Goal: Information Seeking & Learning: Learn about a topic

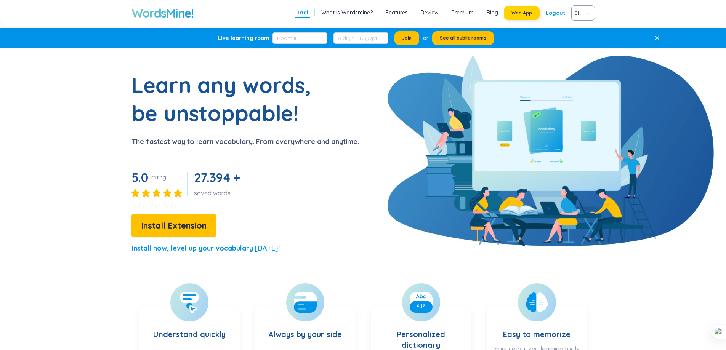
click at [526, 17] on button "Web App" at bounding box center [522, 13] width 36 height 14
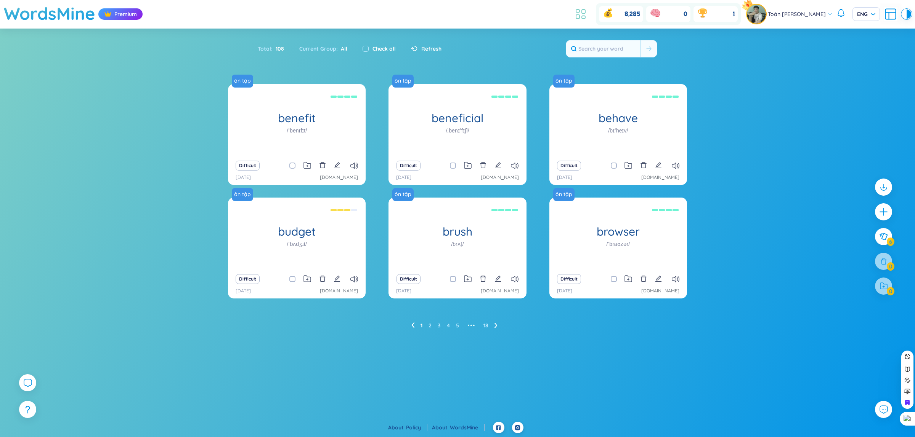
click at [580, 12] on icon at bounding box center [580, 14] width 14 height 14
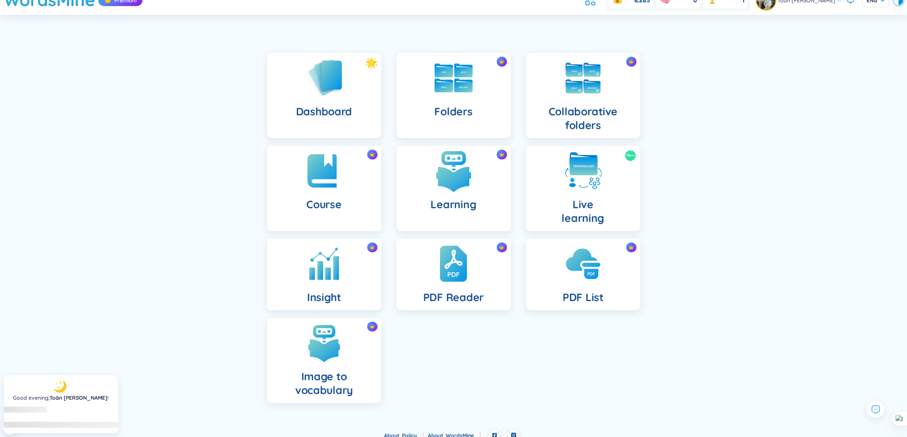
scroll to position [21, 0]
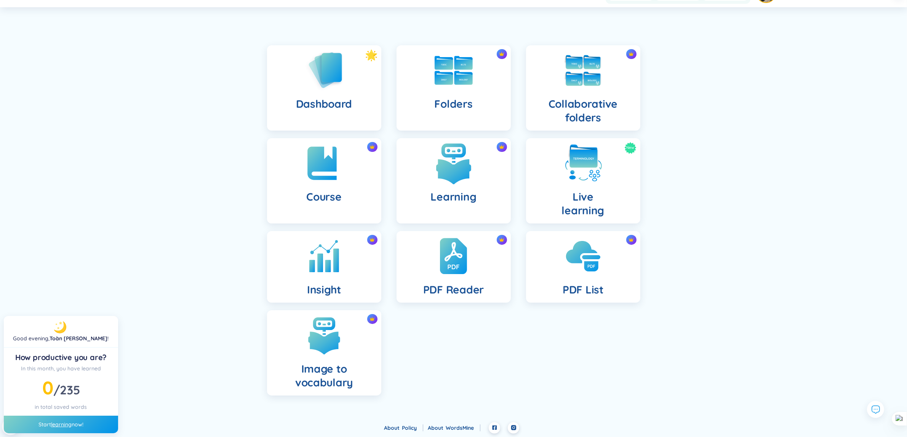
click at [455, 198] on h4 "Learning" at bounding box center [454, 197] width 46 height 14
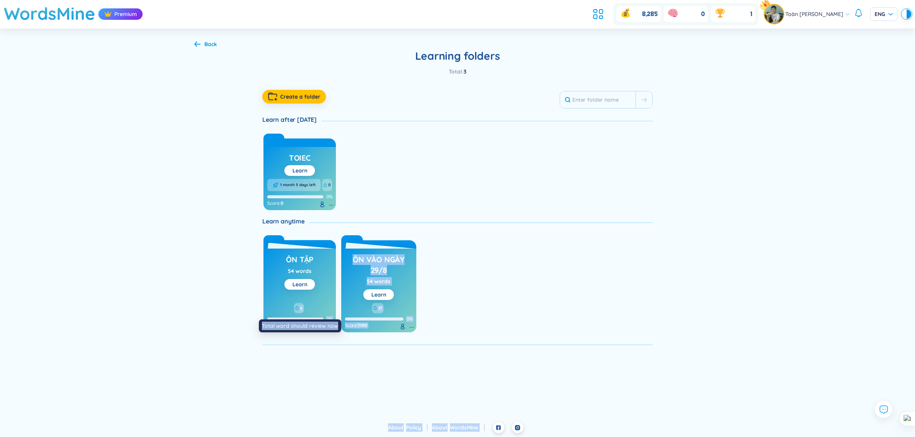
drag, startPoint x: 300, startPoint y: 311, endPoint x: 334, endPoint y: 326, distance: 37.9
click at [334, 326] on body "WordsMine Premium 8,285 0 1 Toàn [PERSON_NAME] ENG Back Learning folders Total …" at bounding box center [457, 218] width 915 height 437
click at [555, 227] on div "Learn anytime ôn tập 54 words Learn 6 0% Score : 5010 ôn vào ngày 29/8 54 words…" at bounding box center [457, 281] width 390 height 128
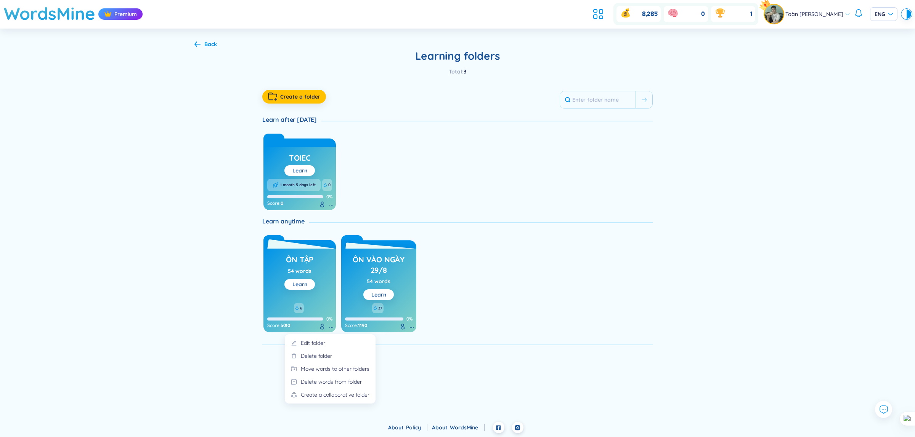
click at [329, 330] on icon at bounding box center [331, 328] width 6 height 6
click at [570, 177] on div "toiec Learn 1 month 5 days left 0 0% Score : 0" at bounding box center [457, 170] width 390 height 80
click at [330, 326] on icon at bounding box center [331, 328] width 6 height 6
click at [324, 370] on div "Move words to other folders" at bounding box center [335, 369] width 69 height 8
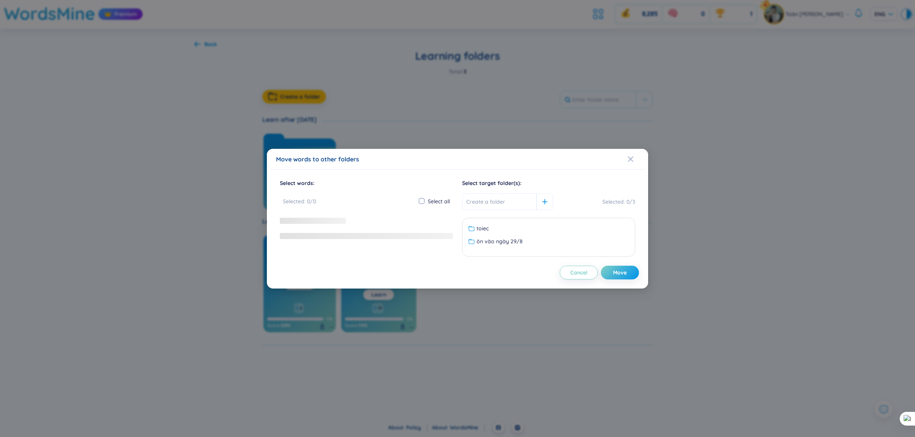
checkbox input "true"
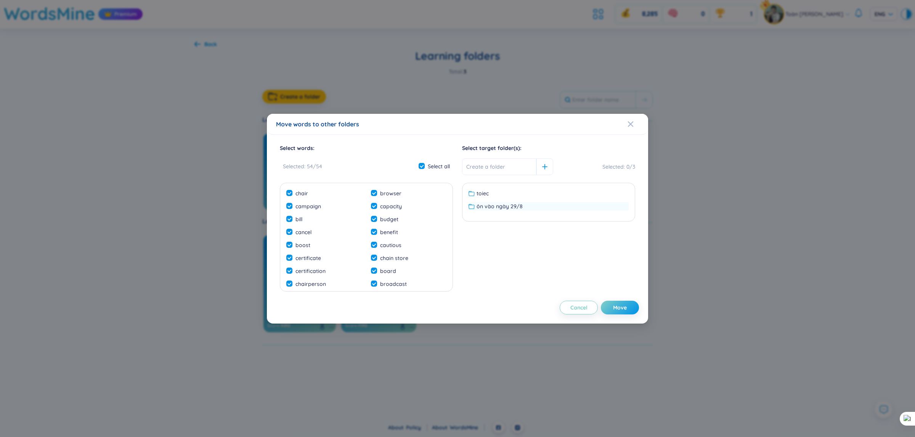
click at [495, 207] on span "ôn vào ngày 29/8" at bounding box center [499, 206] width 46 height 8
click at [633, 120] on div "Close" at bounding box center [630, 124] width 6 height 21
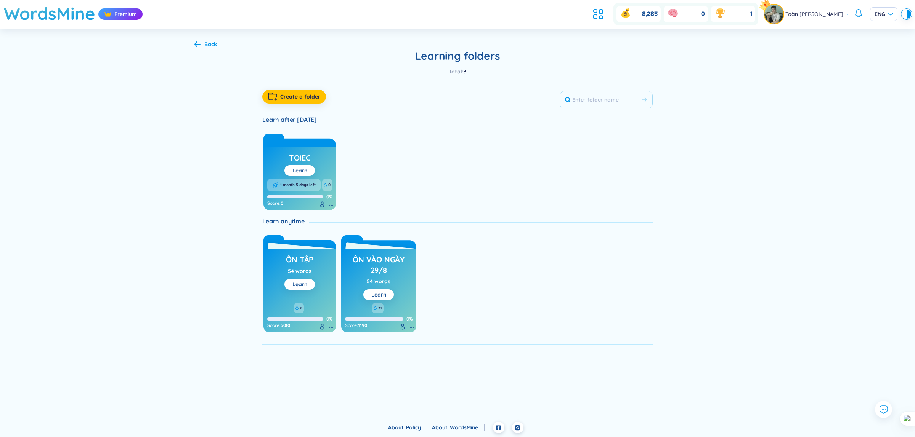
click at [489, 309] on div "ôn tập 54 words Learn 6 0% Score : 5010 ôn vào ngày 29/8 54 words Learn 37 0% S…" at bounding box center [457, 282] width 390 height 101
click at [408, 327] on icon at bounding box center [411, 328] width 6 height 6
click at [412, 368] on div "Move words to other folders" at bounding box center [415, 369] width 69 height 8
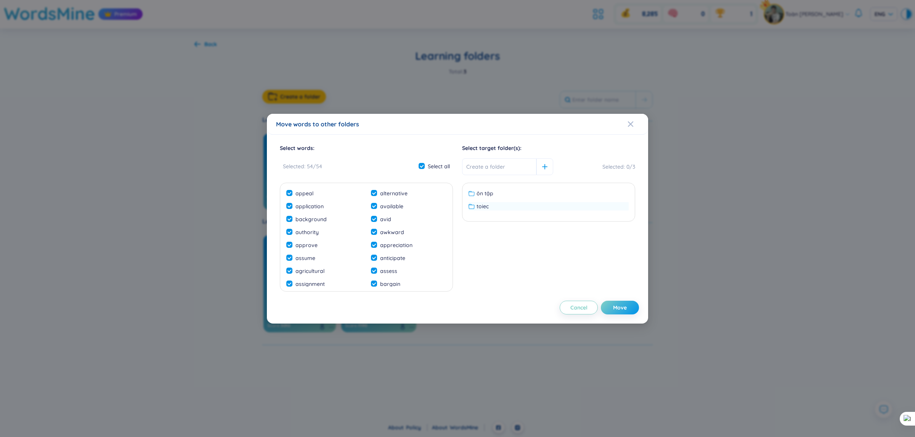
click at [496, 208] on div "toiec" at bounding box center [548, 206] width 160 height 8
click at [624, 126] on div "Move words to other folders" at bounding box center [457, 124] width 363 height 8
click at [625, 123] on div "Move words to other folders" at bounding box center [457, 124] width 363 height 8
click at [633, 126] on span "Close" at bounding box center [637, 124] width 21 height 21
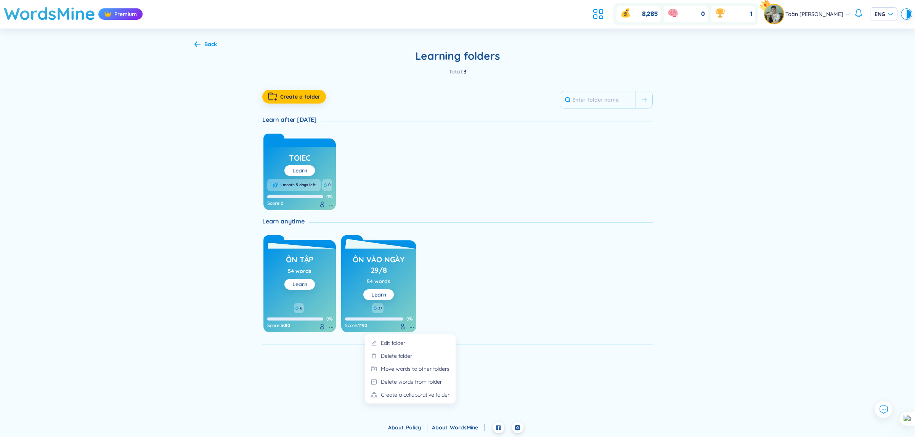
click at [412, 326] on icon at bounding box center [411, 328] width 6 height 6
click at [415, 368] on div "Move words to other folders" at bounding box center [415, 369] width 69 height 8
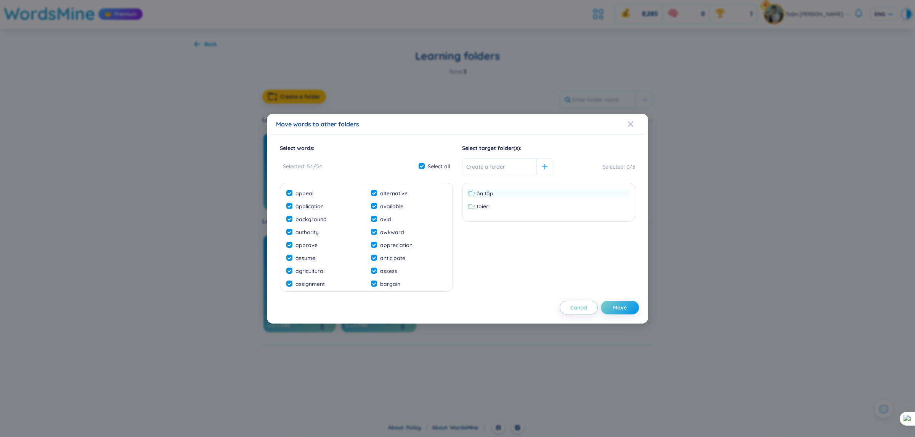
click at [483, 196] on span "ôn tập" at bounding box center [484, 193] width 17 height 8
click at [610, 311] on button "Move" at bounding box center [620, 308] width 38 height 14
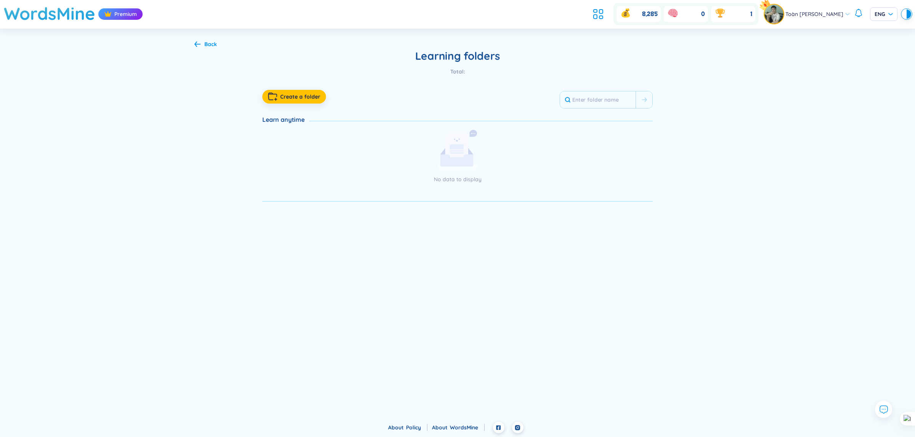
click at [603, 10] on ul at bounding box center [599, 14] width 21 height 17
click at [598, 11] on icon at bounding box center [598, 14] width 14 height 14
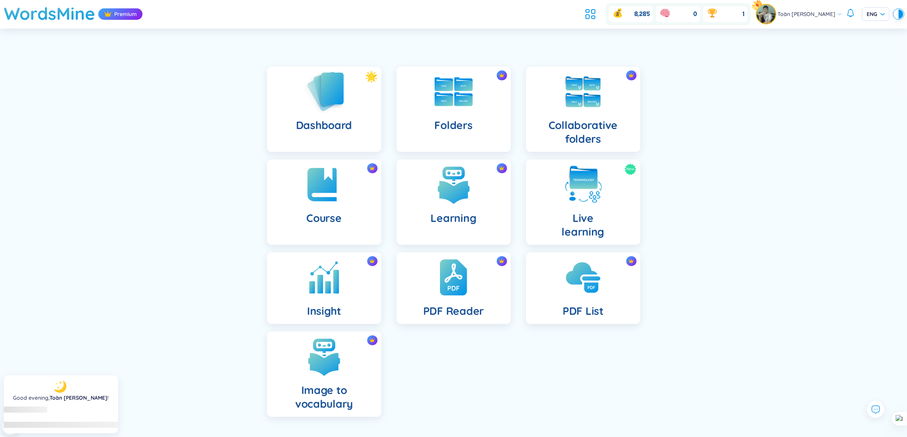
click at [337, 95] on img at bounding box center [324, 91] width 42 height 43
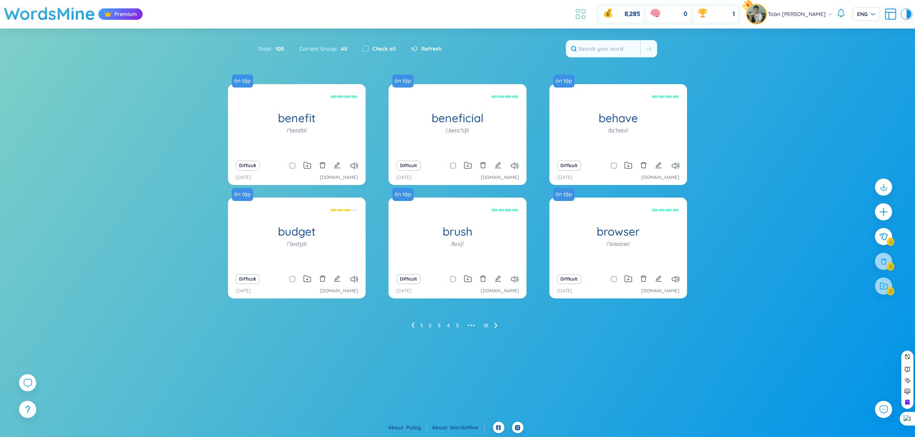
click at [574, 12] on icon at bounding box center [580, 14] width 14 height 14
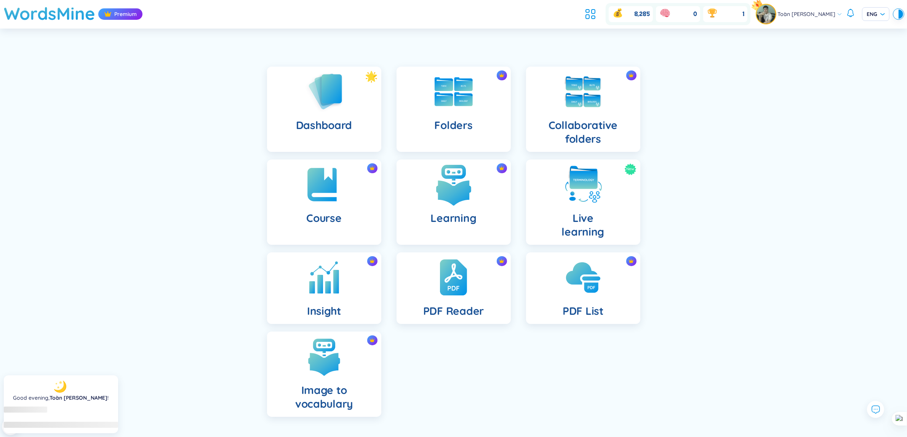
click at [471, 215] on h4 "Learning" at bounding box center [454, 218] width 46 height 14
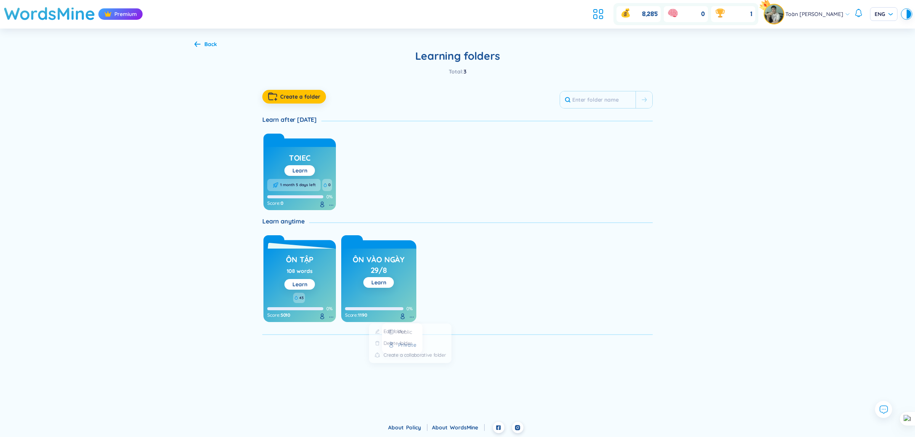
click at [410, 317] on icon at bounding box center [411, 317] width 6 height 6
click at [404, 342] on div "Delete folder" at bounding box center [396, 346] width 31 height 8
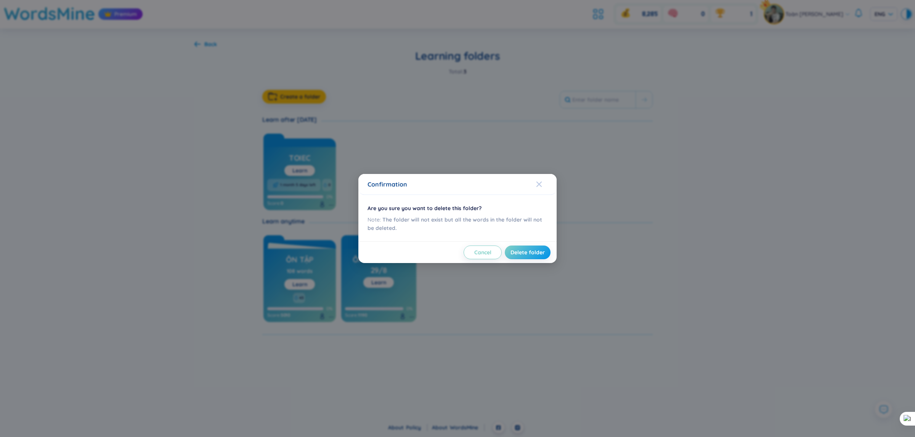
click at [544, 187] on span "Close" at bounding box center [546, 184] width 21 height 21
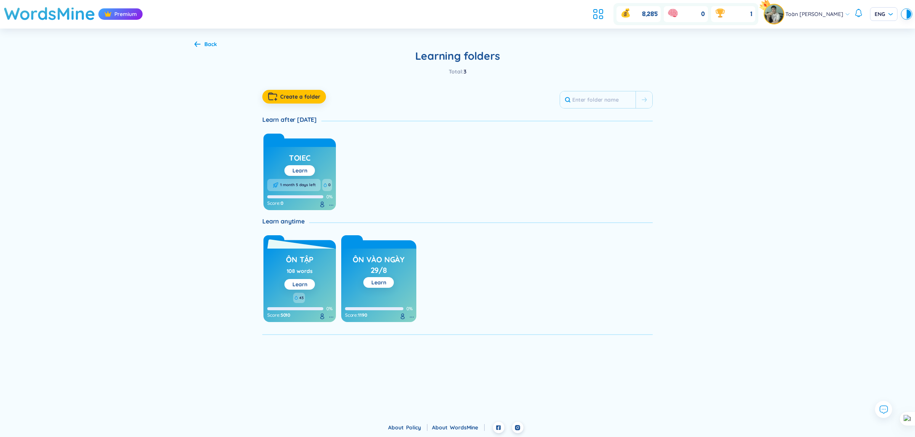
click at [330, 317] on icon at bounding box center [331, 317] width 6 height 6
click at [331, 330] on li "Edit folder" at bounding box center [330, 335] width 82 height 13
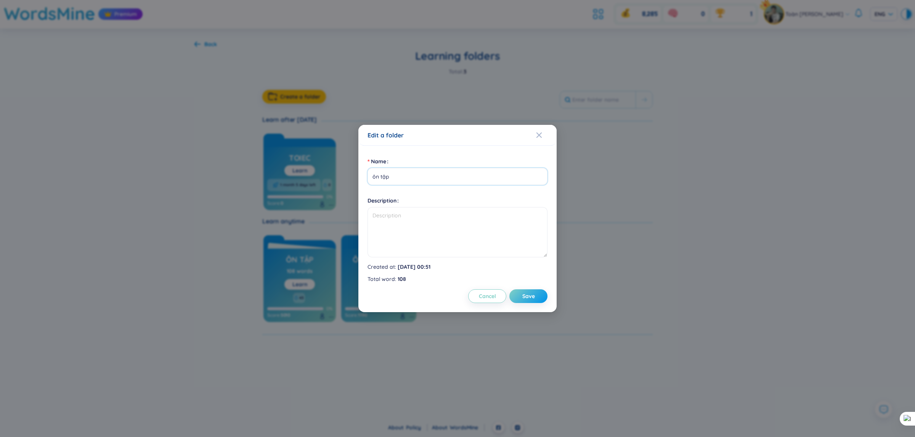
drag, startPoint x: 399, startPoint y: 179, endPoint x: 365, endPoint y: 178, distance: 33.6
click at [365, 178] on div "Name ôn tập Description Created at : [DATE] 00:51 Total word : 108 Cancel Save" at bounding box center [457, 229] width 198 height 167
type input "Từ vựng"
click at [533, 297] on span "Save" at bounding box center [528, 297] width 13 height 8
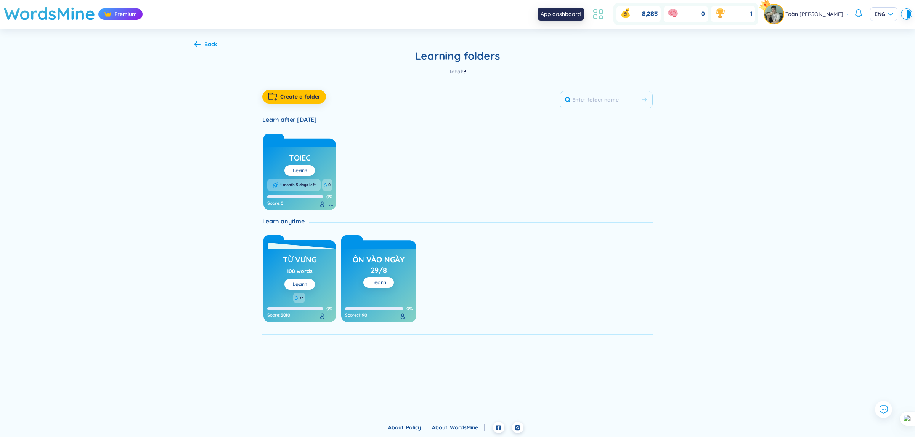
click at [591, 12] on icon at bounding box center [598, 14] width 14 height 14
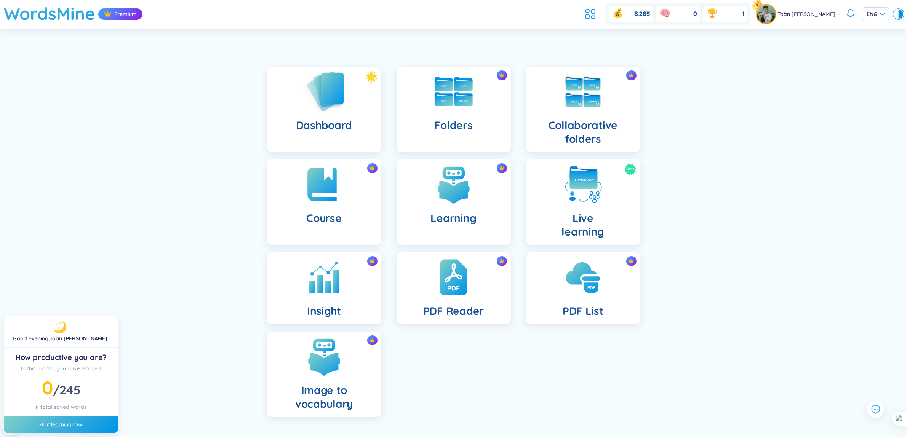
click at [339, 117] on div "Dashboard" at bounding box center [324, 109] width 114 height 85
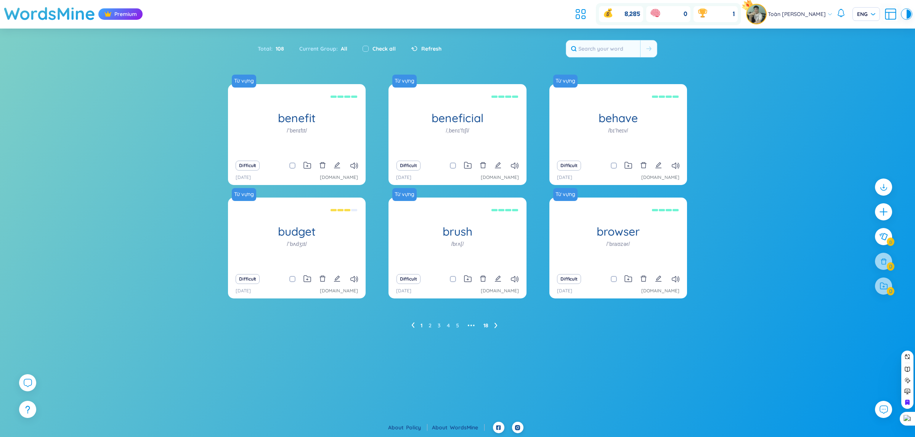
click at [484, 329] on link "18" at bounding box center [485, 325] width 5 height 11
click at [406, 324] on div "1 ••• 14 15 16 17 18" at bounding box center [457, 326] width 459 height 12
click at [416, 324] on link "1" at bounding box center [417, 325] width 2 height 11
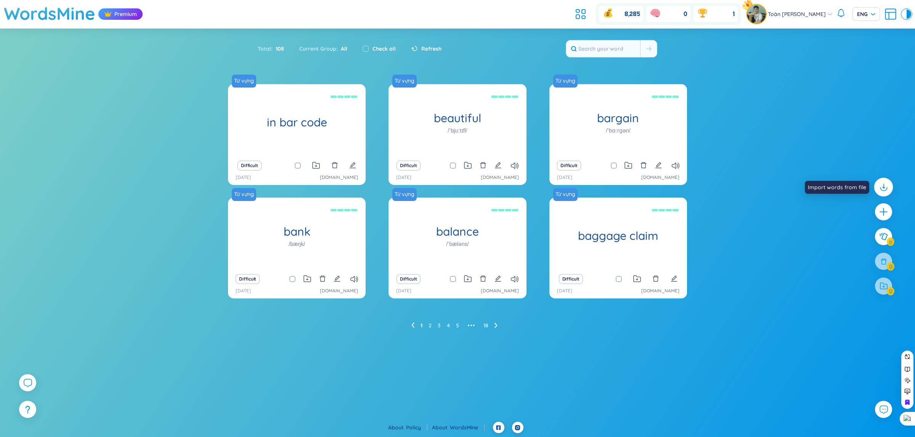
click at [883, 185] on icon at bounding box center [883, 186] width 0 height 4
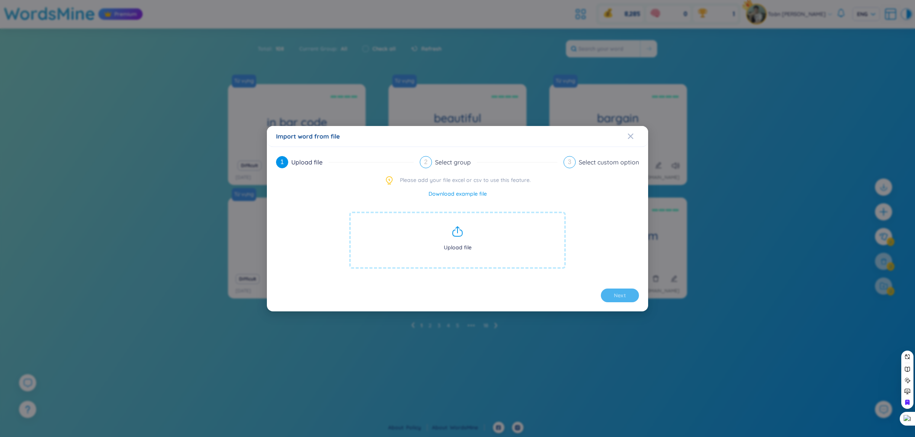
click at [464, 241] on span "Upload file" at bounding box center [457, 240] width 216 height 57
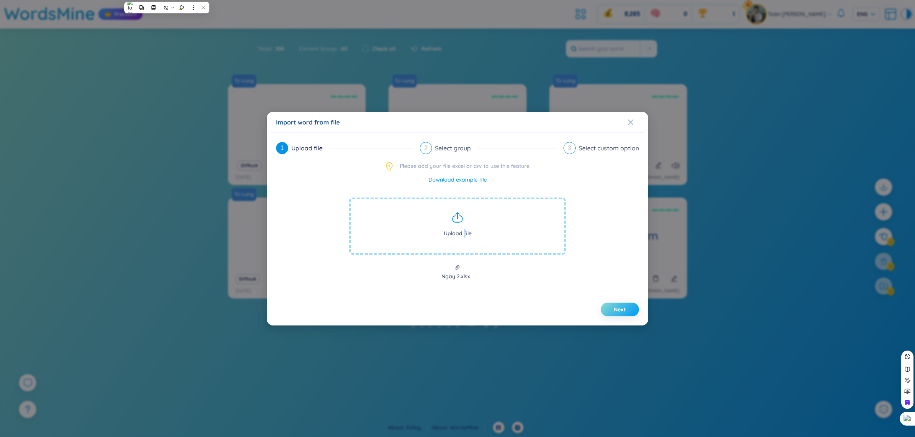
click at [626, 308] on button "Next" at bounding box center [620, 310] width 38 height 14
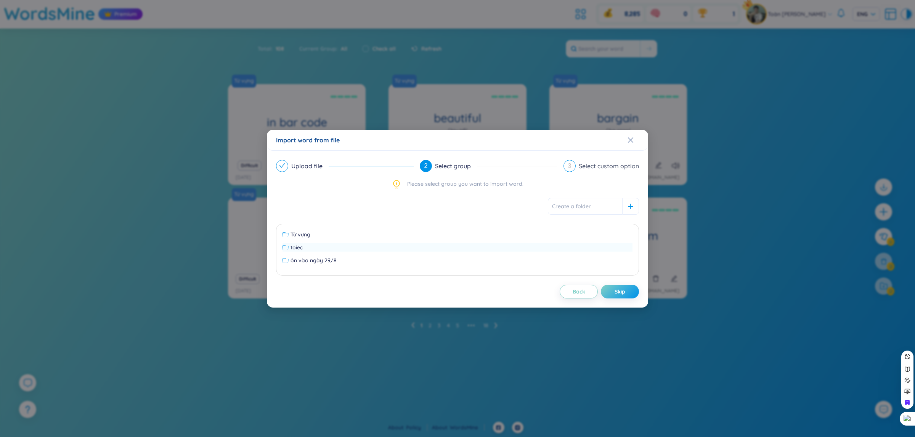
type input "n"
type input "ngày 2"
click at [620, 296] on button "Skip" at bounding box center [620, 292] width 38 height 14
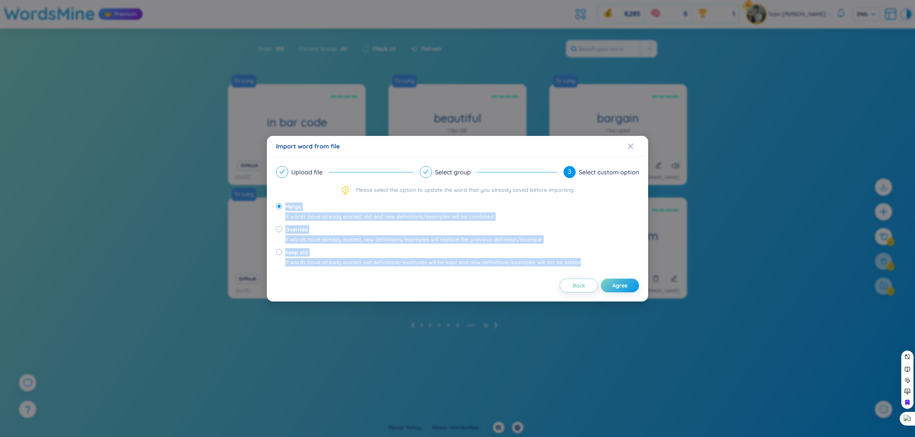
drag, startPoint x: 277, startPoint y: 198, endPoint x: 602, endPoint y: 271, distance: 333.1
click at [602, 271] on div "Upload file Select group 3 Select custom option Please select the option to upd…" at bounding box center [457, 229] width 363 height 127
click at [622, 273] on div "Upload file Select group 3 Select custom option Please select the option to upd…" at bounding box center [457, 229] width 363 height 127
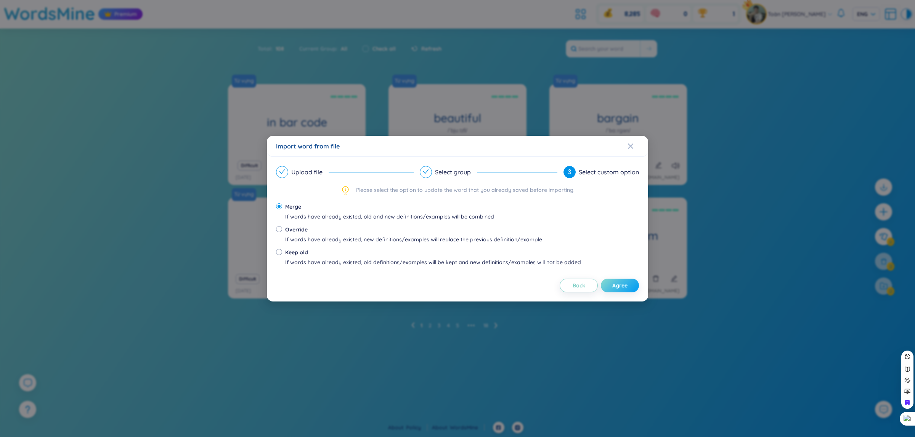
click at [626, 288] on span "Agree" at bounding box center [619, 286] width 15 height 8
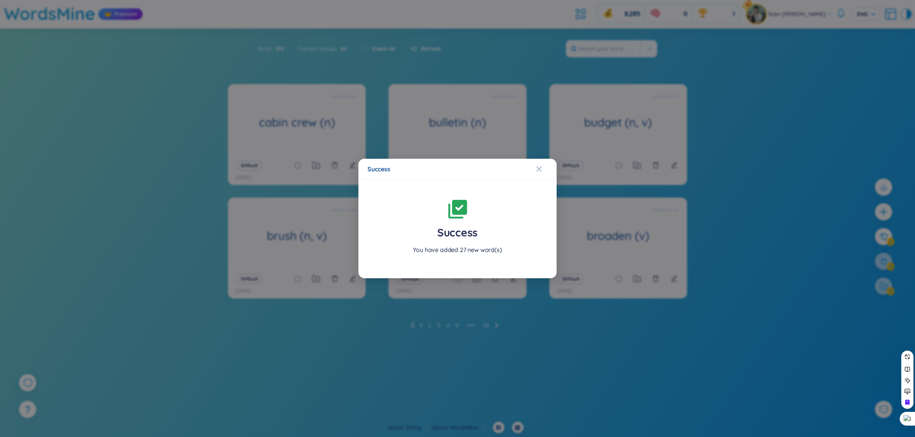
click at [498, 298] on div "Success Success You have added 27 new word(s)" at bounding box center [457, 218] width 915 height 437
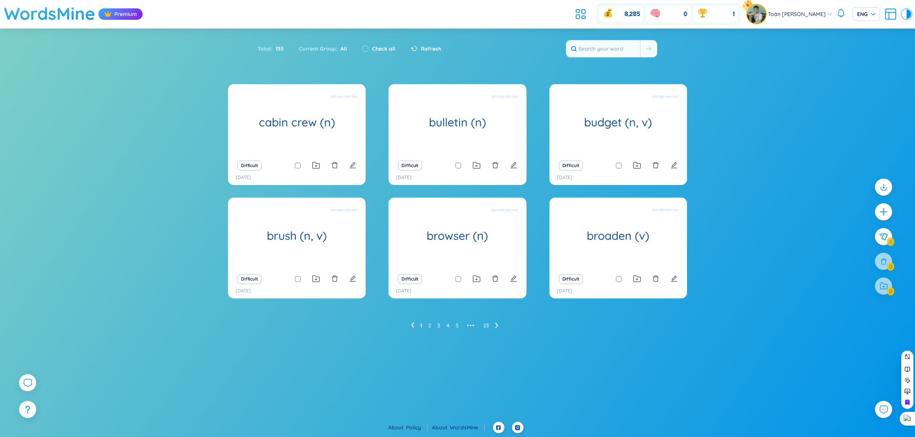
click at [495, 327] on icon at bounding box center [496, 326] width 3 height 6
click at [406, 327] on icon at bounding box center [407, 326] width 3 height 6
click at [367, 47] on input "checkbox" at bounding box center [365, 49] width 6 height 6
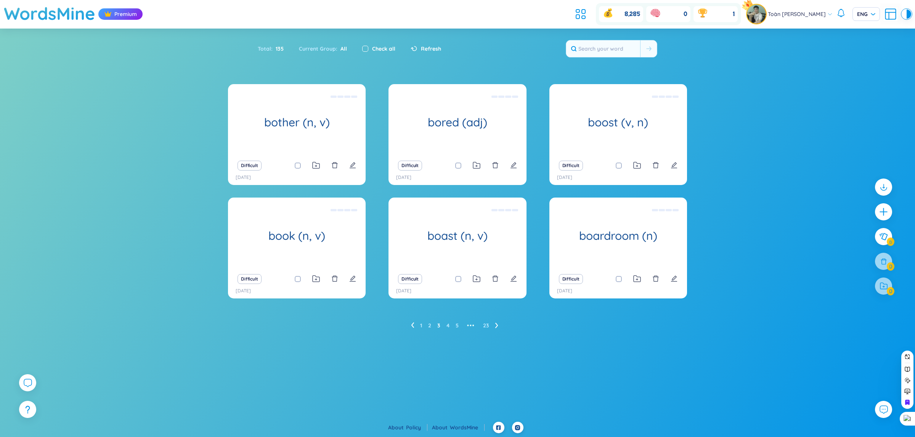
checkbox input "true"
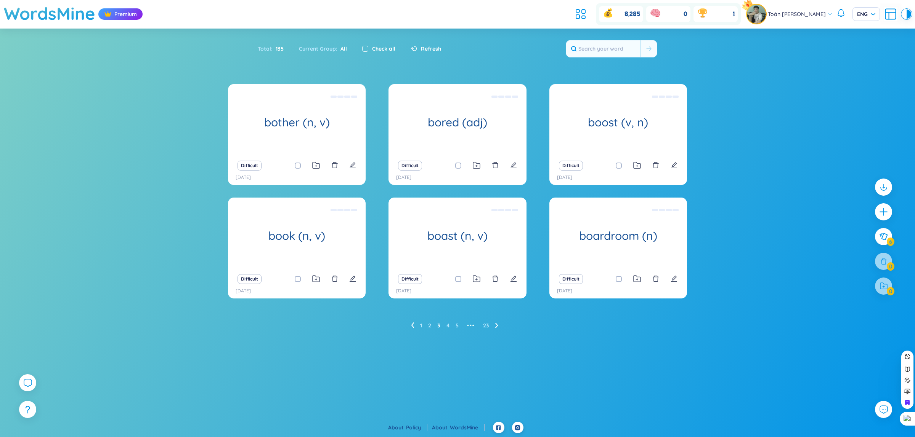
checkbox input "true"
click at [884, 260] on icon at bounding box center [883, 261] width 6 height 6
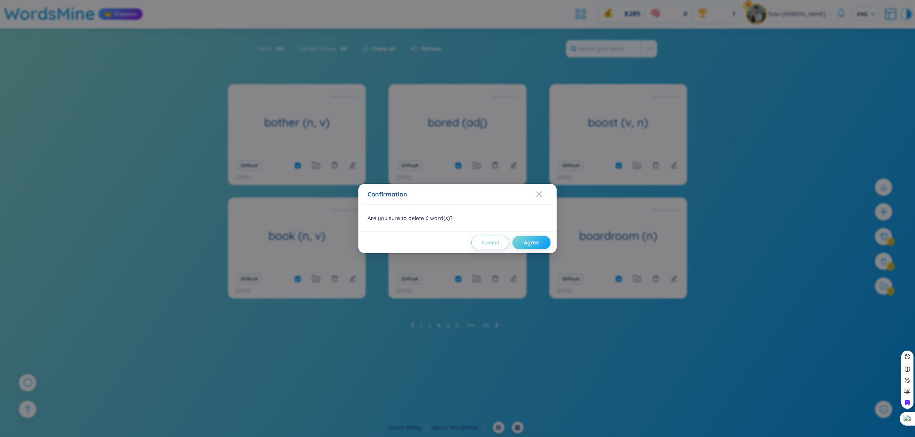
click at [530, 240] on span "Agree" at bounding box center [531, 243] width 15 height 8
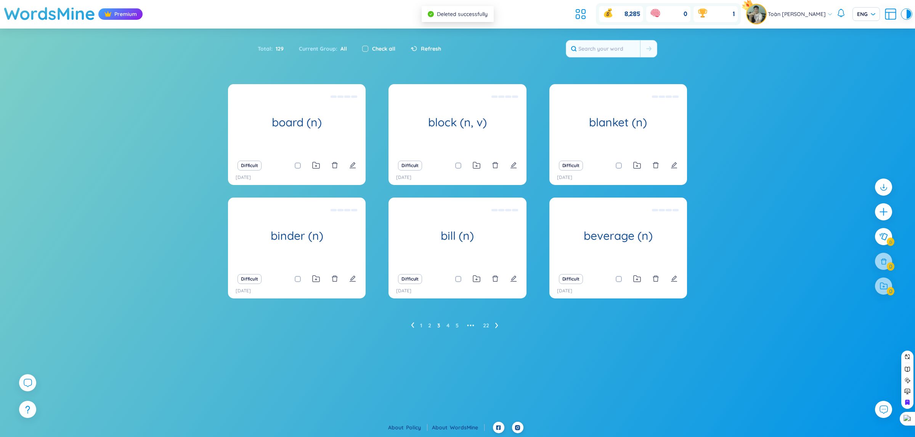
click at [365, 48] on input "checkbox" at bounding box center [365, 49] width 6 height 6
checkbox input "true"
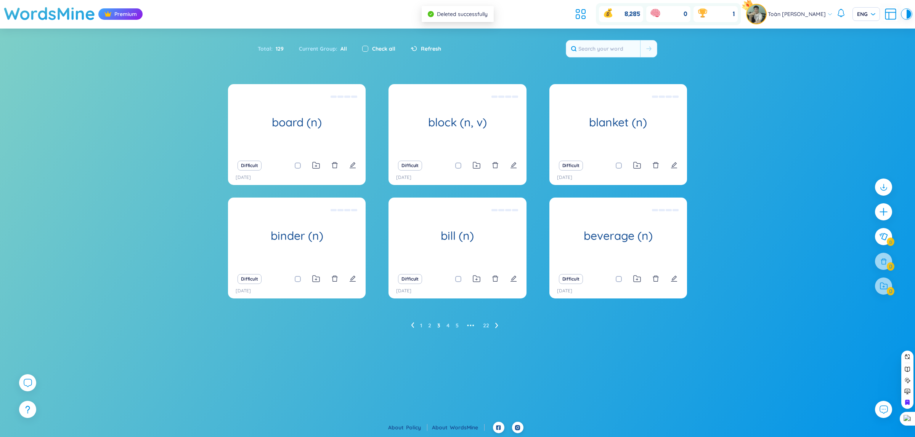
checkbox input "true"
click at [888, 269] on div at bounding box center [883, 261] width 19 height 19
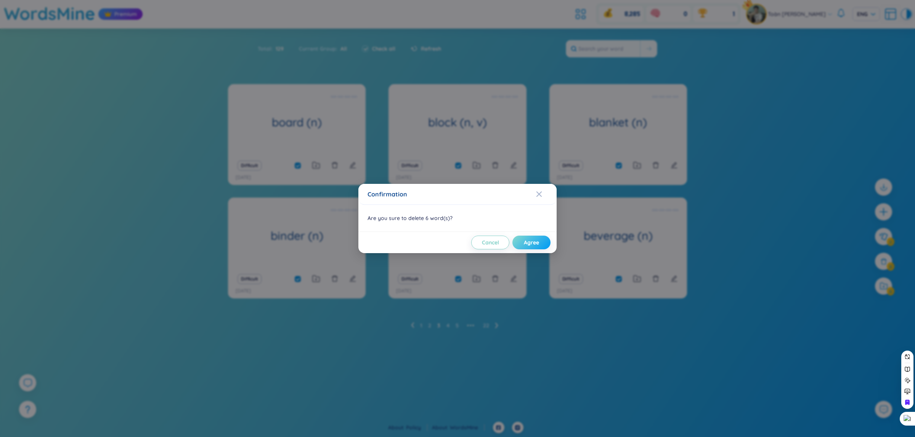
click at [522, 241] on button "Agree" at bounding box center [531, 243] width 38 height 14
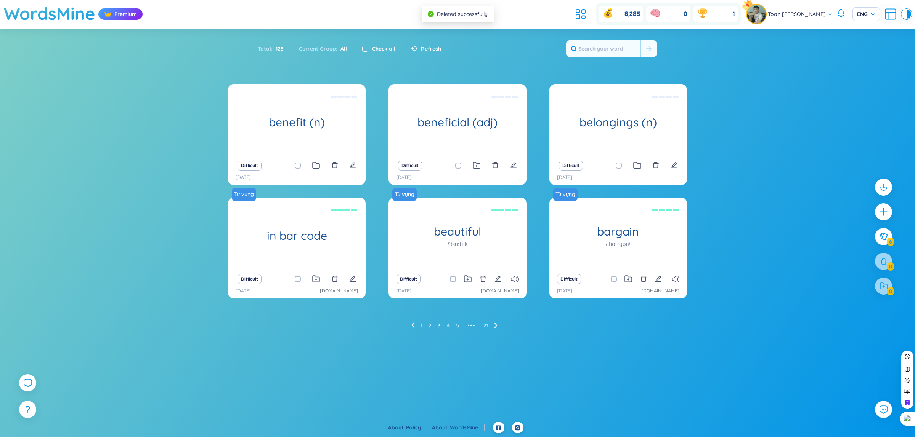
click at [364, 50] on input "checkbox" at bounding box center [365, 49] width 6 height 6
checkbox input "true"
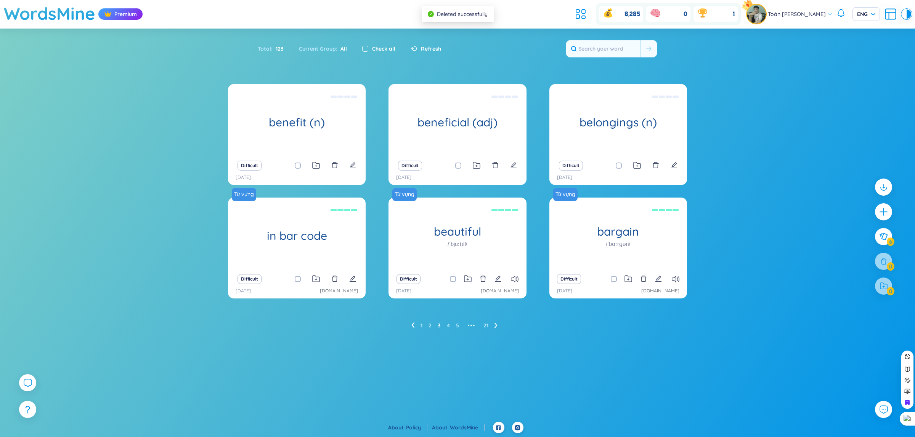
checkbox input "true"
click at [880, 260] on icon at bounding box center [883, 262] width 8 height 8
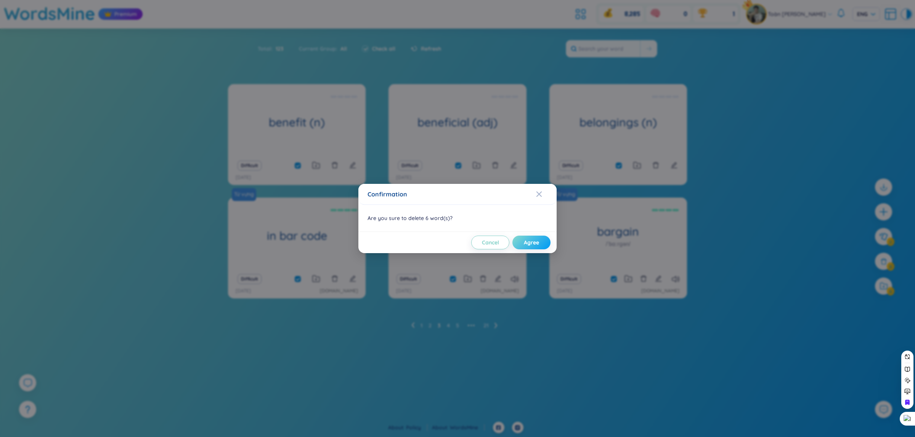
click at [538, 239] on span "Agree" at bounding box center [531, 243] width 15 height 8
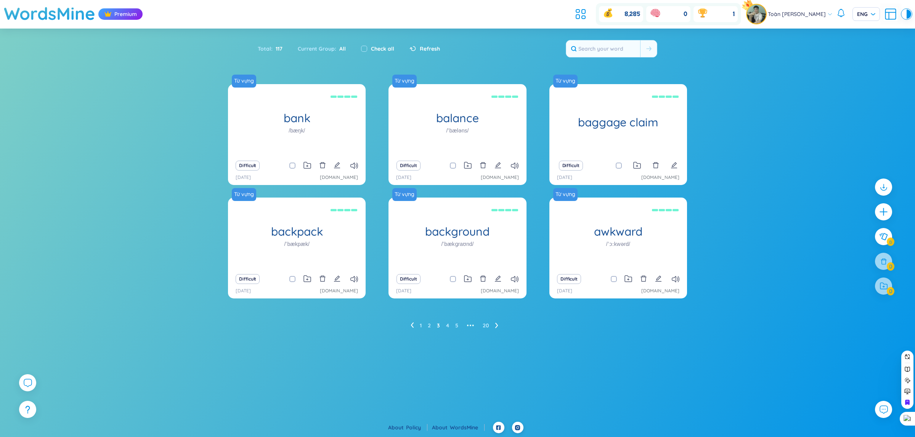
click at [422, 326] on ul "1 2 3 4 5 ••• 20" at bounding box center [457, 326] width 94 height 12
click at [422, 324] on ul "1 2 3 4 5 ••• 20" at bounding box center [457, 326] width 94 height 12
click at [420, 324] on link "1" at bounding box center [421, 325] width 2 height 11
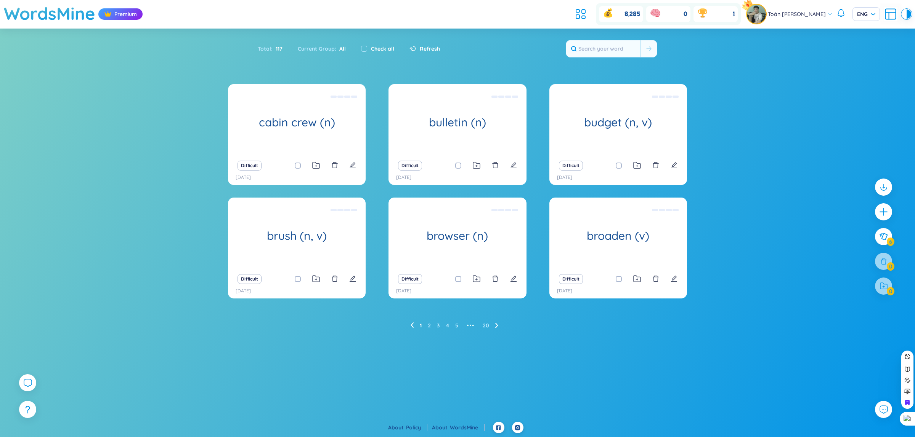
click at [362, 41] on div "Check all" at bounding box center [377, 49] width 48 height 16
click at [362, 48] on input "checkbox" at bounding box center [364, 49] width 6 height 6
checkbox input "true"
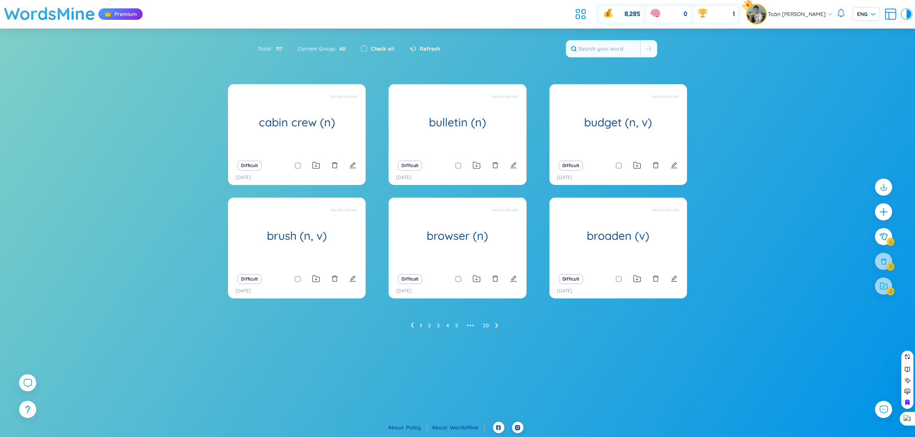
checkbox input "true"
click at [889, 262] on div at bounding box center [883, 261] width 19 height 19
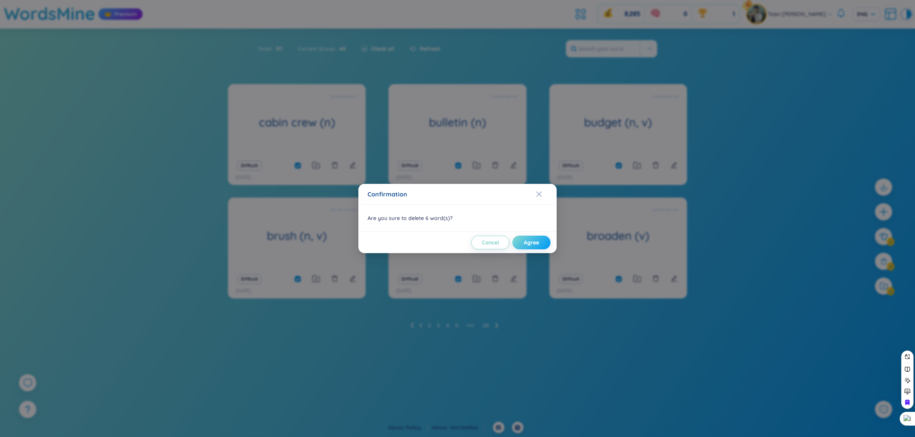
click at [523, 237] on button "Agree" at bounding box center [531, 243] width 38 height 14
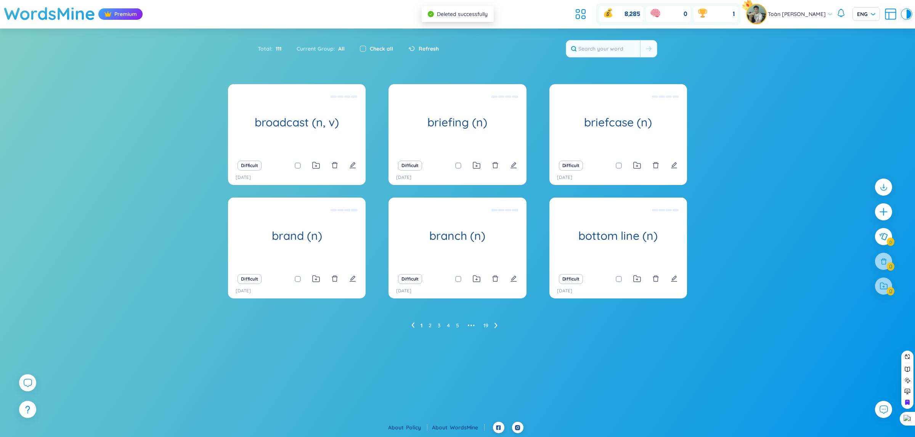
click at [364, 48] on input "checkbox" at bounding box center [363, 49] width 6 height 6
checkbox input "true"
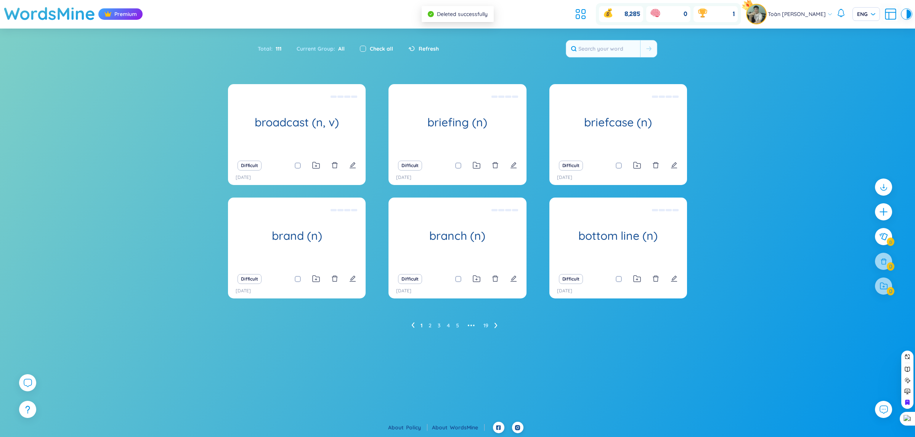
checkbox input "true"
click at [889, 267] on div at bounding box center [883, 261] width 19 height 19
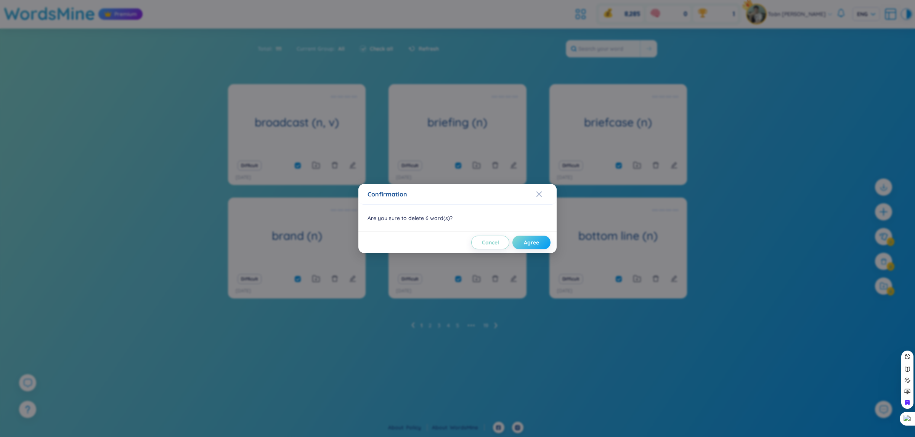
click at [540, 243] on button "Agree" at bounding box center [531, 243] width 38 height 14
checkbox input "false"
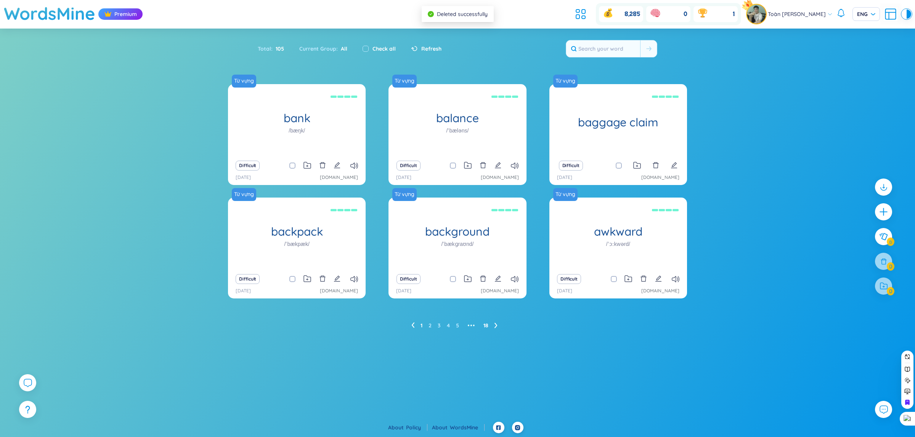
click at [483, 327] on link "18" at bounding box center [485, 325] width 5 height 11
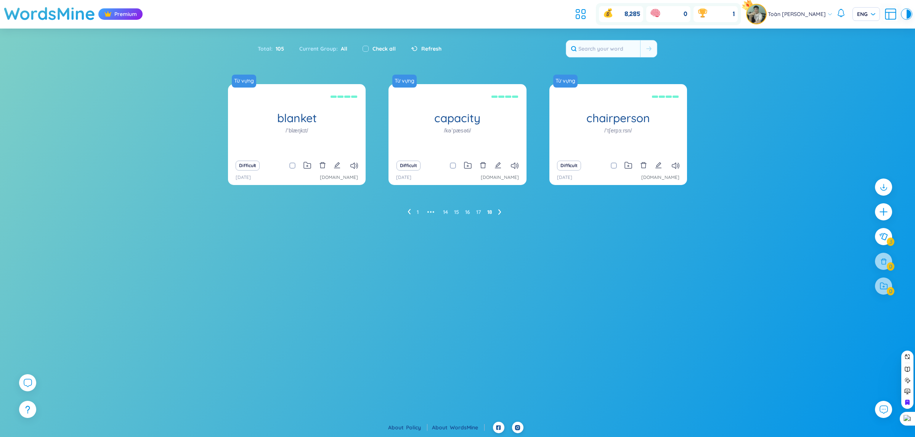
click at [405, 210] on div "1 ••• 14 15 16 17 18" at bounding box center [457, 212] width 459 height 12
click at [410, 212] on icon at bounding box center [408, 212] width 3 height 6
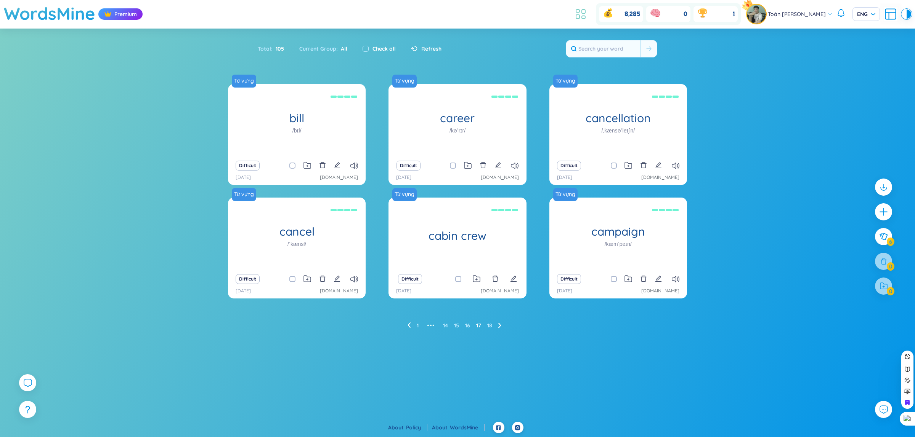
click at [578, 9] on icon at bounding box center [580, 14] width 14 height 14
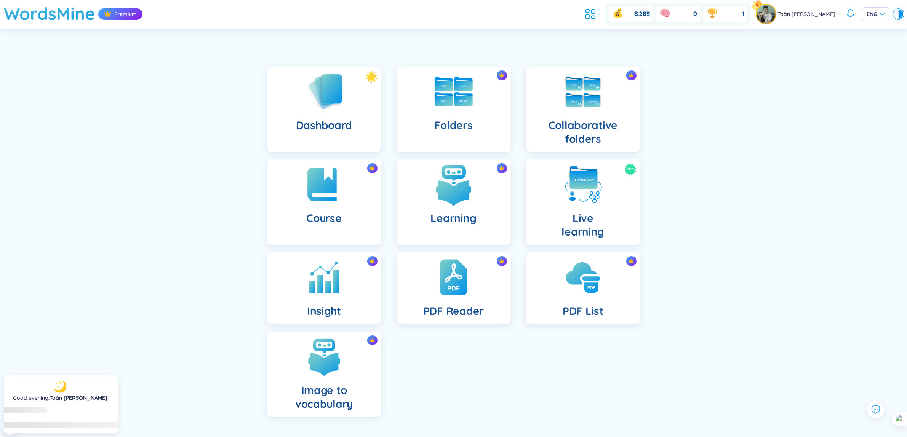
click at [436, 223] on h4 "Learning" at bounding box center [454, 218] width 46 height 14
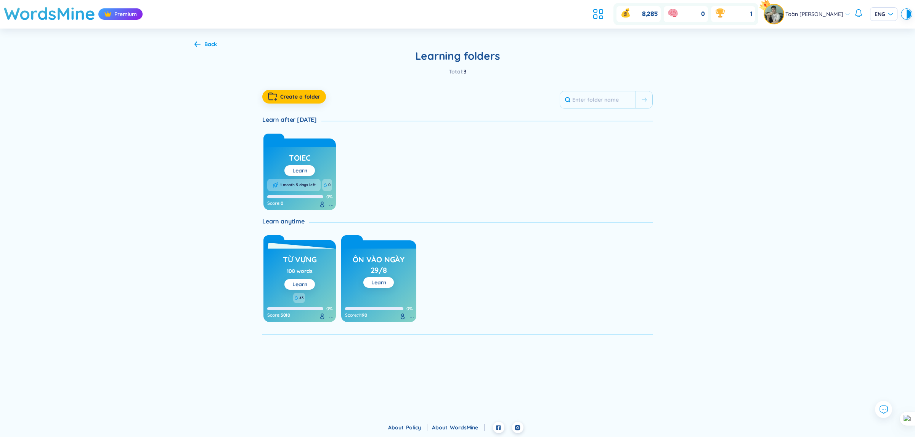
click at [496, 237] on div "Từ vựng 108 words Learn 43 0% Score : 5010 ôn vào ngày 29/8 Learn 0% Score : 11…" at bounding box center [457, 277] width 390 height 91
click at [592, 18] on icon at bounding box center [598, 14] width 14 height 14
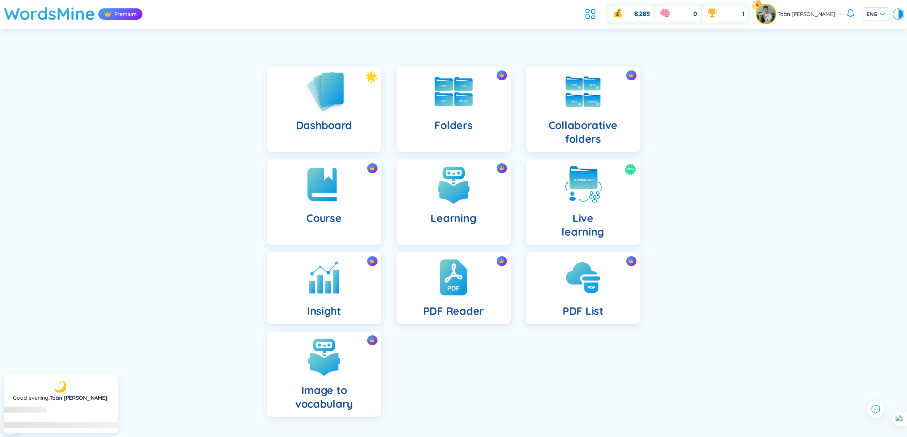
click at [341, 112] on img at bounding box center [324, 91] width 42 height 43
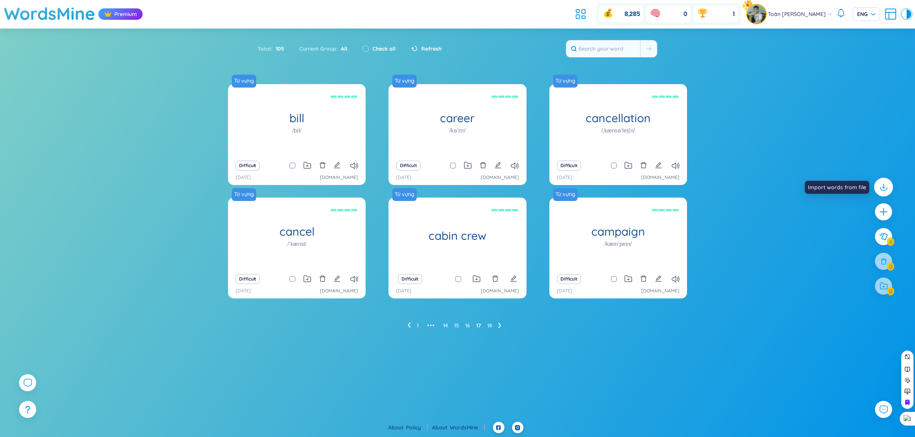
click at [884, 189] on icon at bounding box center [883, 187] width 10 height 10
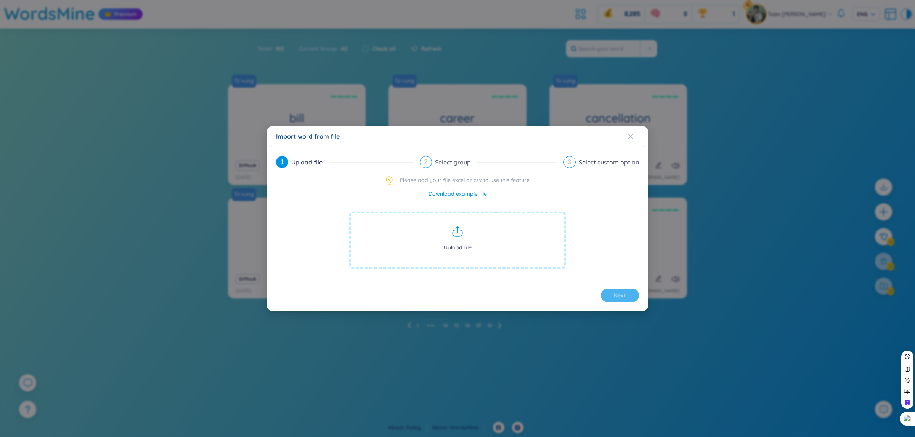
click at [469, 237] on span "Upload file" at bounding box center [457, 240] width 216 height 57
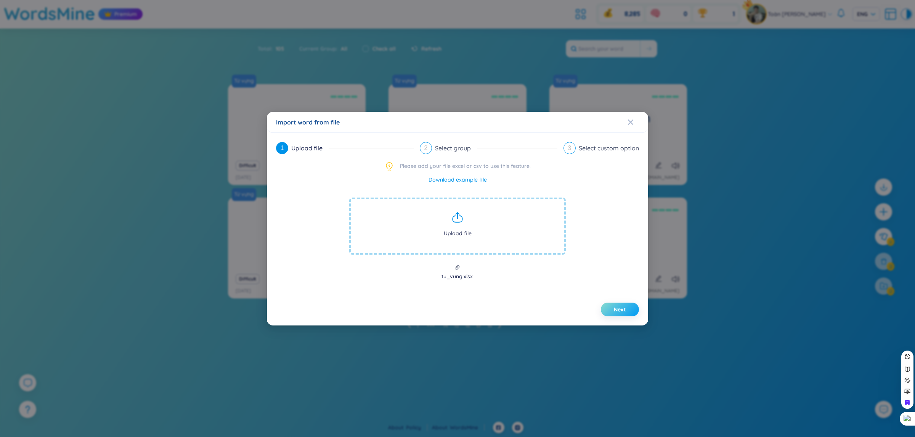
click at [616, 305] on button "Next" at bounding box center [620, 310] width 38 height 14
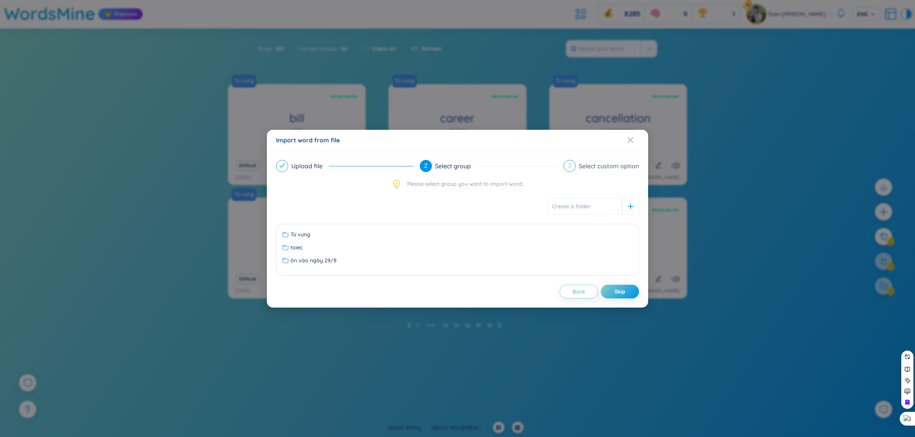
click at [591, 211] on input "text" at bounding box center [585, 206] width 74 height 17
type input "n"
type input "ngày 29/8"
click at [633, 206] on div at bounding box center [630, 206] width 17 height 17
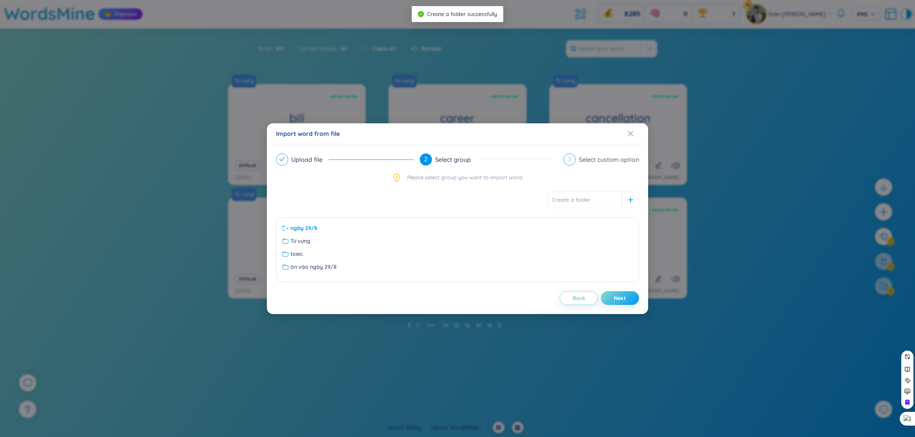
click at [629, 297] on button "Next" at bounding box center [620, 299] width 38 height 14
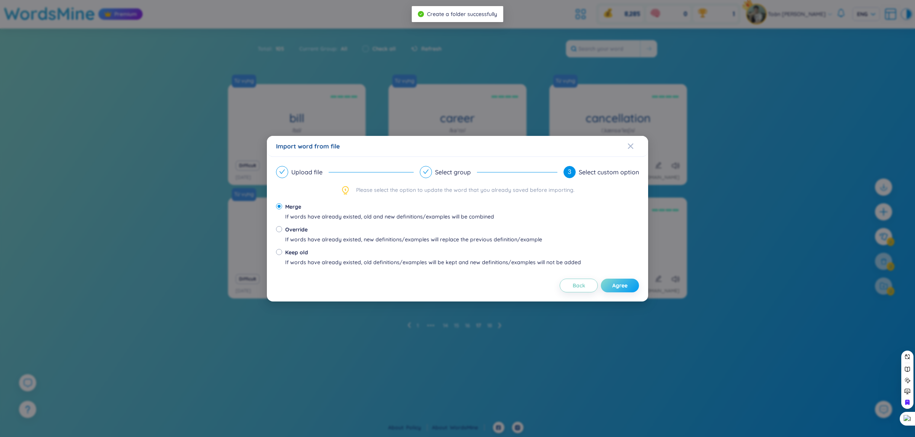
click at [625, 287] on span "Agree" at bounding box center [619, 286] width 15 height 8
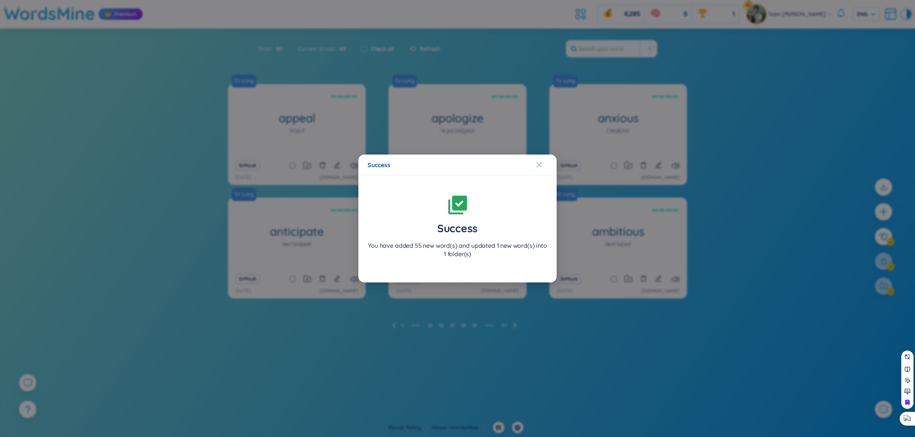
click at [533, 168] on div "Success" at bounding box center [457, 165] width 180 height 8
click at [538, 167] on icon "Close" at bounding box center [539, 165] width 6 height 6
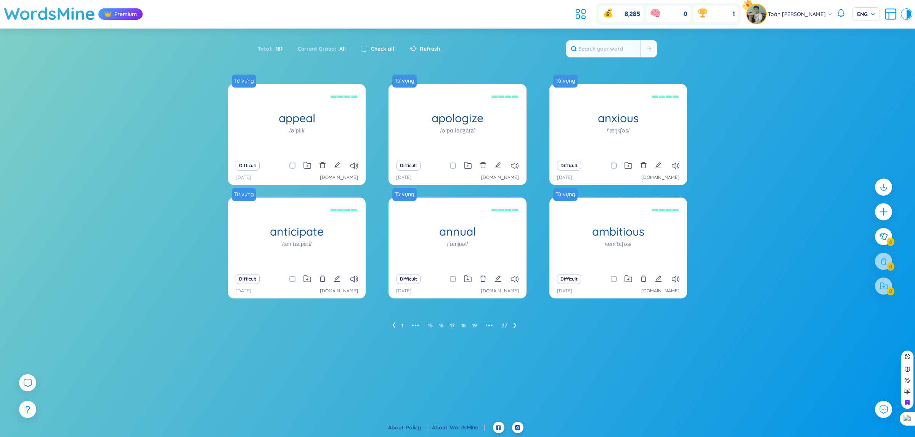
click at [401, 323] on link "1" at bounding box center [402, 325] width 2 height 11
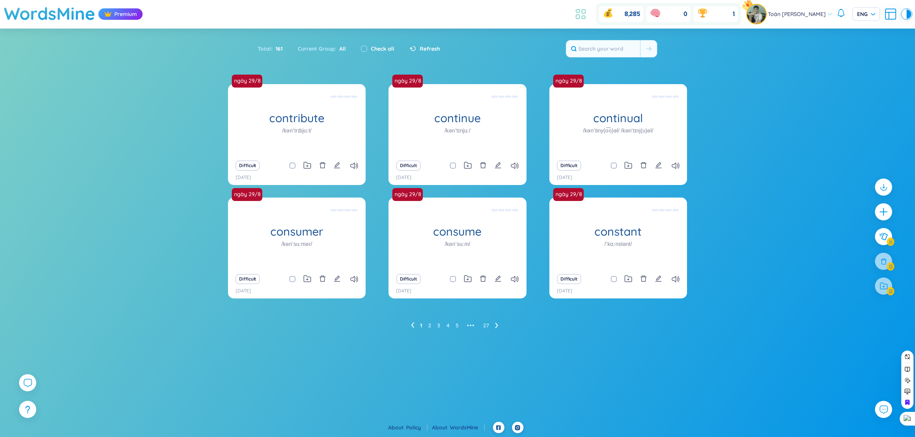
click at [573, 11] on icon at bounding box center [580, 14] width 14 height 14
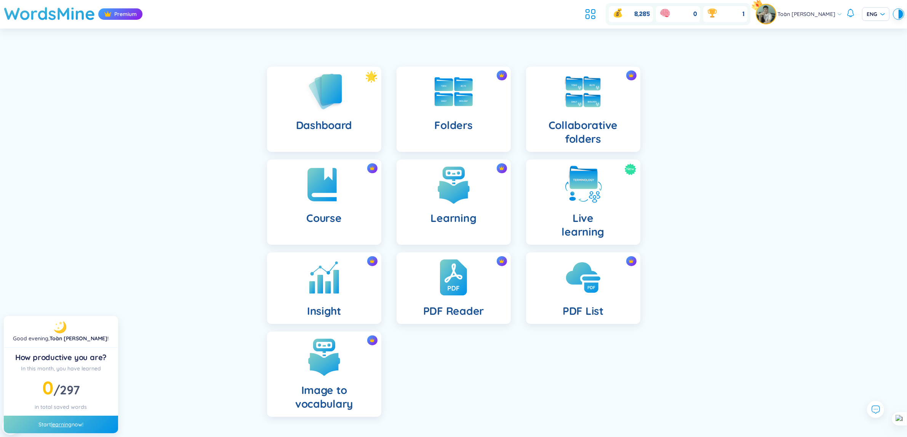
click at [63, 360] on div "How productive you are?" at bounding box center [61, 357] width 102 height 11
click at [63, 359] on div "How productive you are?" at bounding box center [61, 357] width 102 height 11
click at [476, 183] on div "Learning" at bounding box center [454, 202] width 114 height 85
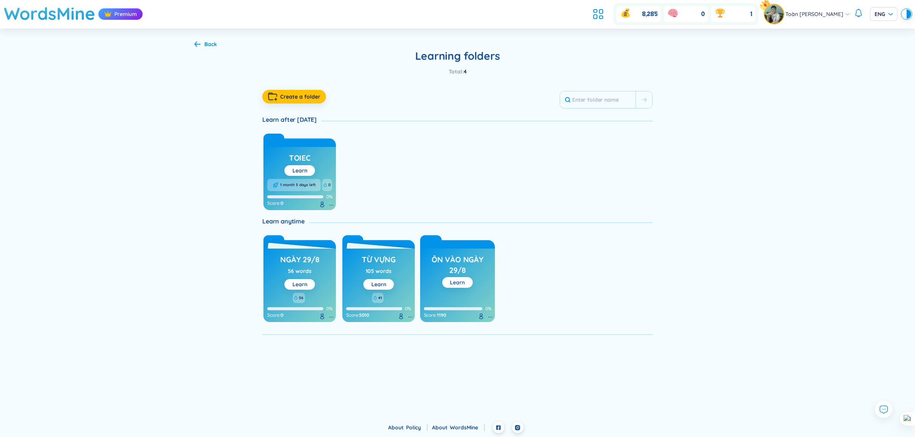
click at [465, 280] on button "Learn" at bounding box center [457, 282] width 30 height 11
click at [489, 316] on icon at bounding box center [490, 317] width 6 height 6
click at [488, 349] on div "Delete folder" at bounding box center [475, 346] width 31 height 8
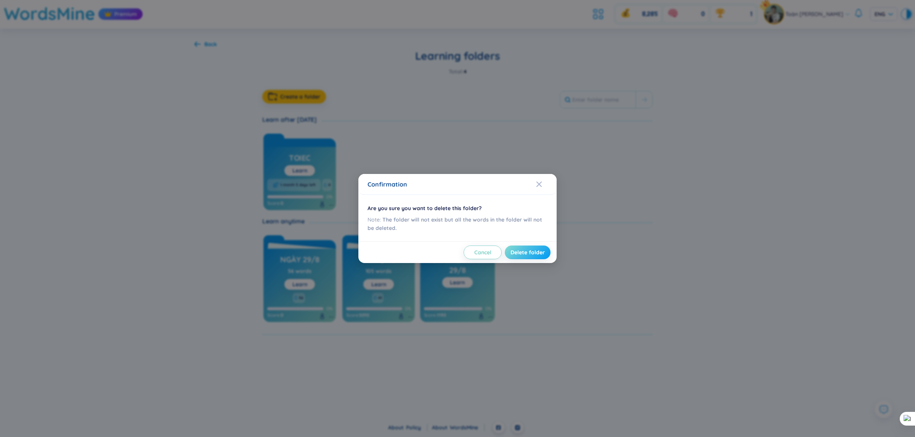
click at [532, 252] on span "Delete folder" at bounding box center [527, 253] width 34 height 8
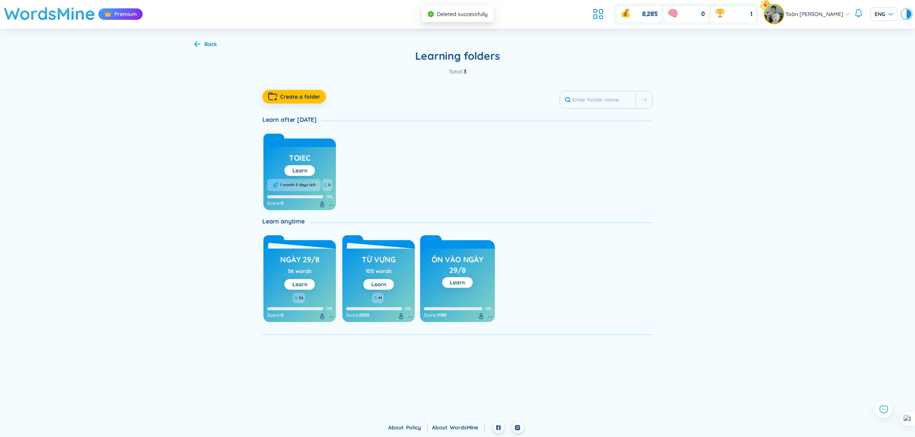
click at [325, 204] on div at bounding box center [323, 206] width 9 height 8
click at [328, 204] on icon at bounding box center [331, 205] width 6 height 6
click at [323, 238] on div "Delete folder" at bounding box center [316, 234] width 31 height 8
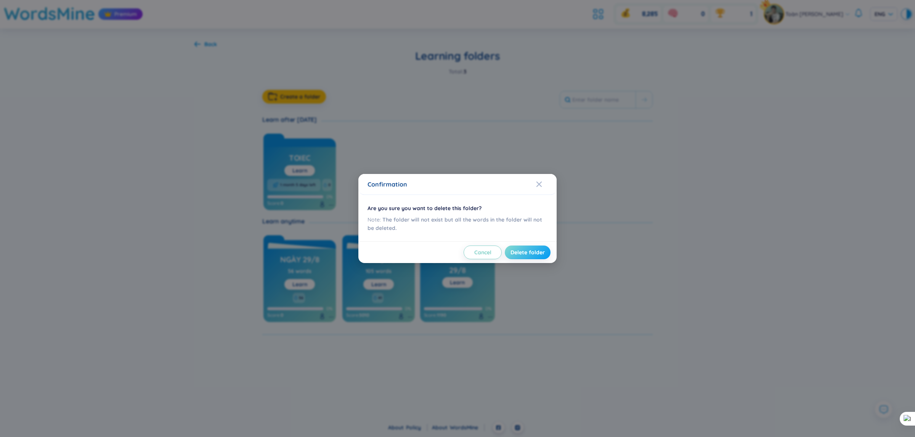
click at [536, 252] on span "Delete folder" at bounding box center [527, 253] width 34 height 8
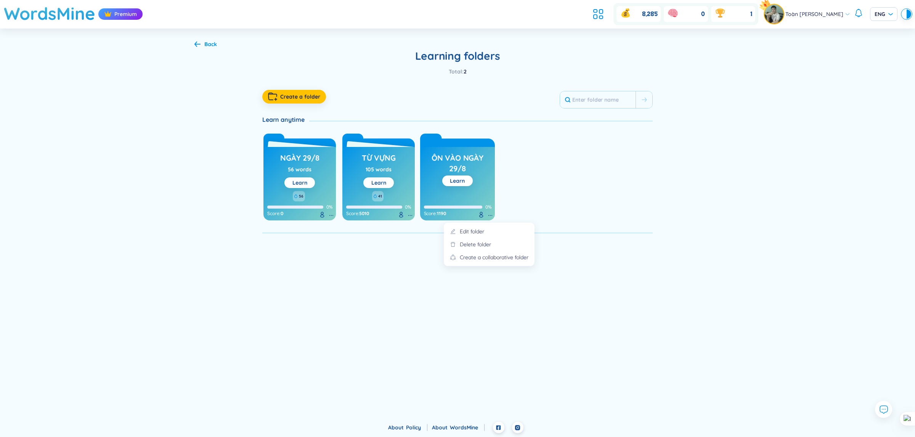
click at [490, 216] on icon at bounding box center [490, 216] width 6 height 6
click at [476, 243] on div "Delete folder" at bounding box center [475, 244] width 31 height 8
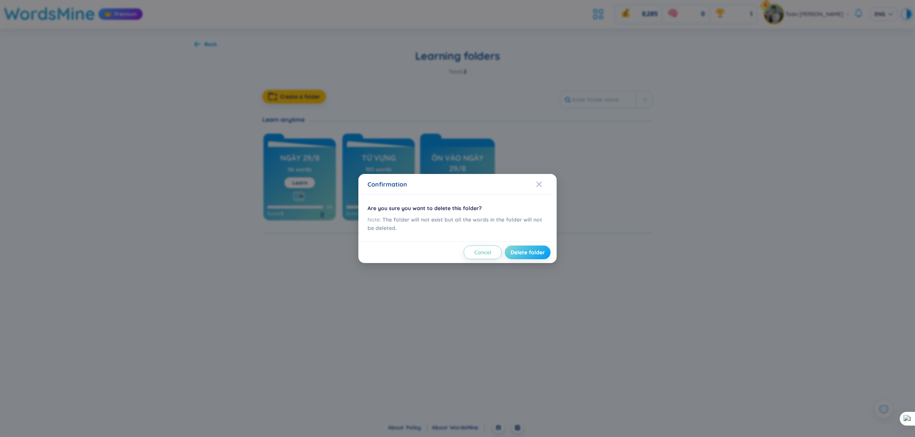
click at [542, 254] on span "Delete folder" at bounding box center [527, 253] width 34 height 8
click at [595, 229] on div "Confirmation Are you sure you want to delete this folder? Note: The folder will…" at bounding box center [457, 218] width 915 height 437
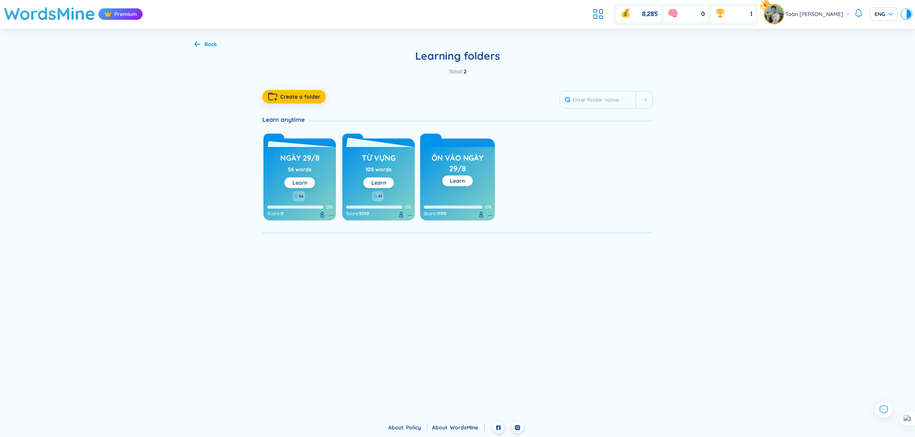
click at [404, 197] on div "41" at bounding box center [378, 196] width 65 height 10
click at [386, 160] on h3 "Từ vựng" at bounding box center [379, 160] width 34 height 14
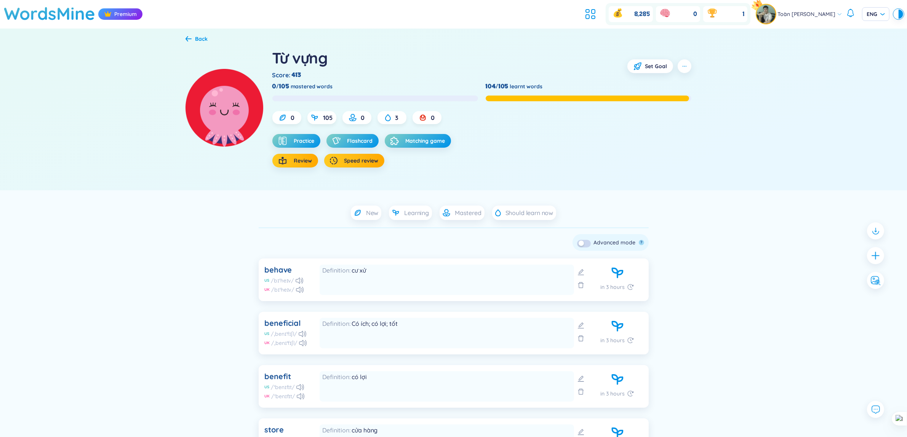
drag, startPoint x: 541, startPoint y: 90, endPoint x: 508, endPoint y: 84, distance: 33.6
click at [508, 84] on div "104/105 learnt words" at bounding box center [589, 86] width 206 height 8
click at [503, 72] on div at bounding box center [503, 72] width 0 height 0
click at [719, 107] on div "Từ vựng Score : 413 Set Goal 0/105 mastered words 104/105 learnt words 0 105 0 …" at bounding box center [497, 108] width 450 height 120
click at [652, 66] on span "Set Goal" at bounding box center [657, 66] width 22 height 8
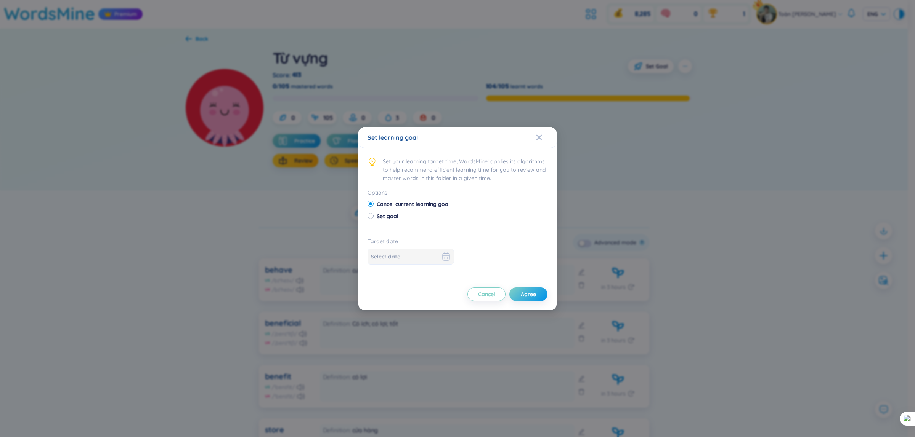
click at [673, 106] on div "Set learning goal Set your learning target time, WordsMine! applies its algorit…" at bounding box center [457, 218] width 915 height 437
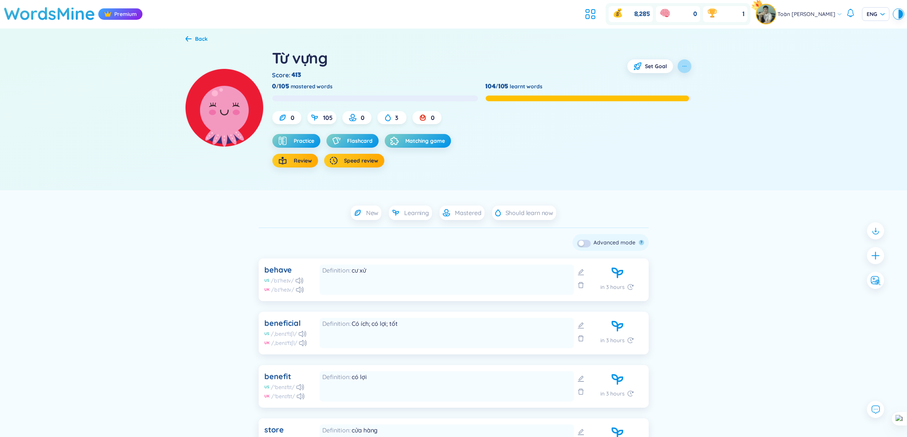
click at [682, 64] on icon "button" at bounding box center [685, 66] width 6 height 6
click at [824, 106] on div "Back Từ vựng Score : 413 Set Goal 0/105 mastered words 104/105 learnt words 0 1…" at bounding box center [453, 110] width 907 height 162
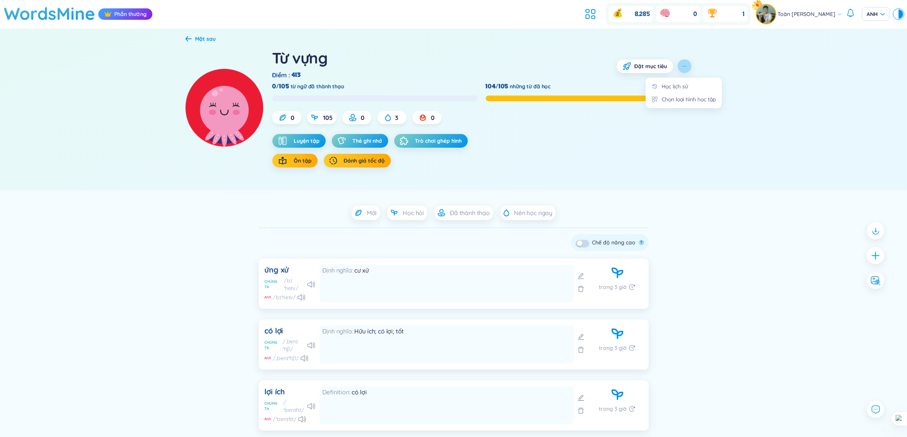
click at [684, 67] on icon "button" at bounding box center [684, 66] width 1 height 1
click at [684, 96] on font "Chọn loại hình học tập" at bounding box center [689, 99] width 54 height 7
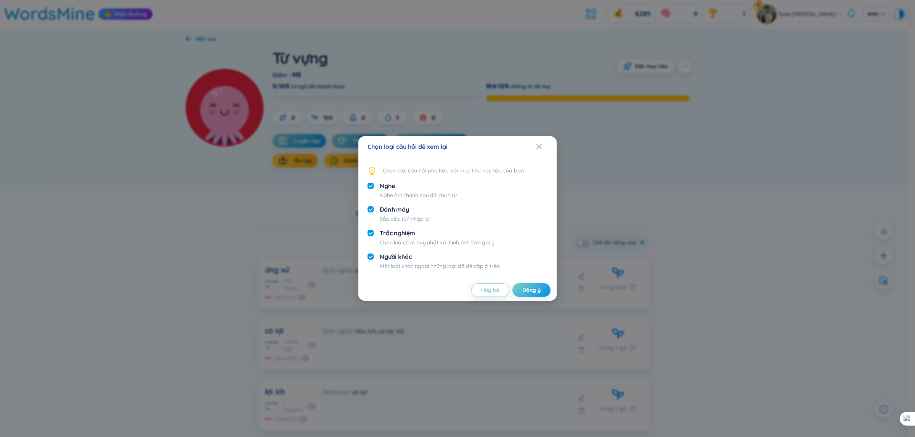
click at [372, 186] on input "checkbox" at bounding box center [370, 186] width 6 height 6
checkbox input "false"
click at [371, 235] on input "checkbox" at bounding box center [370, 233] width 6 height 6
checkbox input "false"
click at [369, 256] on input "checkbox" at bounding box center [370, 257] width 6 height 6
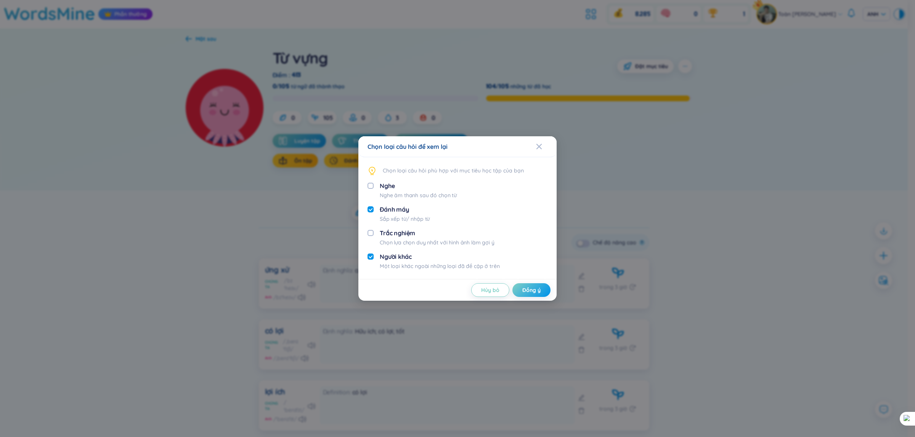
checkbox input "false"
click at [538, 290] on font "Đồng ý" at bounding box center [531, 290] width 18 height 7
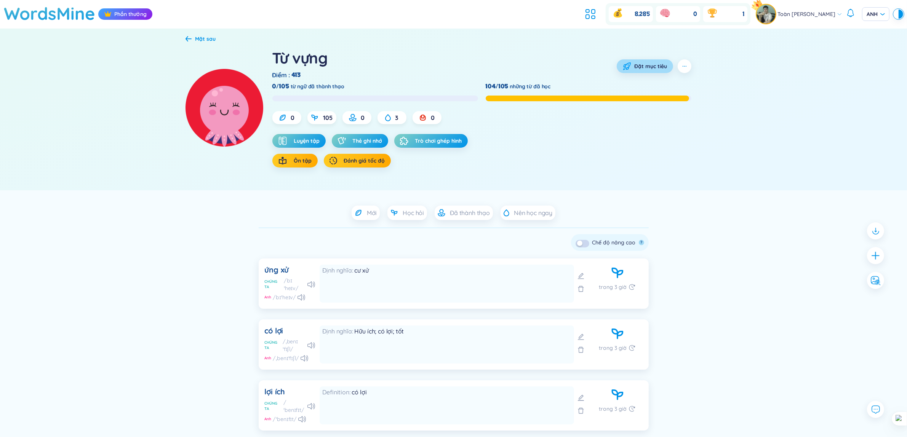
click at [663, 71] on button "Đặt mục tiêu" at bounding box center [645, 66] width 56 height 14
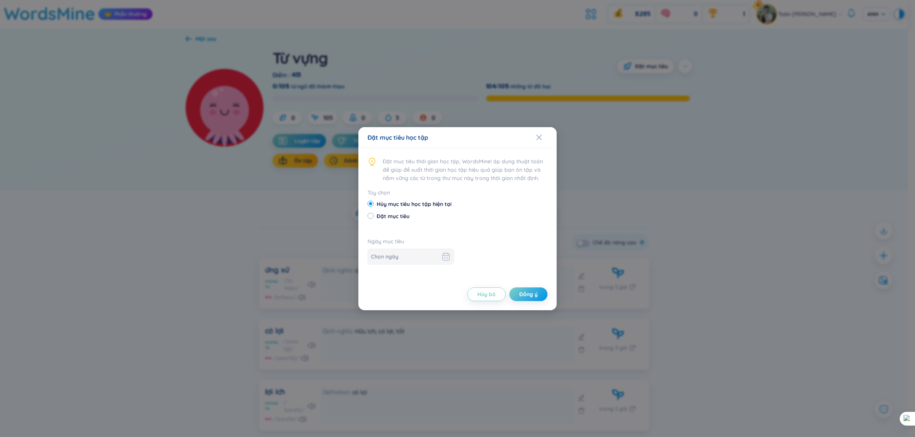
click at [391, 217] on font "Đặt mục tiêu" at bounding box center [392, 216] width 33 height 7
click at [373, 217] on input "Đặt mục tiêu" at bounding box center [369, 215] width 5 height 5
radio input "true"
radio input "false"
click at [431, 258] on div at bounding box center [411, 256] width 80 height 9
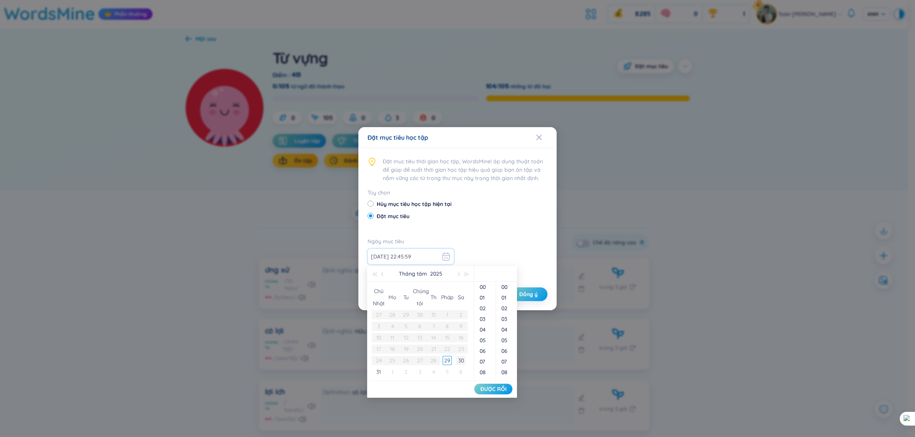
click at [462, 357] on div "30" at bounding box center [460, 360] width 9 height 9
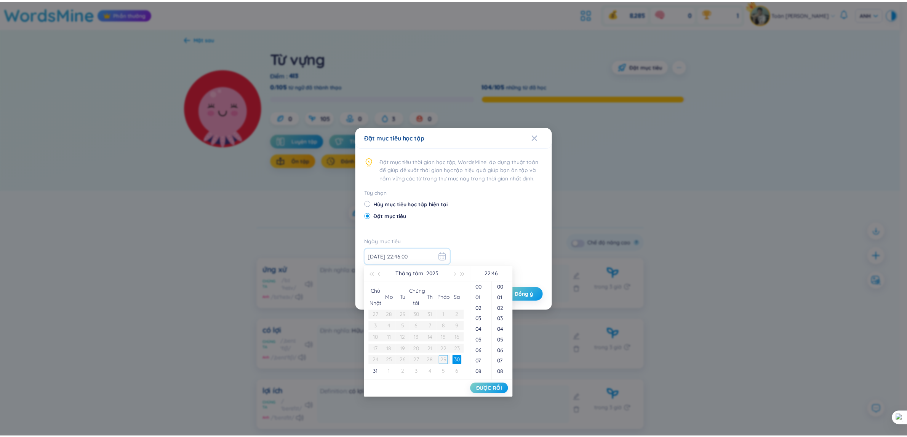
scroll to position [490, 0]
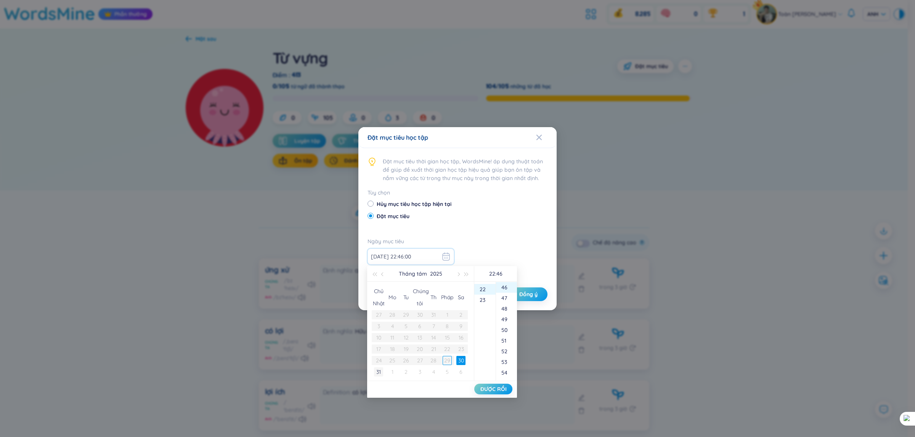
click at [376, 370] on font "31" at bounding box center [378, 372] width 5 height 7
click at [391, 371] on div "1" at bounding box center [392, 372] width 9 height 9
click at [381, 315] on div "31" at bounding box center [378, 315] width 9 height 9
type input "[DATE] 22:46:00"
click at [494, 386] on span "ĐƯỢC RỒI" at bounding box center [493, 390] width 26 height 8
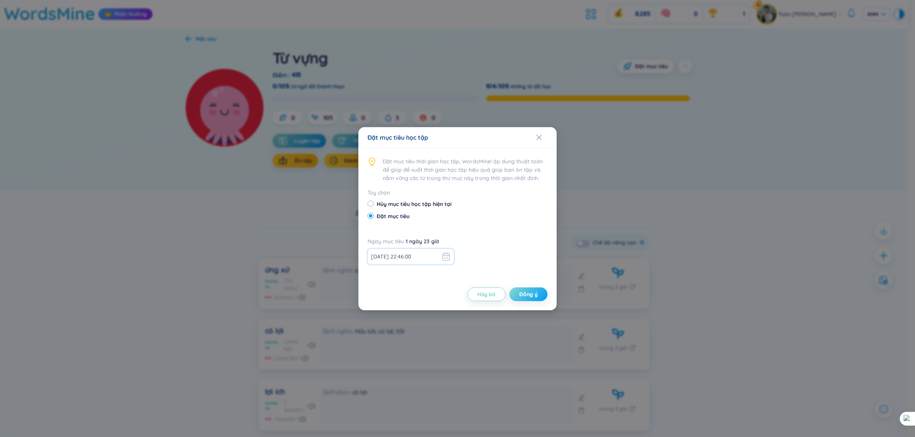
click at [536, 293] on font "Đồng ý" at bounding box center [528, 294] width 18 height 7
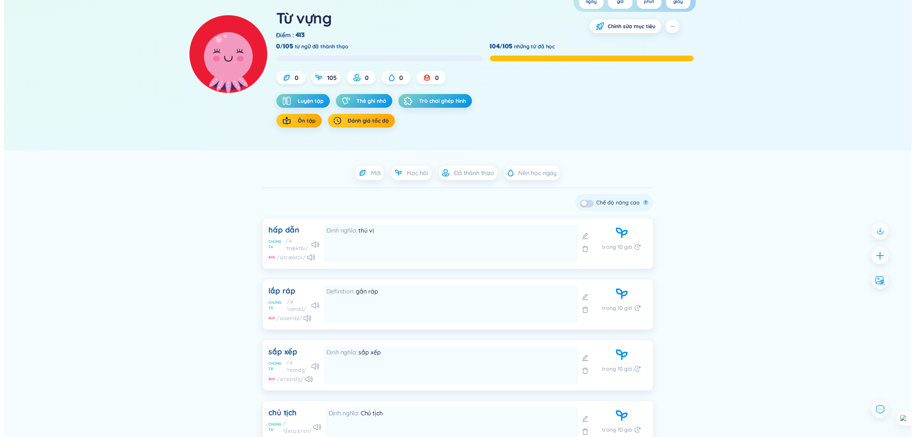
scroll to position [0, 0]
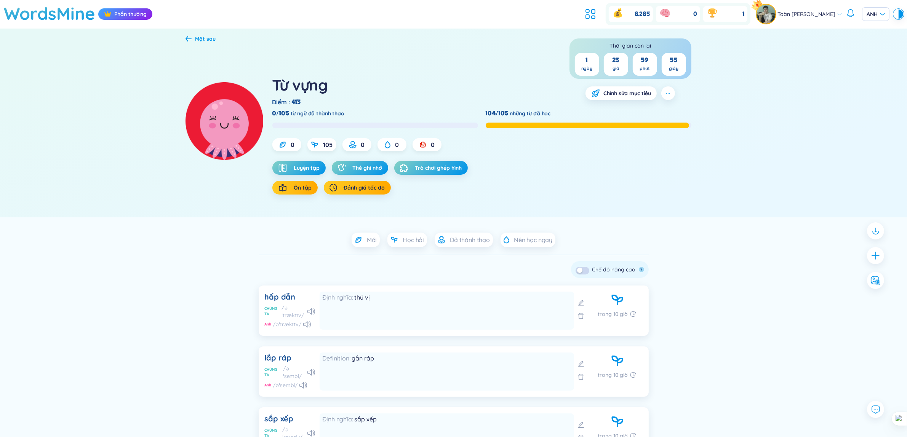
click at [203, 40] on font "Mặt sau" at bounding box center [205, 38] width 21 height 7
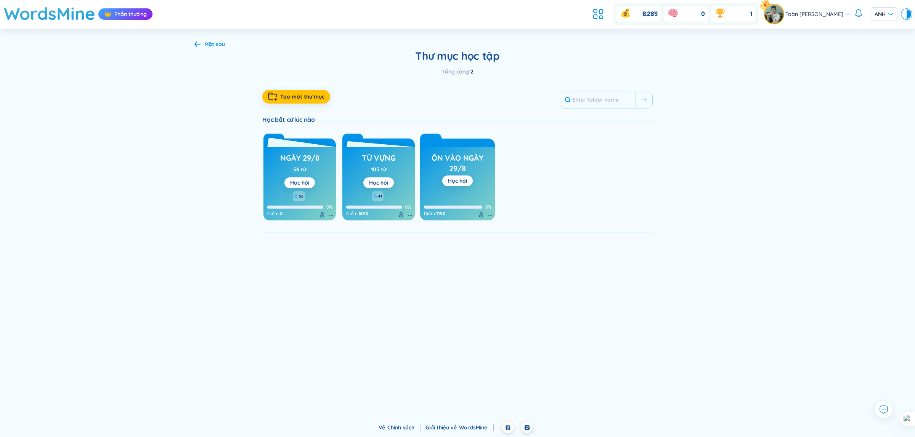
click at [305, 172] on font "56 từ" at bounding box center [299, 169] width 13 height 7
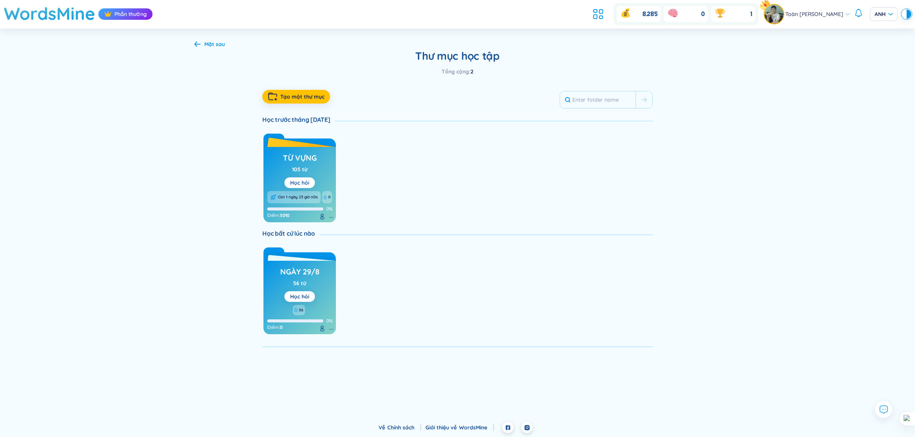
click at [301, 180] on font "Học hỏi" at bounding box center [299, 182] width 19 height 7
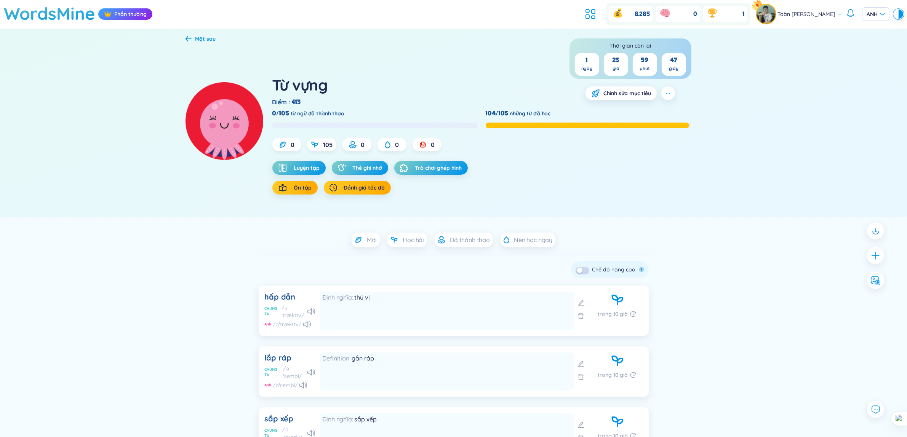
click at [201, 39] on font "Mặt sau" at bounding box center [205, 38] width 21 height 7
click at [190, 39] on icon at bounding box center [189, 39] width 6 height 6
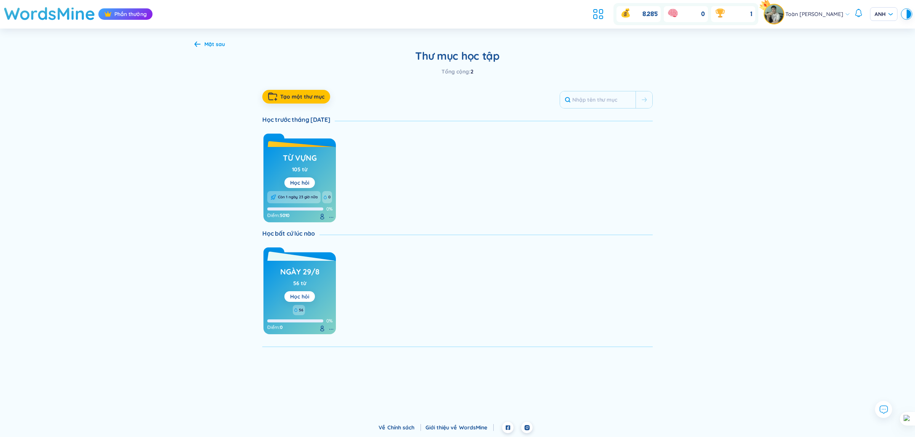
click at [308, 293] on div "Học hỏi" at bounding box center [299, 297] width 19 height 8
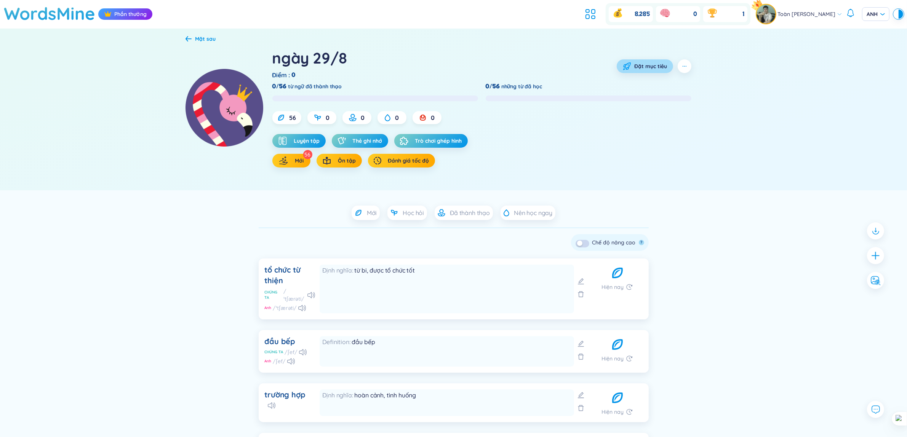
click at [659, 67] on font "Đặt mục tiêu" at bounding box center [651, 66] width 33 height 7
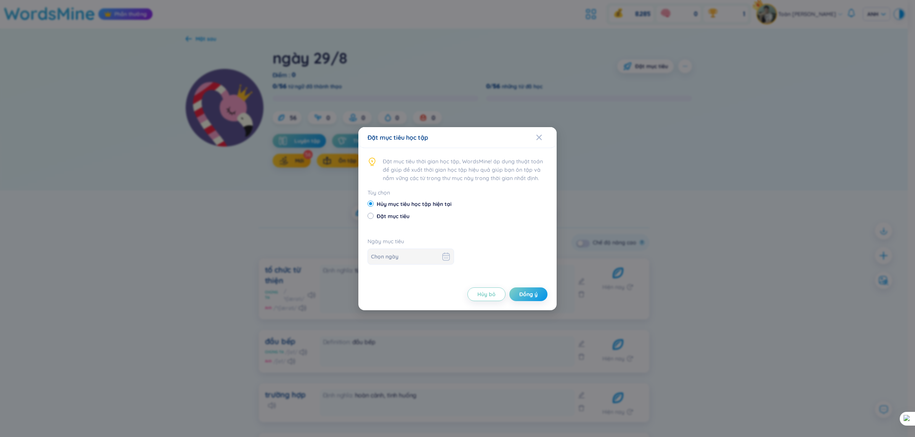
click at [384, 216] on font "Đặt mục tiêu" at bounding box center [392, 216] width 33 height 7
click at [373, 216] on input "Đặt mục tiêu" at bounding box center [369, 215] width 5 height 5
radio input "true"
radio input "false"
click at [410, 261] on input at bounding box center [405, 257] width 69 height 8
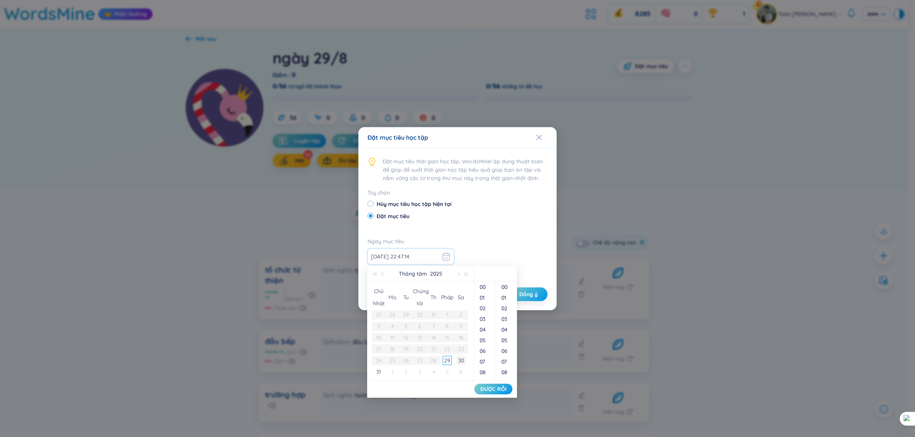
type input "[DATE] 22:47:15"
click at [458, 359] on font "30" at bounding box center [461, 360] width 6 height 7
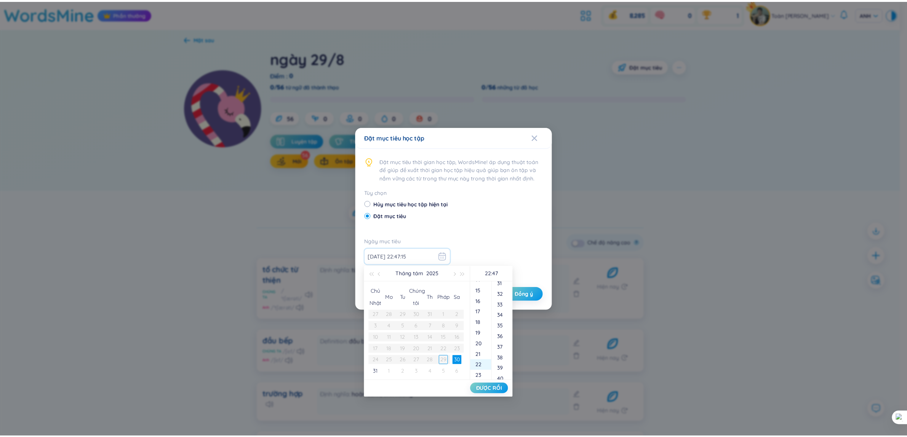
scroll to position [501, 0]
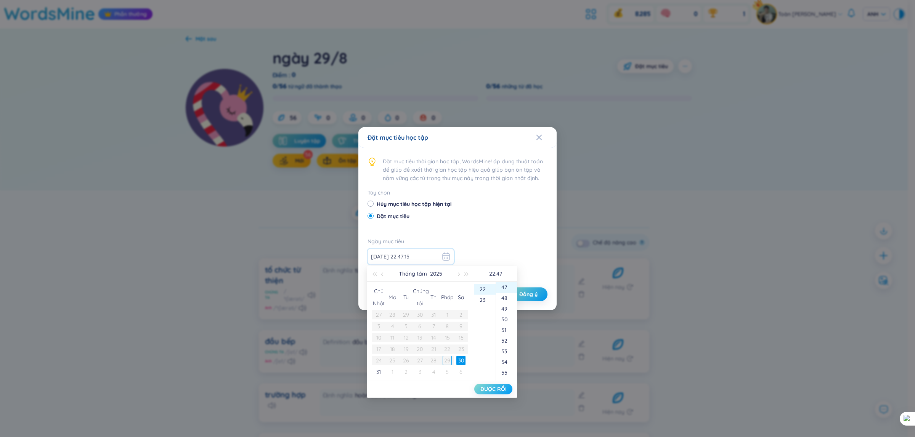
click at [489, 389] on font "ĐƯỢC RỒI" at bounding box center [493, 389] width 26 height 7
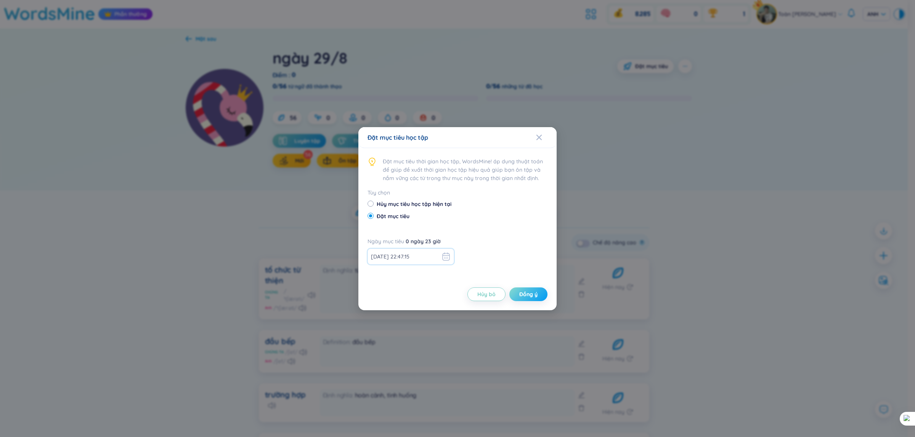
click at [529, 296] on font "Đồng ý" at bounding box center [528, 294] width 18 height 7
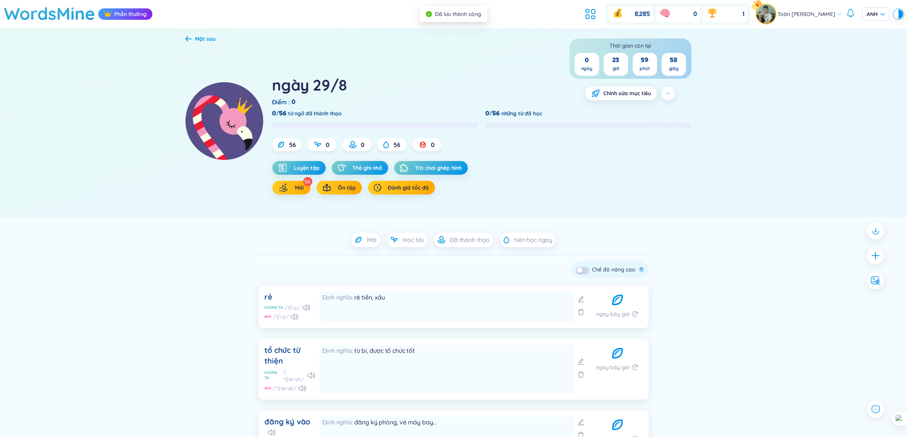
click at [582, 278] on div "Kiểm tra tất cả Xóa bỏ Nhảy ? Chế độ nâng cao ?" at bounding box center [610, 269] width 78 height 17
click at [582, 271] on div "button" at bounding box center [579, 270] width 5 height 5
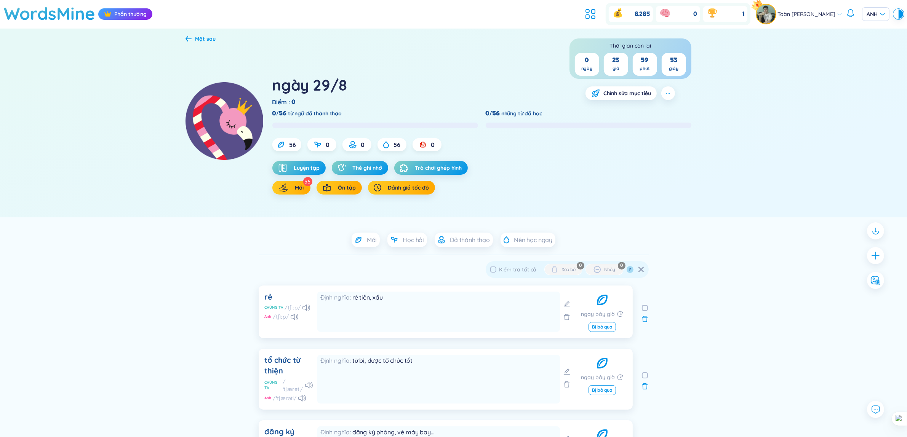
click at [496, 269] on input "Kiểm tra tất cả" at bounding box center [493, 270] width 6 height 6
checkbox input "true"
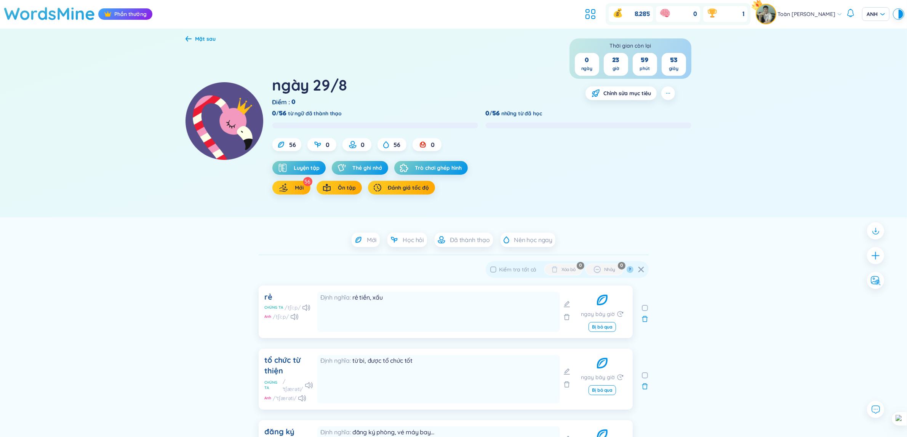
checkbox input "true"
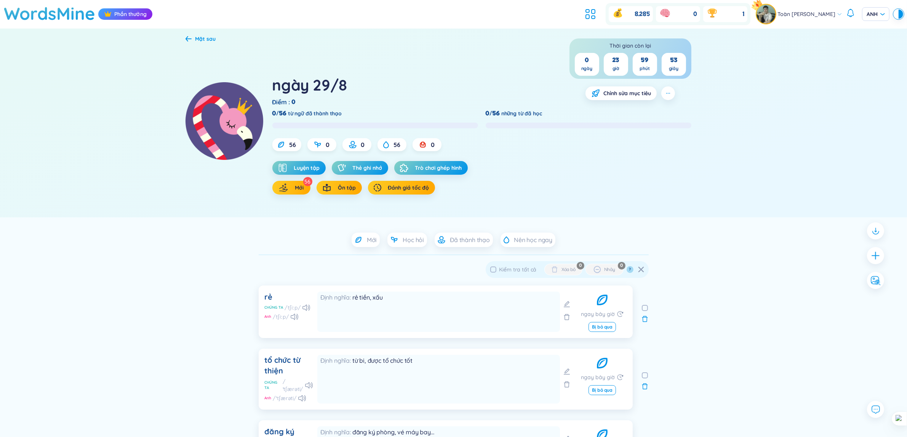
checkbox input "true"
click at [496, 269] on input "Kiểm tra tất cả" at bounding box center [493, 270] width 6 height 6
checkbox input "false"
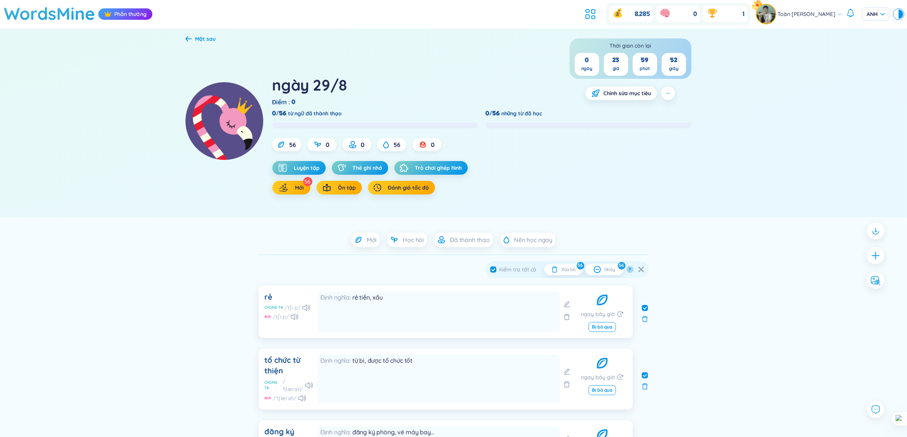
checkbox input "false"
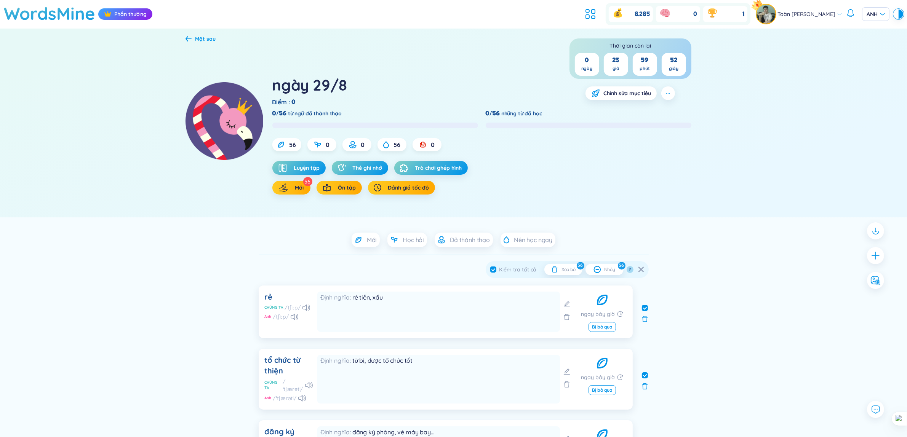
checkbox input "false"
click at [496, 269] on input "Kiểm tra tất cả" at bounding box center [493, 270] width 6 height 6
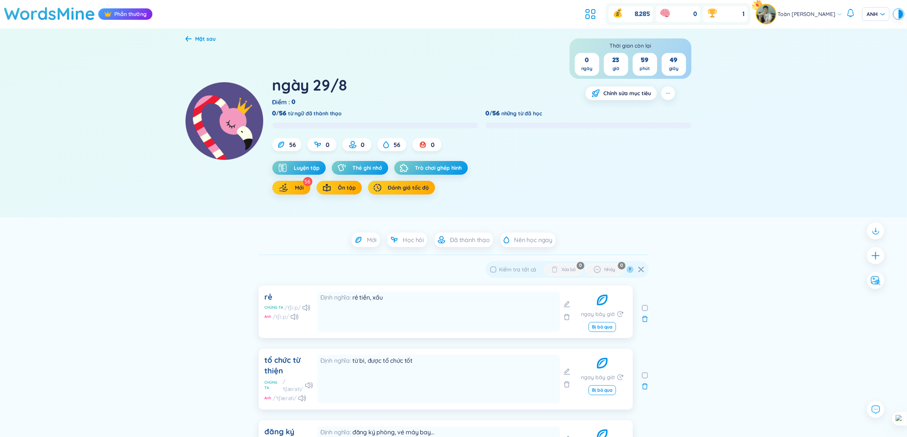
checkbox input "true"
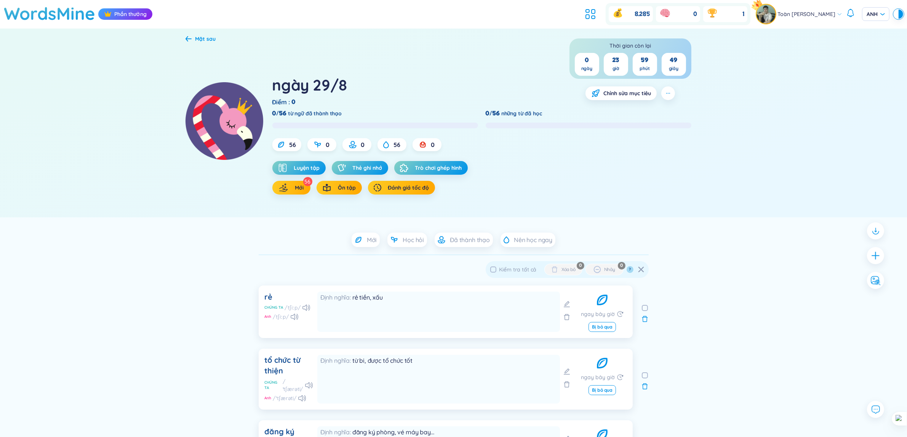
checkbox input "true"
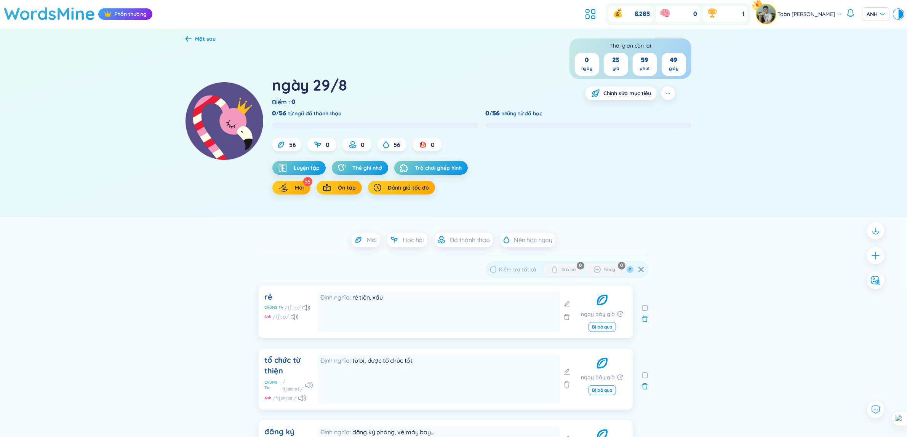
checkbox input "true"
click at [537, 240] on font "Nên học ngay" at bounding box center [533, 240] width 38 height 8
checkbox input "false"
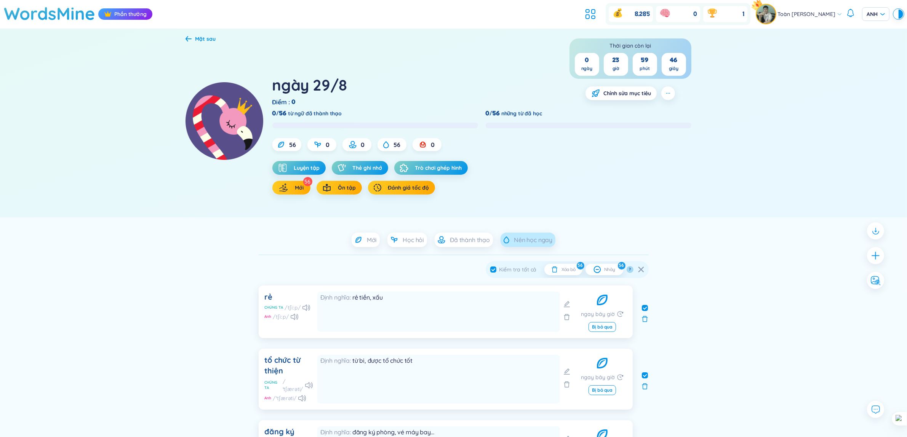
checkbox input "false"
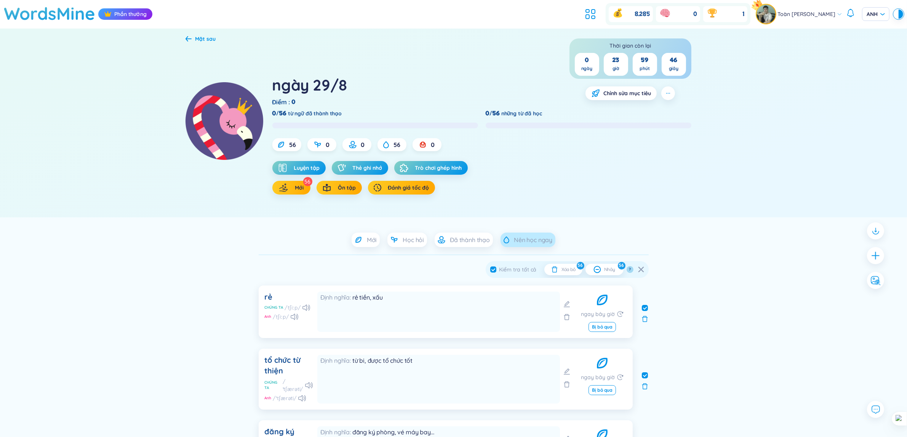
checkbox input "false"
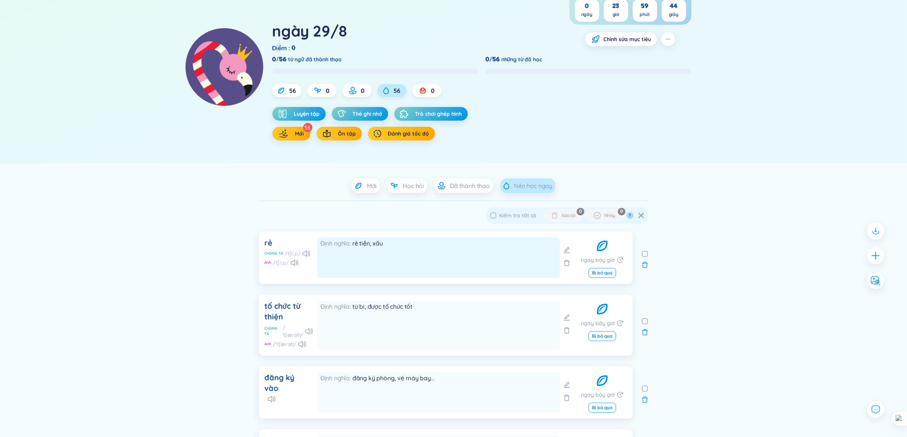
scroll to position [143, 0]
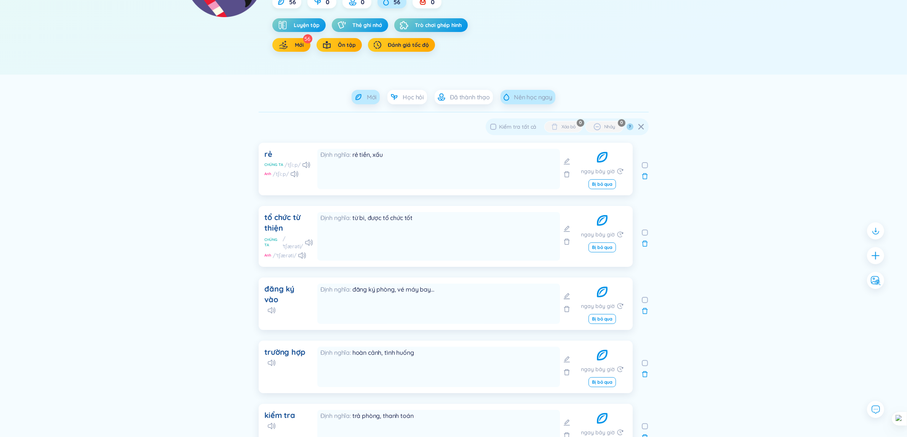
click at [370, 101] on span "Mới" at bounding box center [372, 97] width 10 height 8
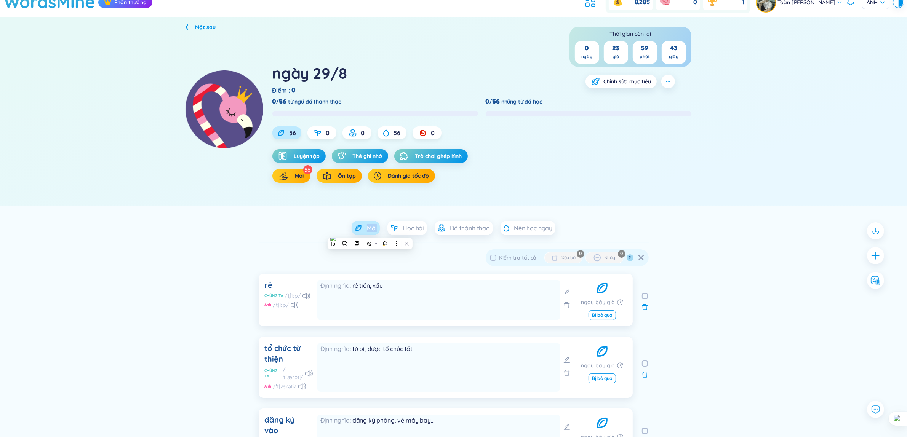
scroll to position [0, 0]
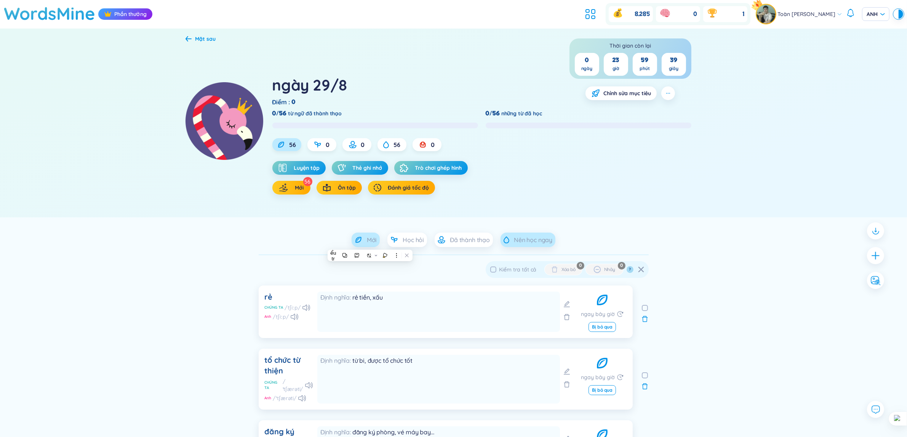
click at [526, 237] on font "Nên học ngay" at bounding box center [533, 240] width 38 height 8
click at [481, 244] on font "Đã thành thạo" at bounding box center [470, 240] width 40 height 8
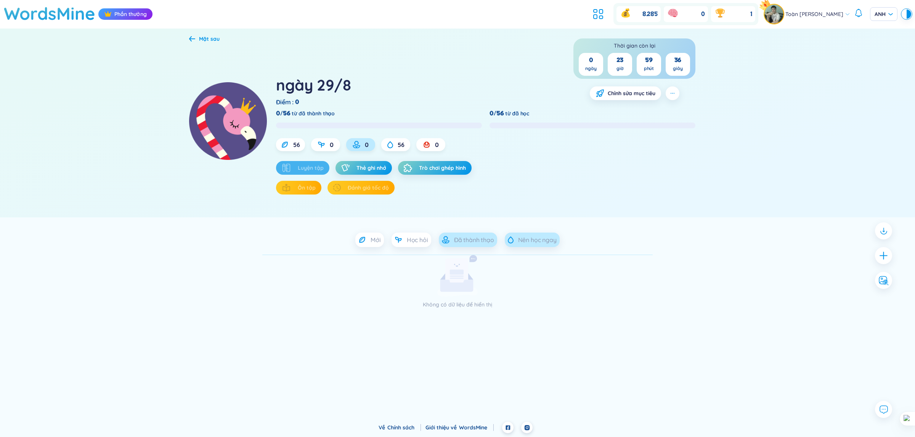
click at [523, 239] on font "Nên học ngay" at bounding box center [537, 240] width 38 height 8
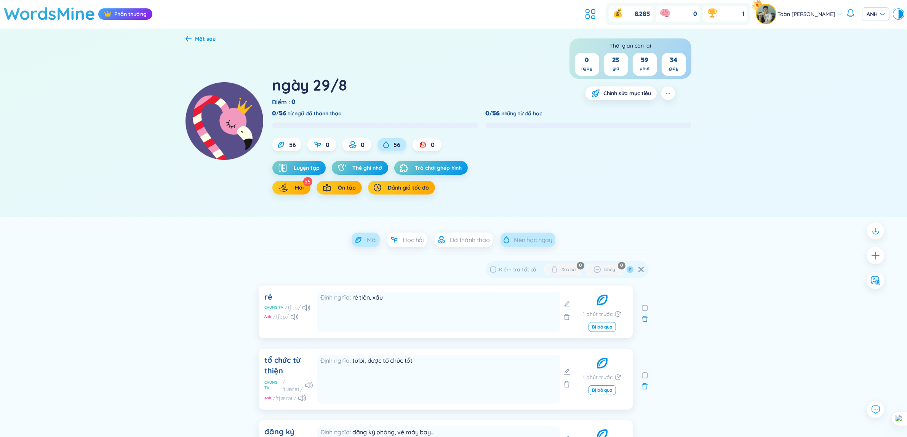
click at [372, 244] on span "Mới" at bounding box center [372, 240] width 10 height 8
click at [472, 52] on div "ngày 29/8 Điểm : 0 Thời gian còn lại 0 ngày 23 giờ 59 phút 31 giây Chỉnh sửa mụ…" at bounding box center [481, 77] width 419 height 59
click at [292, 183] on button "Mới" at bounding box center [291, 188] width 38 height 14
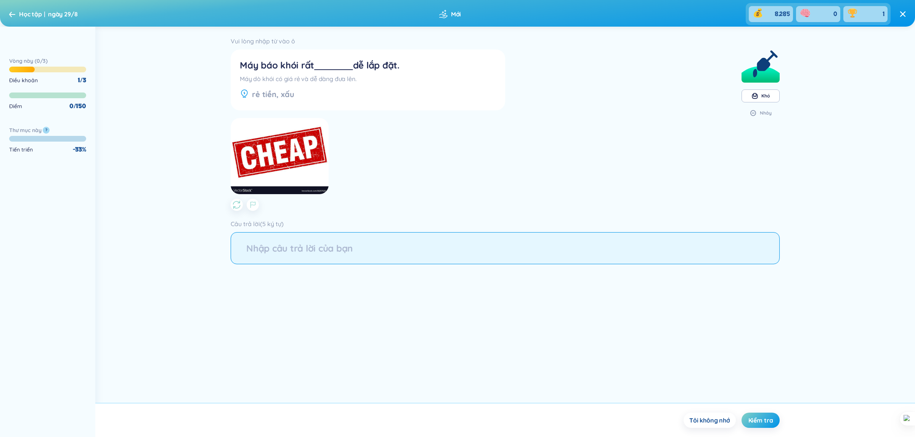
click at [285, 250] on input "string" at bounding box center [505, 248] width 549 height 32
type input "cheap"
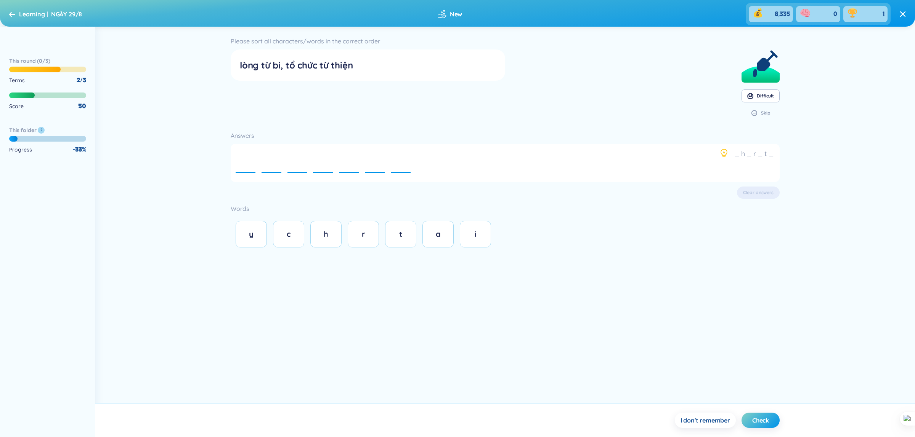
click at [440, 258] on div "Please sort all characters/words in the correct order lòng từ bi, tổ chức từ th…" at bounding box center [504, 215] width 819 height 376
click at [272, 235] on div "y c h r t a i" at bounding box center [505, 234] width 549 height 34
click at [749, 183] on div "Answers _ h _ r _ t _ e e e e e e e Clear answers Words y c h r t a i" at bounding box center [505, 187] width 549 height 127
click at [753, 185] on div "Answers _ h _ r _ t _ e e e e e e e Clear answers Words y c h r t a i" at bounding box center [505, 187] width 549 height 127
click at [260, 233] on button "y" at bounding box center [250, 234] width 31 height 27
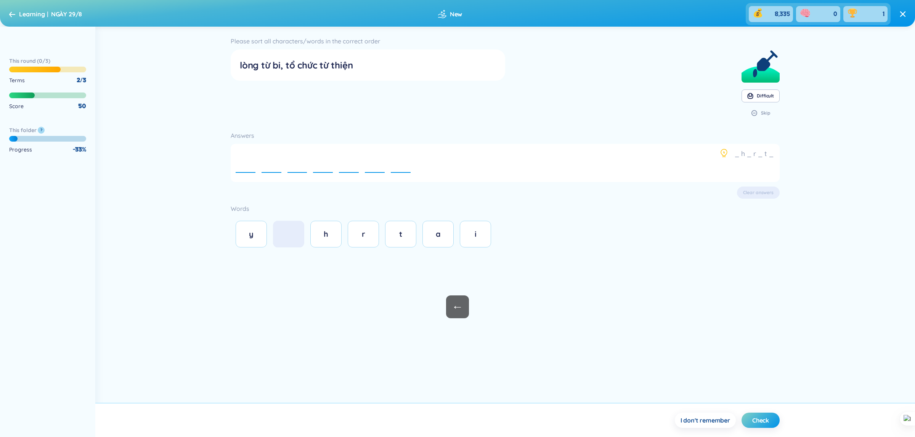
click at [458, 310] on span "←" at bounding box center [457, 307] width 23 height 23
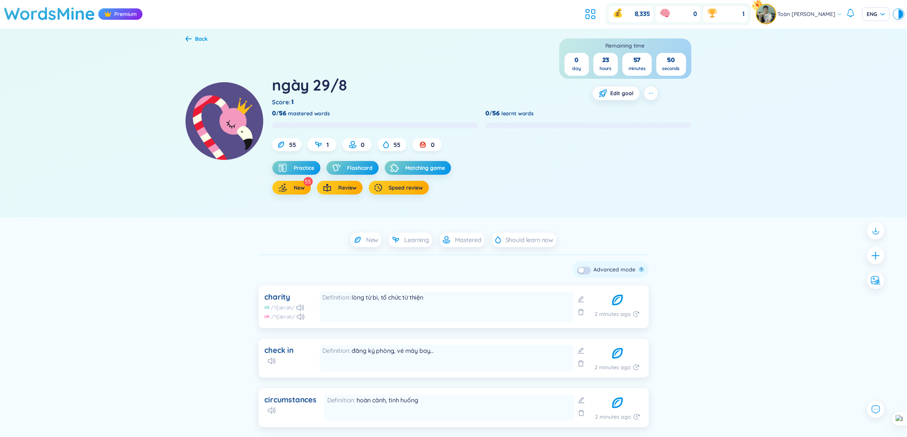
click at [304, 185] on div "55" at bounding box center [308, 181] width 9 height 9
click at [299, 189] on span "New" at bounding box center [299, 188] width 11 height 8
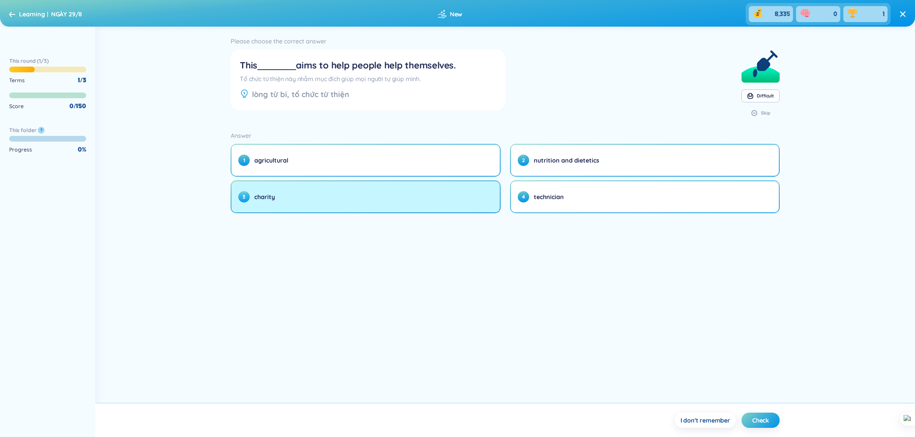
click at [353, 185] on button "3 charity" at bounding box center [365, 196] width 268 height 31
click at [400, 205] on button "3 charity" at bounding box center [365, 196] width 268 height 31
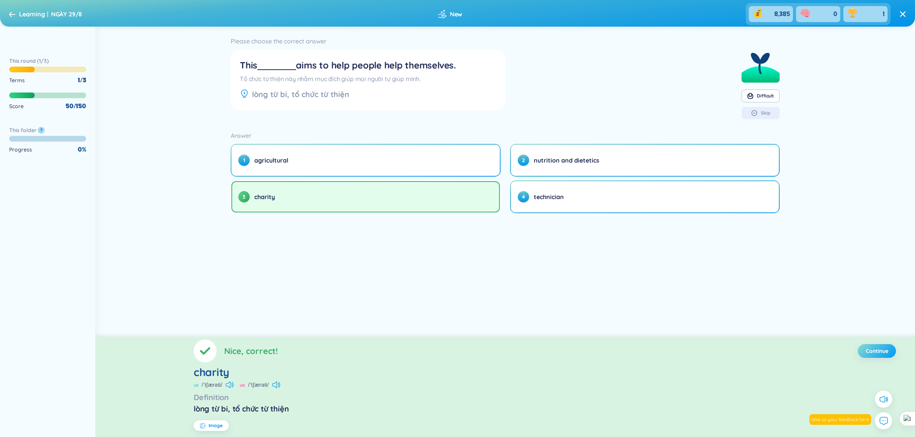
click at [886, 353] on span "Continue" at bounding box center [876, 352] width 22 height 8
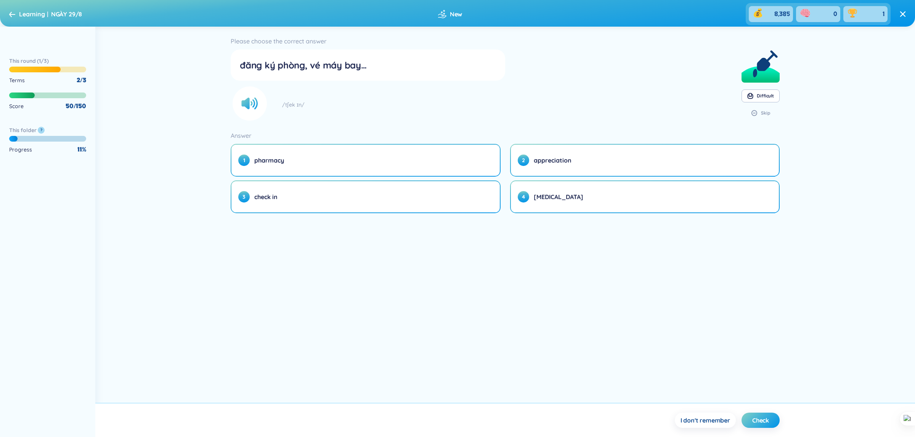
click at [9, 12] on icon at bounding box center [12, 14] width 6 height 6
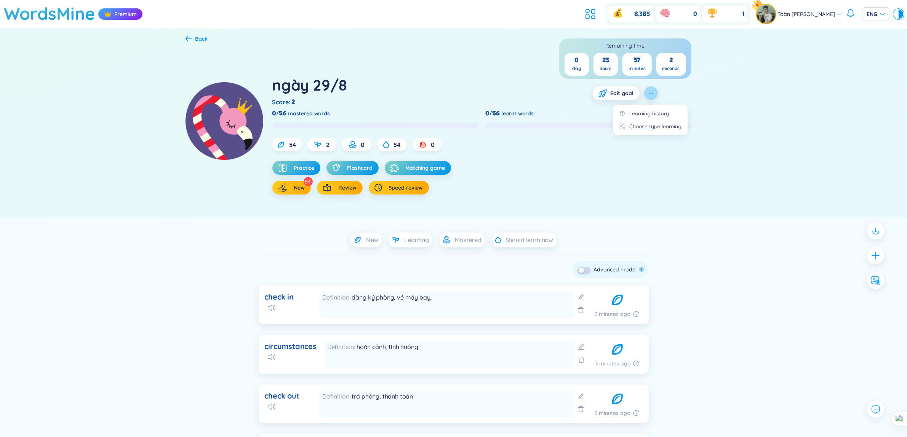
click at [650, 96] on icon "button" at bounding box center [651, 93] width 6 height 6
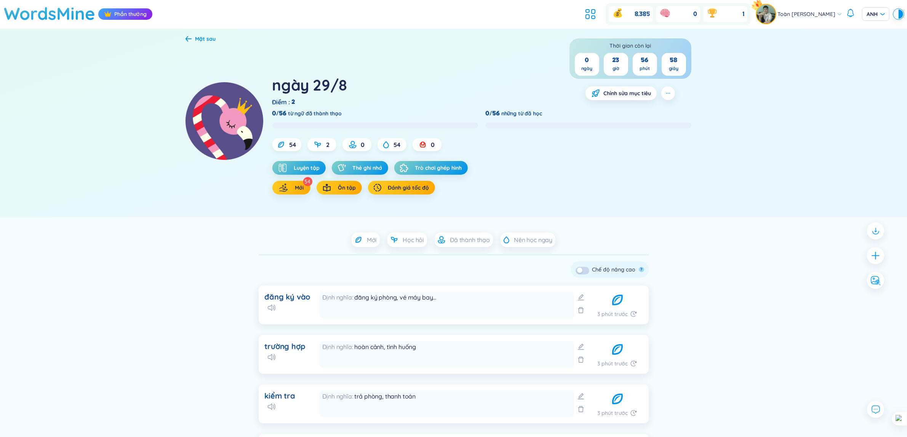
click at [711, 111] on div "ngày 29/8 Điểm : 2 Thời gian còn lại 0 ngày 23 giờ 56 phút 58 giây Chỉnh sửa mụ…" at bounding box center [497, 121] width 450 height 147
click at [662, 95] on button "button" at bounding box center [669, 94] width 14 height 14
click at [669, 123] on font "Chọn loại hình học tập" at bounding box center [673, 126] width 54 height 7
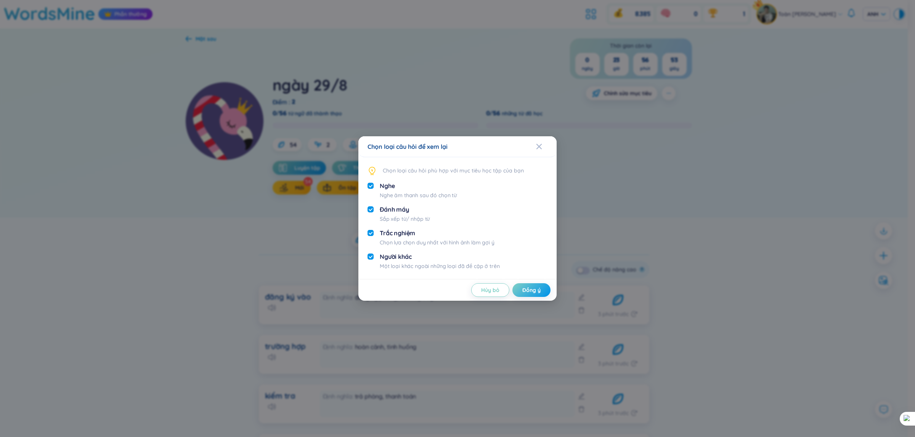
drag, startPoint x: 370, startPoint y: 232, endPoint x: 368, endPoint y: 237, distance: 5.5
click at [370, 232] on input "checkbox" at bounding box center [370, 233] width 6 height 6
checkbox input "false"
click at [368, 251] on div "Nghe Nghe âm thanh sau đó chọn từ Đánh máy Sắp xếp từ/ nhập từ Trắc nghiệm Chọn…" at bounding box center [457, 226] width 180 height 88
click at [368, 254] on input "checkbox" at bounding box center [370, 257] width 6 height 6
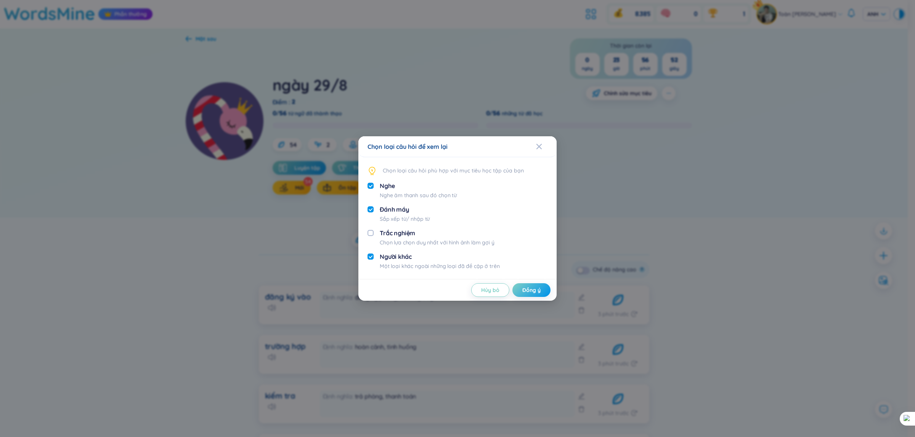
checkbox input "false"
click at [372, 185] on input "checkbox" at bounding box center [370, 186] width 6 height 6
checkbox input "false"
click at [542, 285] on button "Đồng ý" at bounding box center [531, 291] width 38 height 14
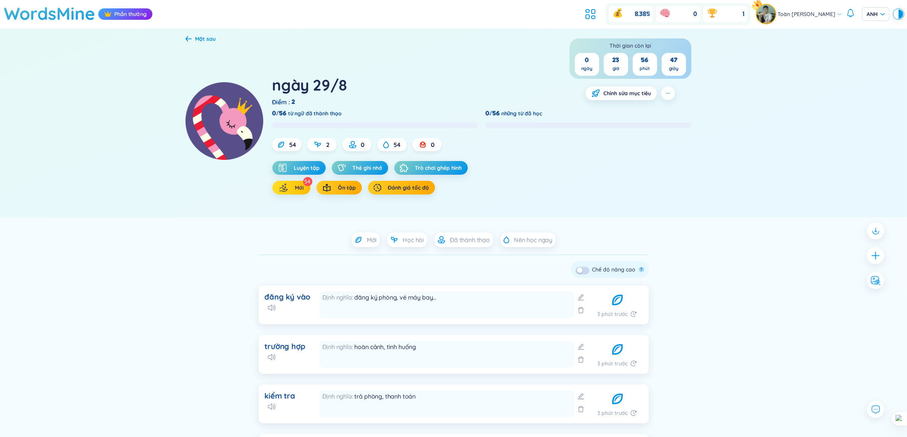
click at [305, 187] on button "Mới" at bounding box center [291, 188] width 38 height 14
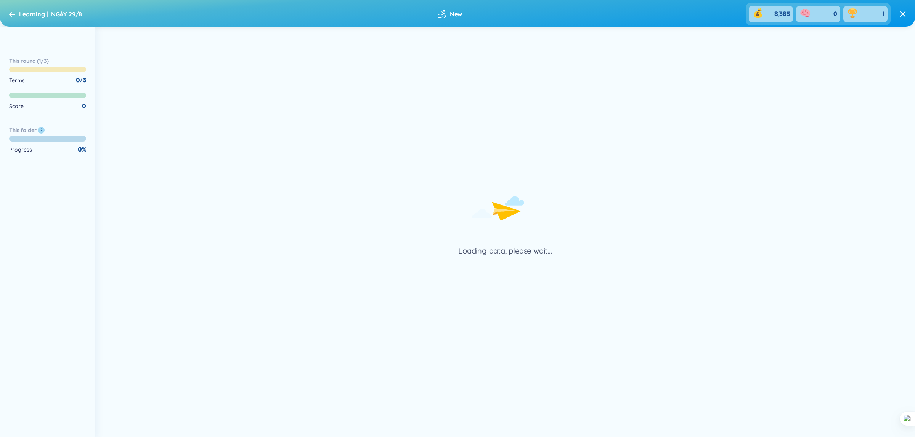
click at [683, 170] on div "Loading data, please wait..." at bounding box center [504, 193] width 819 height 125
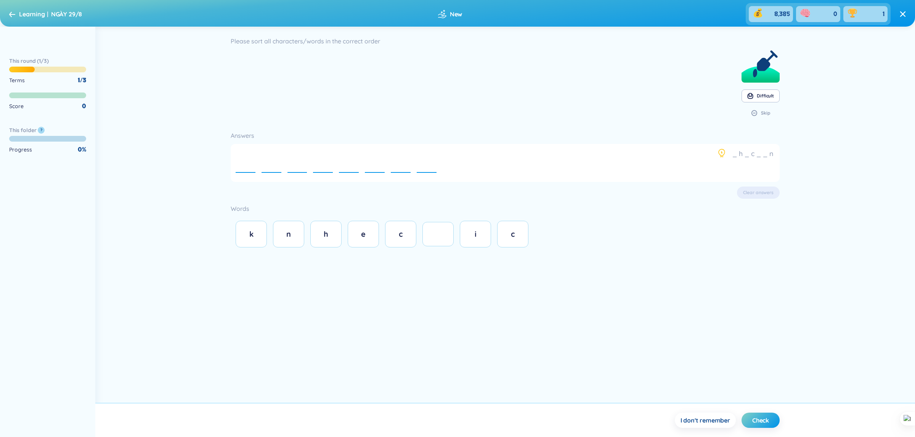
click at [19, 8] on div "Learning NGÀY 29/8" at bounding box center [50, 14] width 63 height 12
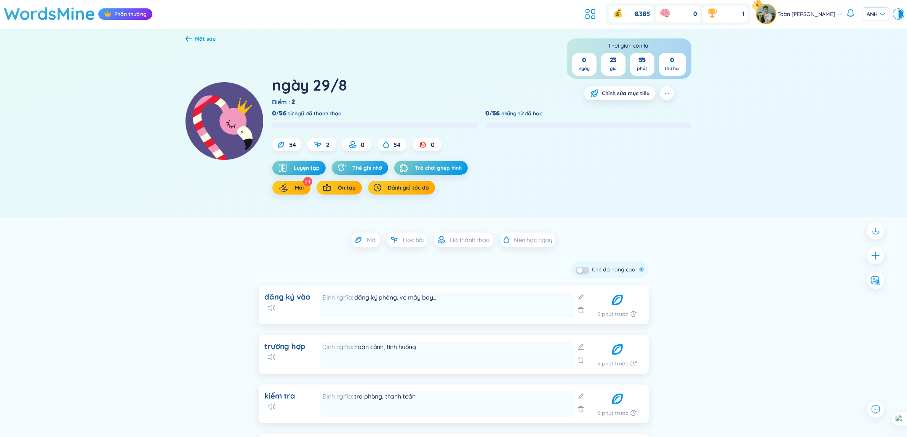
click at [662, 88] on div at bounding box center [667, 94] width 14 height 14
click at [671, 123] on font "Chọn loại hình học tập" at bounding box center [672, 126] width 54 height 7
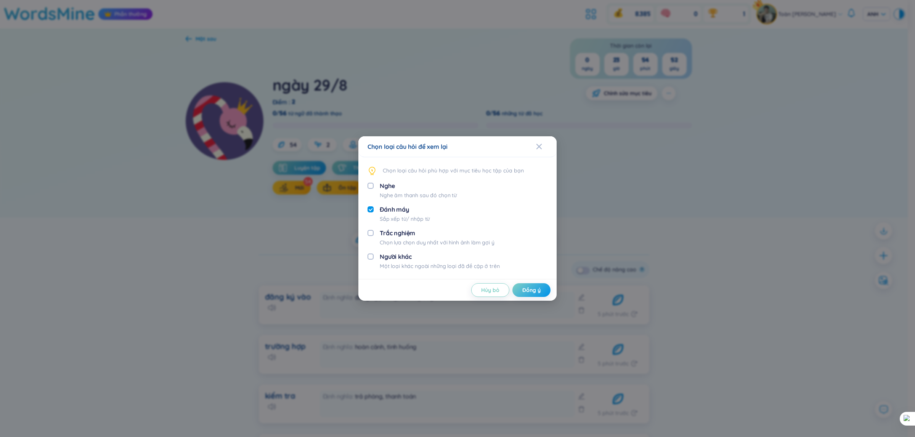
click at [740, 156] on div "Chọn loại câu hỏi để xem lại Chọn loại câu hỏi phù hợp với mục tiêu học tập của…" at bounding box center [457, 218] width 915 height 437
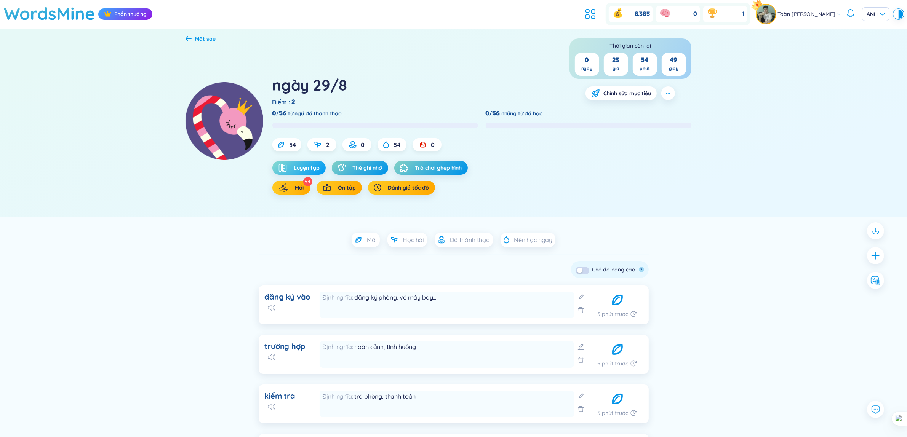
click at [307, 170] on font "Luyện tập" at bounding box center [307, 168] width 26 height 7
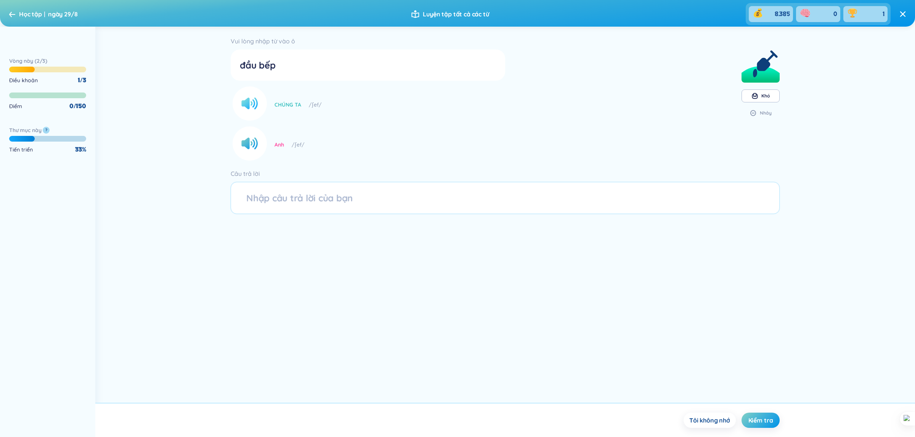
click at [247, 102] on icon at bounding box center [248, 103] width 14 height 11
click at [650, 256] on div "Please type word in the box đầu bếp US /ʃef/ UK /ʃef/ Difficult Skip Answers" at bounding box center [504, 215] width 819 height 376
click at [247, 104] on icon at bounding box center [248, 103] width 14 height 11
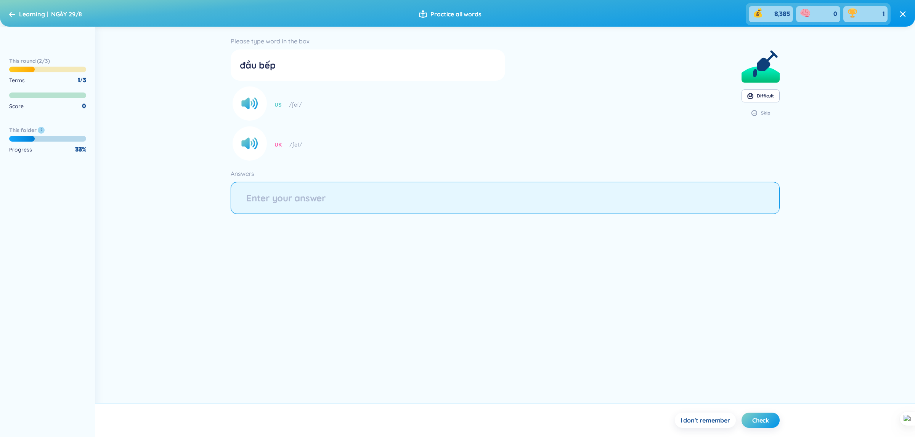
click at [319, 186] on input "string" at bounding box center [505, 198] width 549 height 32
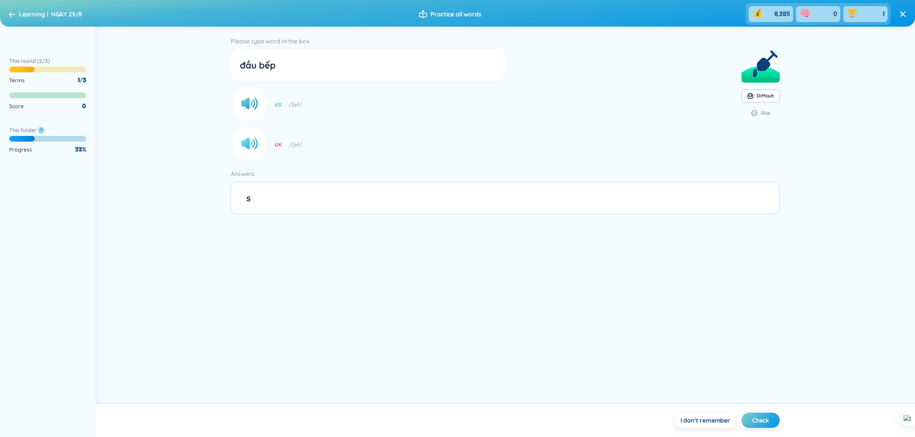
click at [240, 142] on circle at bounding box center [249, 144] width 34 height 34
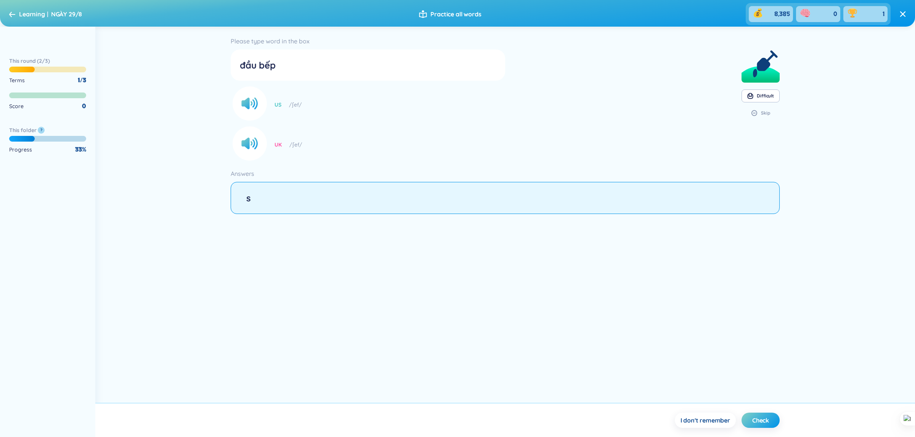
click at [300, 204] on input "string" at bounding box center [505, 198] width 549 height 32
type input "saf"
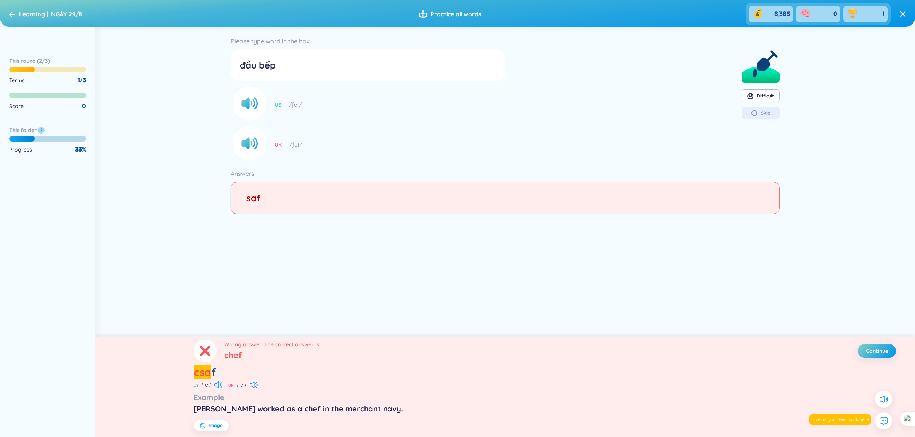
click at [220, 385] on icon at bounding box center [218, 385] width 8 height 7
click at [221, 385] on icon at bounding box center [218, 385] width 8 height 7
click at [221, 385] on icon at bounding box center [220, 385] width 1 height 4
click at [218, 421] on button "Image" at bounding box center [211, 426] width 35 height 11
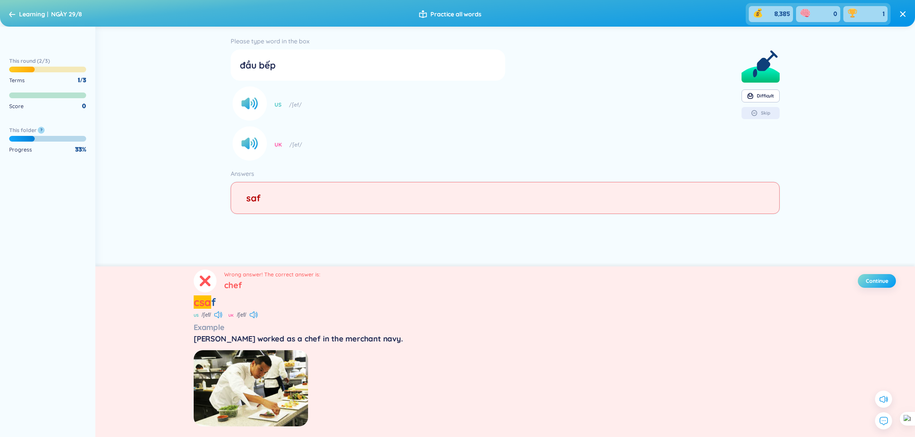
click at [878, 281] on span "Continue" at bounding box center [876, 281] width 22 height 8
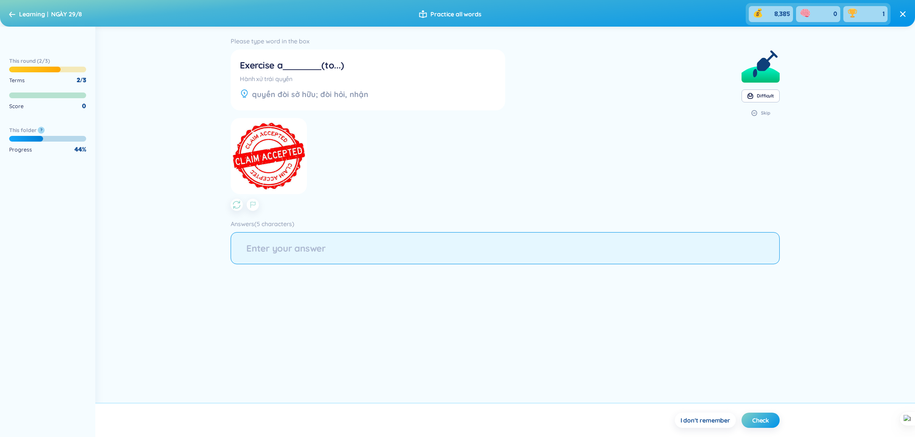
click at [309, 235] on input "string" at bounding box center [505, 248] width 549 height 32
type input "accepted"
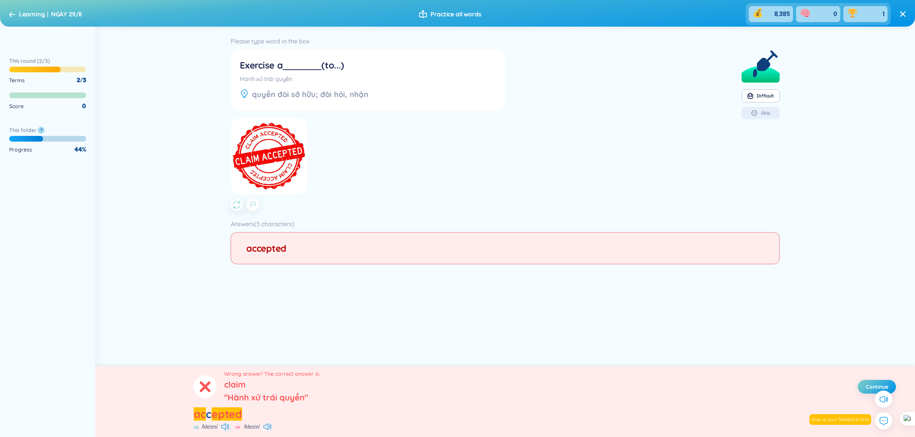
click at [40, 16] on span "Learning" at bounding box center [32, 14] width 26 height 8
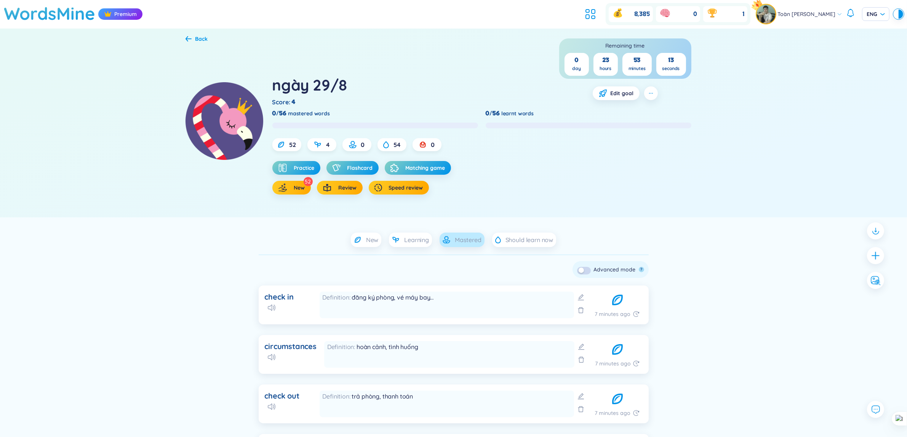
click at [458, 237] on span "Mastered" at bounding box center [468, 240] width 27 height 8
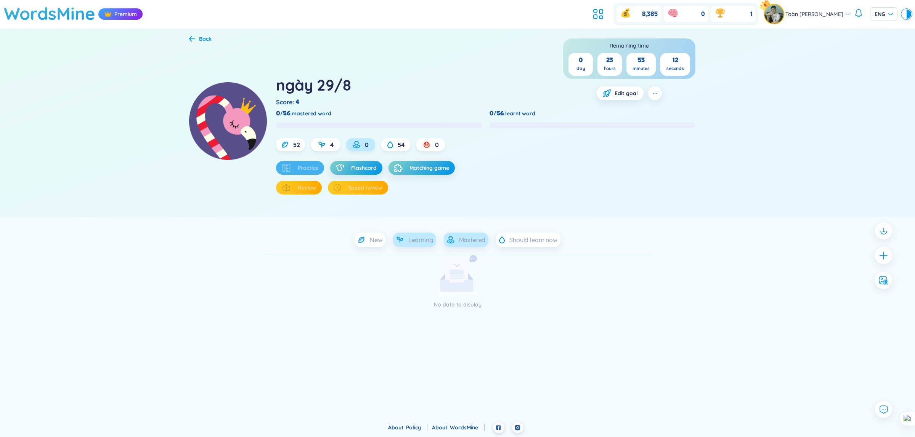
click at [429, 240] on span "Learning" at bounding box center [420, 240] width 25 height 8
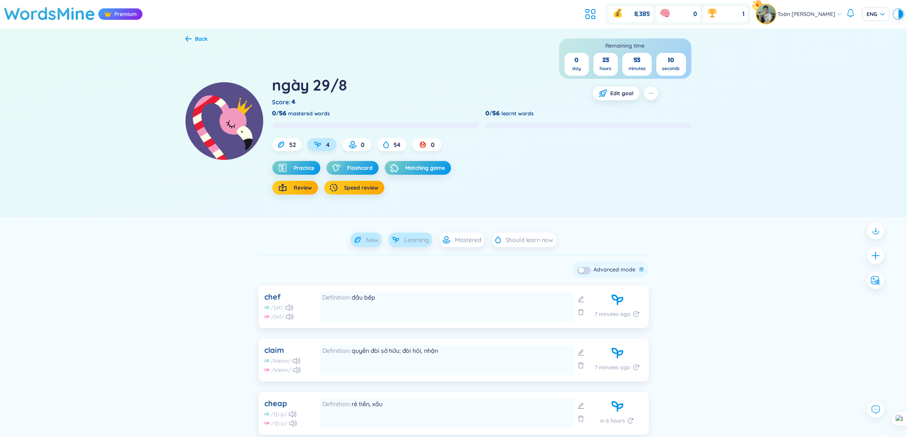
click at [354, 234] on div "New" at bounding box center [366, 240] width 31 height 14
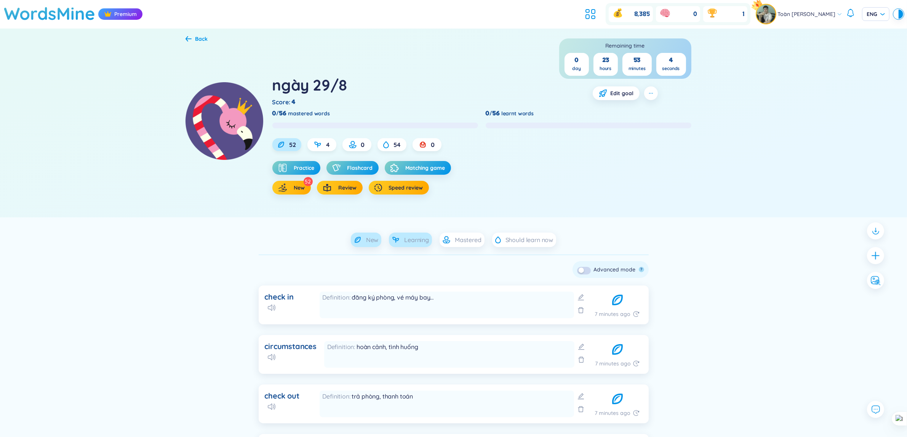
click at [410, 236] on span "Learning" at bounding box center [416, 240] width 25 height 8
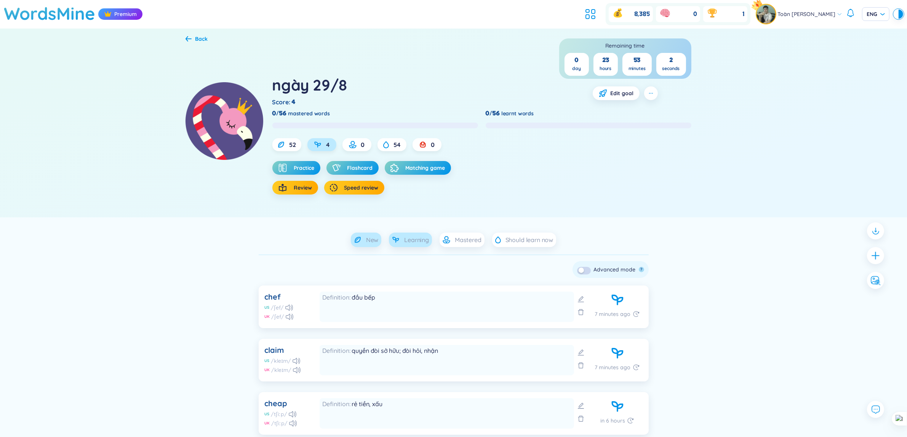
click at [376, 244] on span "New" at bounding box center [372, 240] width 13 height 8
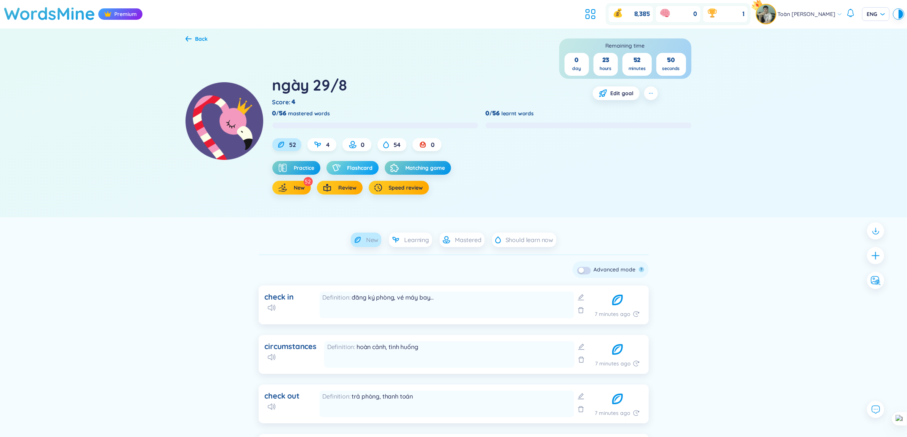
click at [361, 168] on span "Flashcard" at bounding box center [361, 168] width 26 height 8
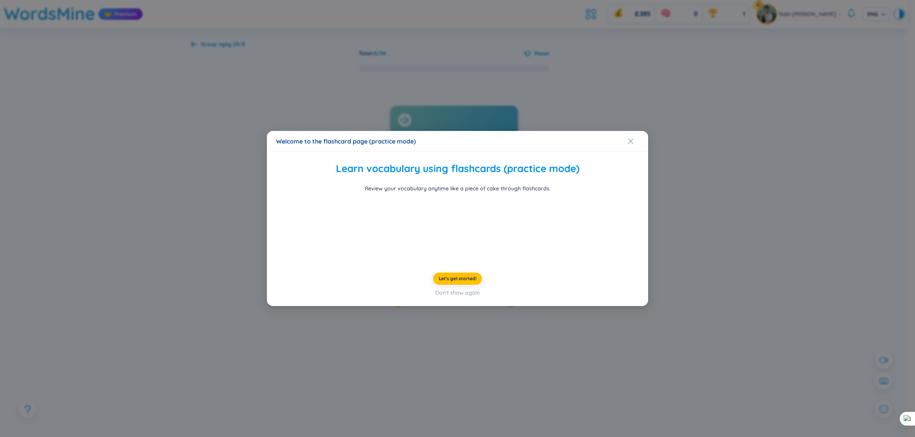
click at [774, 201] on div "Welcome to the flashcard page (practice mode) Learn vocabulary using flashcards…" at bounding box center [457, 218] width 915 height 437
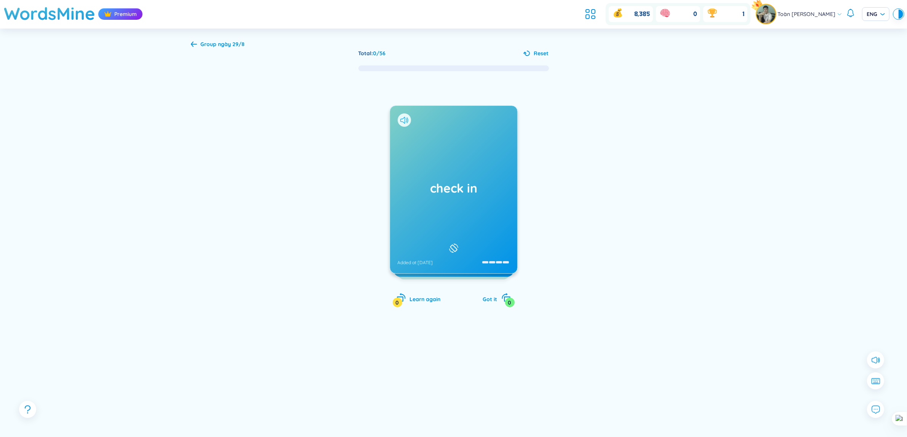
click at [402, 121] on icon at bounding box center [404, 120] width 8 height 7
click at [405, 122] on icon at bounding box center [402, 120] width 5 height 7
drag, startPoint x: 559, startPoint y: 157, endPoint x: 443, endPoint y: 207, distance: 126.3
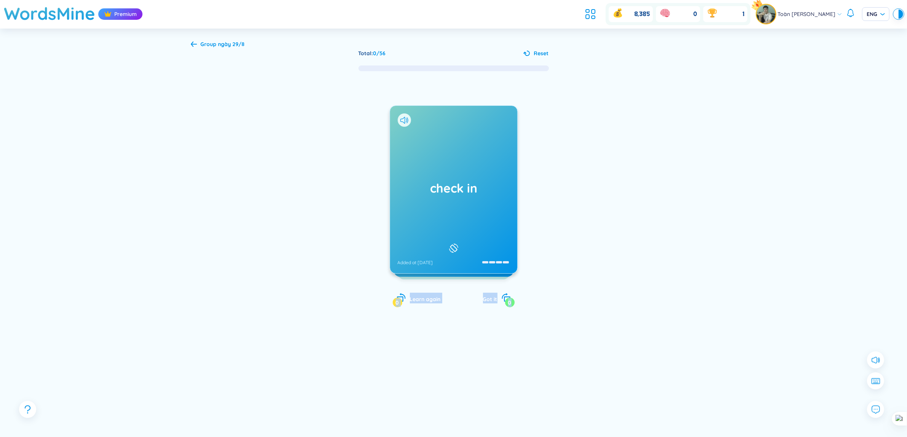
click at [440, 206] on div "check in Added at 29/8/2025 đăng ký phòng, vé máy bay… Added at 29/8/2025 circu…" at bounding box center [454, 197] width 526 height 251
click at [616, 241] on div at bounding box center [631, 214] width 114 height 152
click at [445, 193] on h1 "check in" at bounding box center [454, 188] width 112 height 17
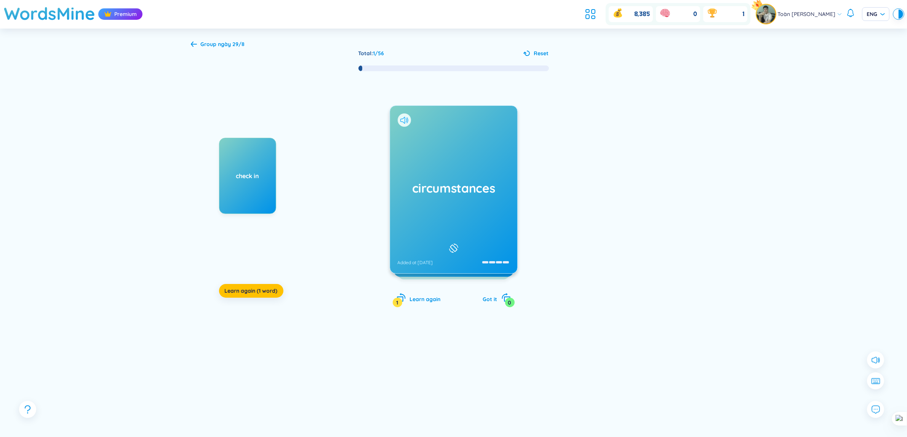
click at [404, 124] on icon at bounding box center [402, 120] width 5 height 7
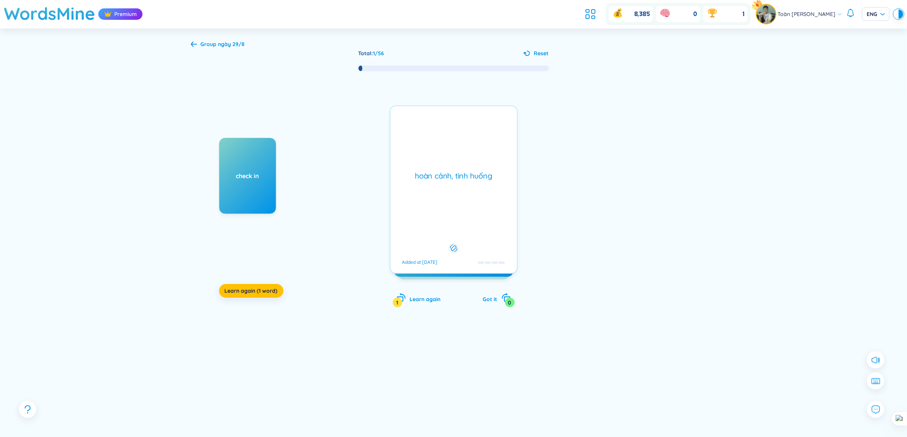
click at [440, 160] on div "hoàn cảnh, tình huống Added at 29/8/2025" at bounding box center [454, 190] width 128 height 168
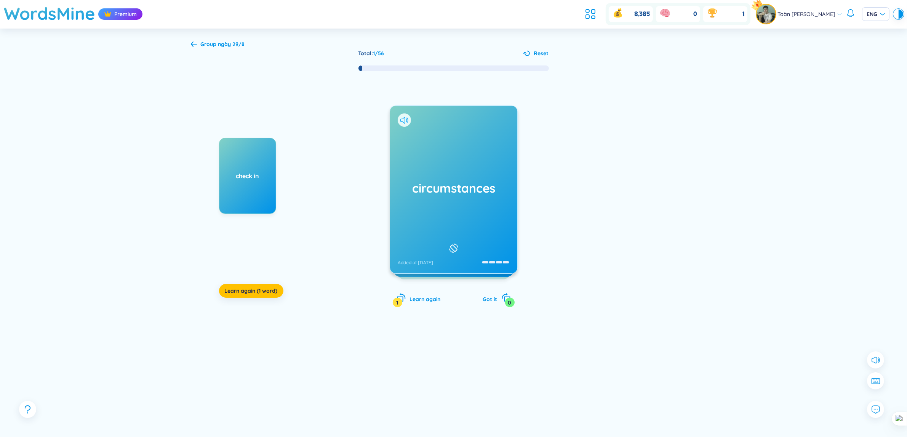
click at [405, 120] on icon at bounding box center [404, 120] width 8 height 7
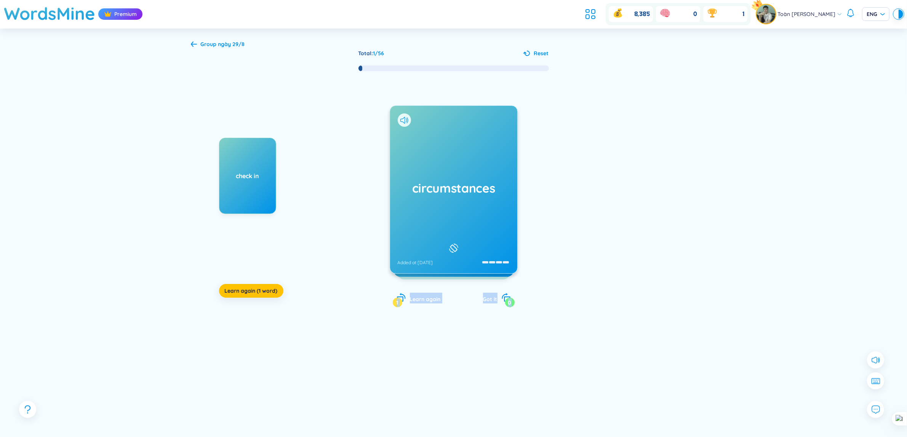
drag, startPoint x: 572, startPoint y: 221, endPoint x: 426, endPoint y: 176, distance: 153.2
click at [426, 176] on div "check in Learn again (1 word) circumstances Added at 29/8/2025 hoàn cảnh, tình …" at bounding box center [454, 197] width 526 height 251
click at [582, 222] on div at bounding box center [631, 214] width 114 height 152
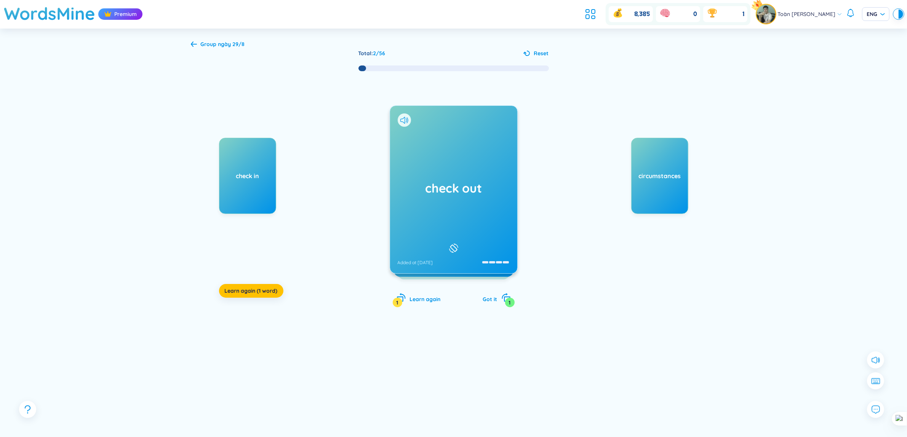
click at [199, 42] on div "Group ngày 29/8" at bounding box center [218, 44] width 54 height 8
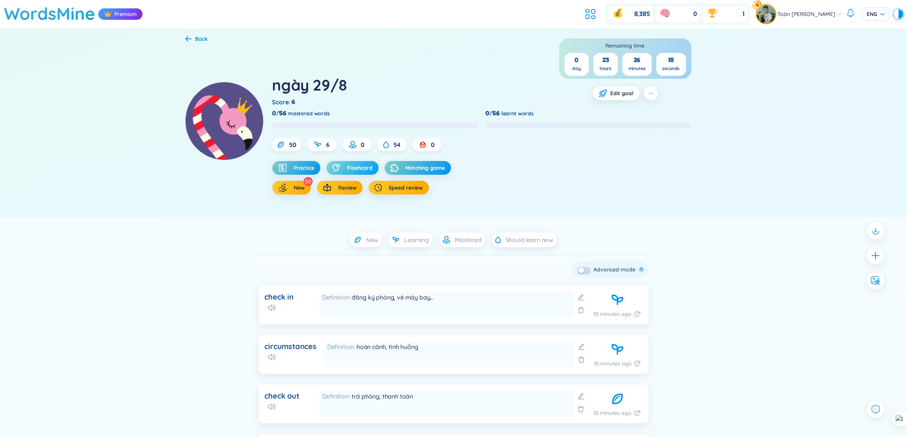
click at [331, 165] on button "Flashcard" at bounding box center [353, 168] width 52 height 14
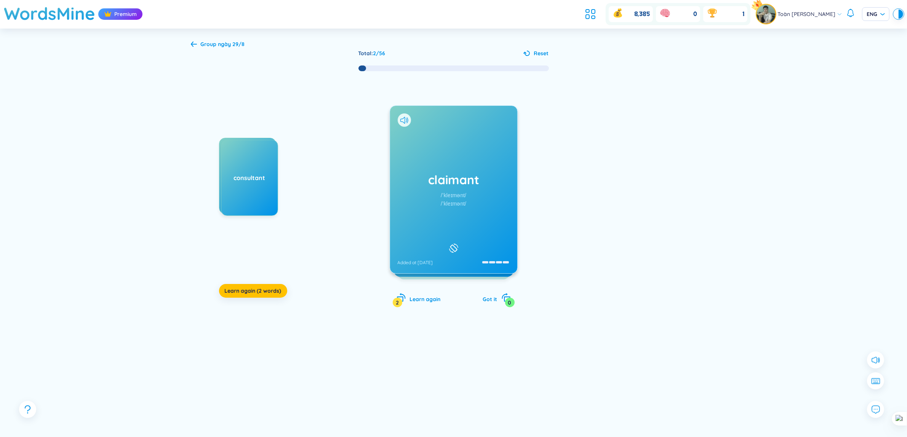
click at [436, 203] on div "claimant /ˈkleɪmənt/ /ˈkleɪmənt/ Added at 29/8/2025" at bounding box center [453, 190] width 127 height 168
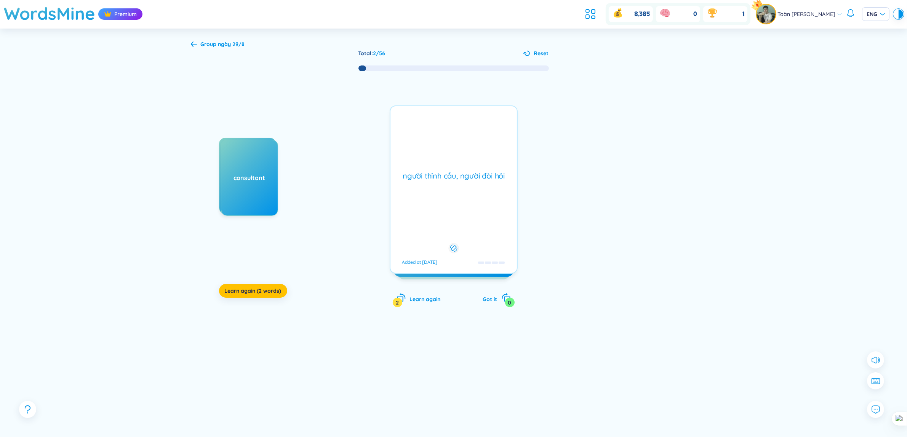
click at [436, 203] on div "người thỉnh cầu, người đòi hỏi Added at 29/8/2025" at bounding box center [454, 190] width 128 height 168
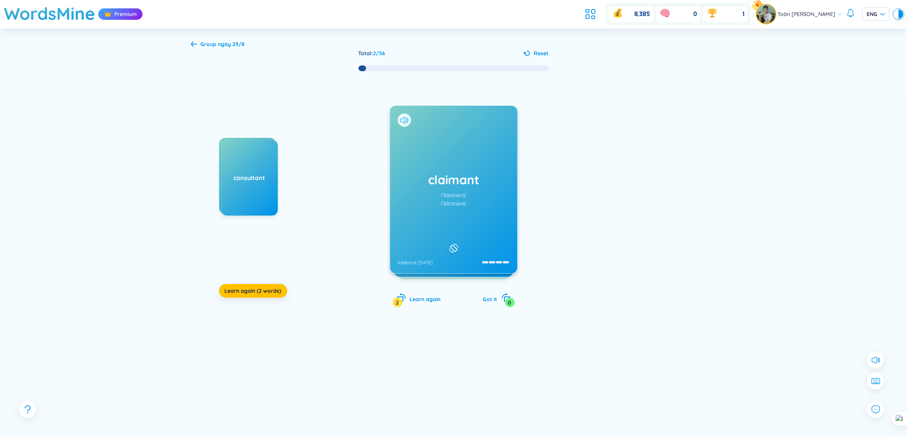
click at [407, 122] on icon at bounding box center [404, 120] width 8 height 7
click at [405, 121] on icon at bounding box center [404, 120] width 8 height 7
click at [404, 123] on icon at bounding box center [404, 120] width 8 height 7
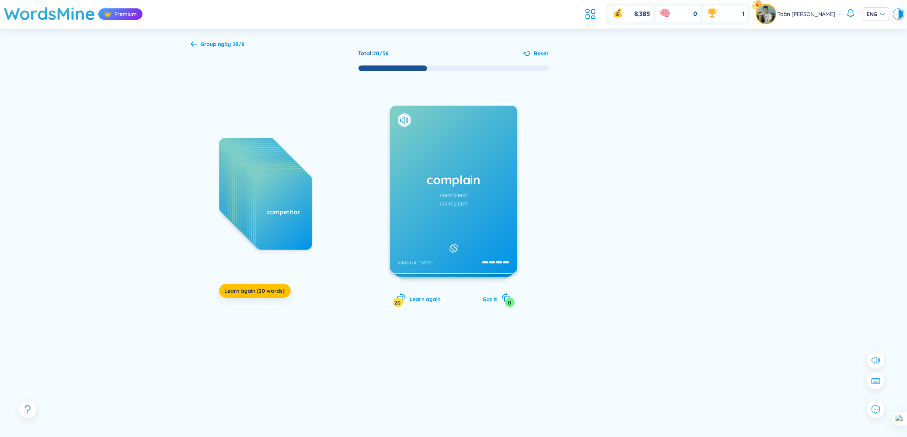
drag, startPoint x: 521, startPoint y: 197, endPoint x: 444, endPoint y: 213, distance: 78.4
click at [444, 213] on div "check out consultant claimant classify client climate commence commission commi…" at bounding box center [454, 197] width 526 height 251
click at [399, 119] on div at bounding box center [404, 120] width 13 height 13
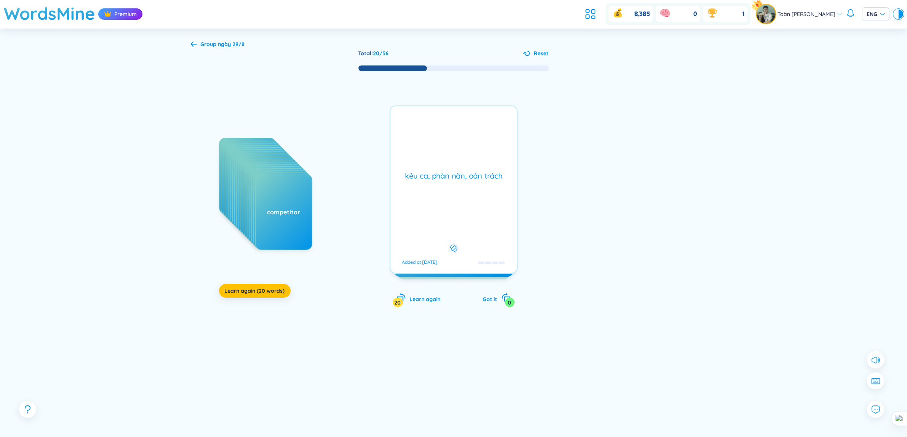
click at [399, 119] on div "kêu ca, phàn nàn, oán trách Added at 29/8/2025" at bounding box center [454, 190] width 128 height 168
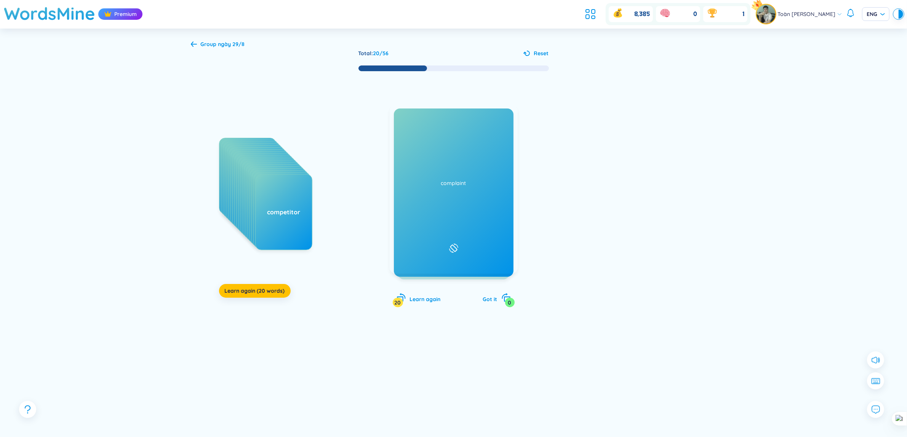
click at [402, 119] on icon at bounding box center [404, 120] width 8 height 7
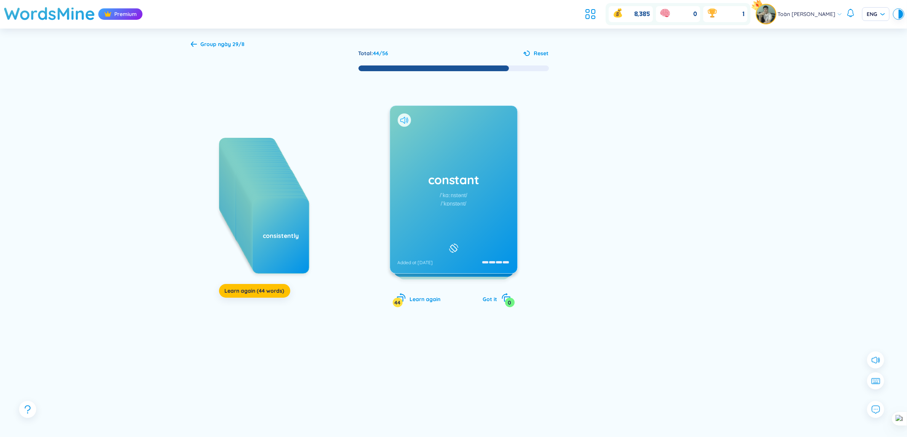
click at [405, 117] on icon at bounding box center [402, 120] width 5 height 7
drag, startPoint x: 519, startPoint y: 169, endPoint x: 381, endPoint y: 226, distance: 149.5
click at [382, 225] on div "check out consultant claimant classify client climate commence commission commi…" at bounding box center [454, 197] width 526 height 251
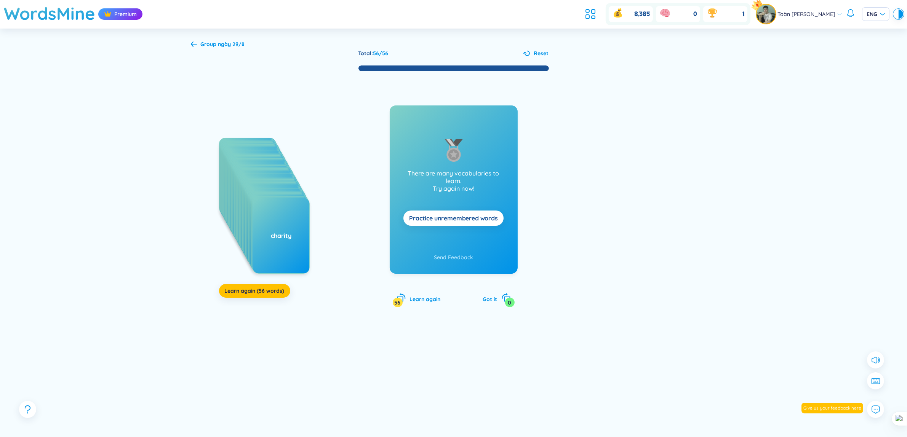
click at [226, 41] on b "ngày 29/8" at bounding box center [231, 44] width 27 height 7
